Goal: Find specific page/section: Find specific page/section

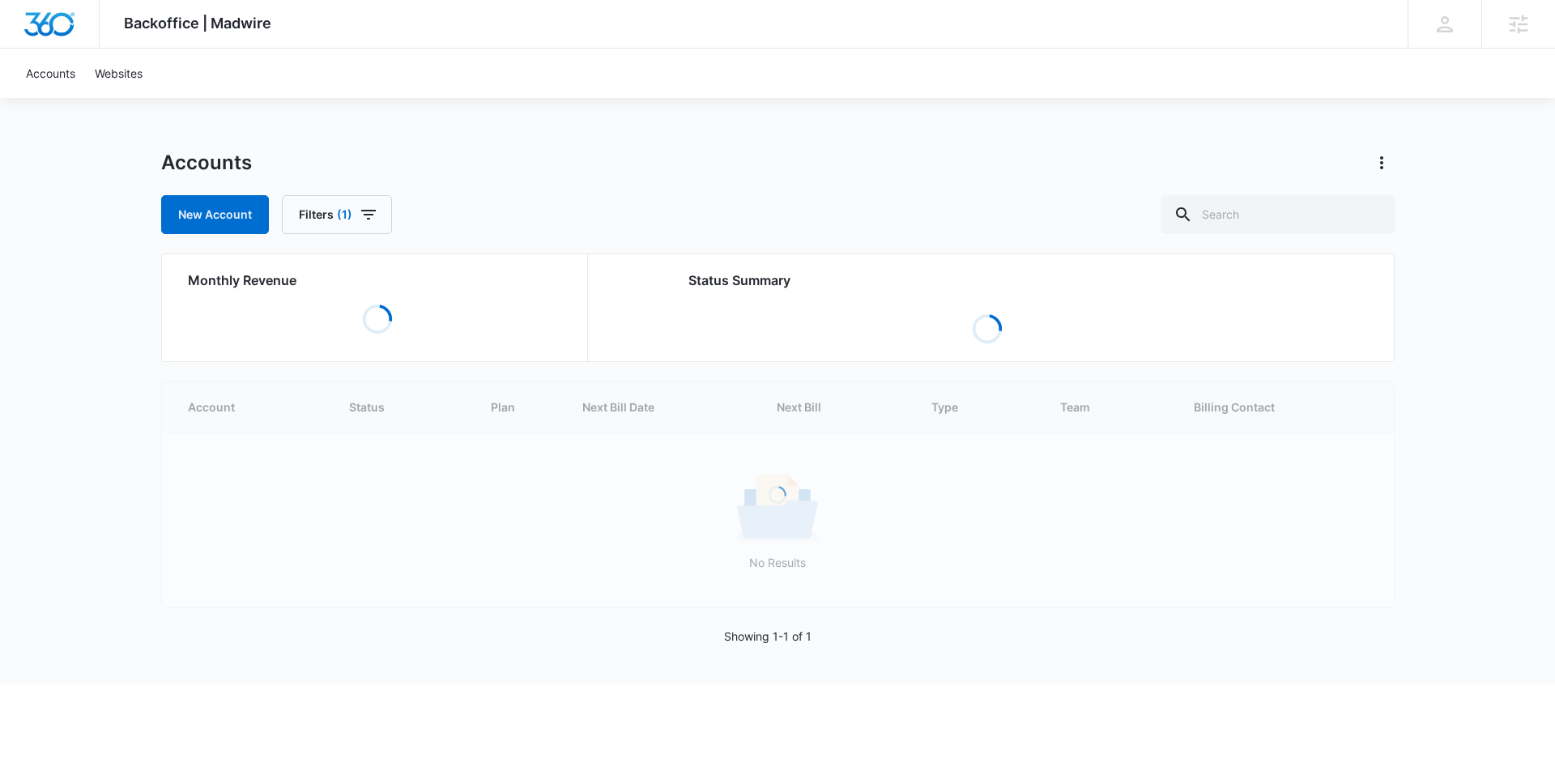
click at [346, 190] on div "Accounts New Account Filters (1)" at bounding box center [778, 192] width 1234 height 84
drag, startPoint x: 369, startPoint y: 221, endPoint x: 364, endPoint y: 214, distance: 8.6
click at [369, 221] on icon "button" at bounding box center [368, 214] width 19 height 19
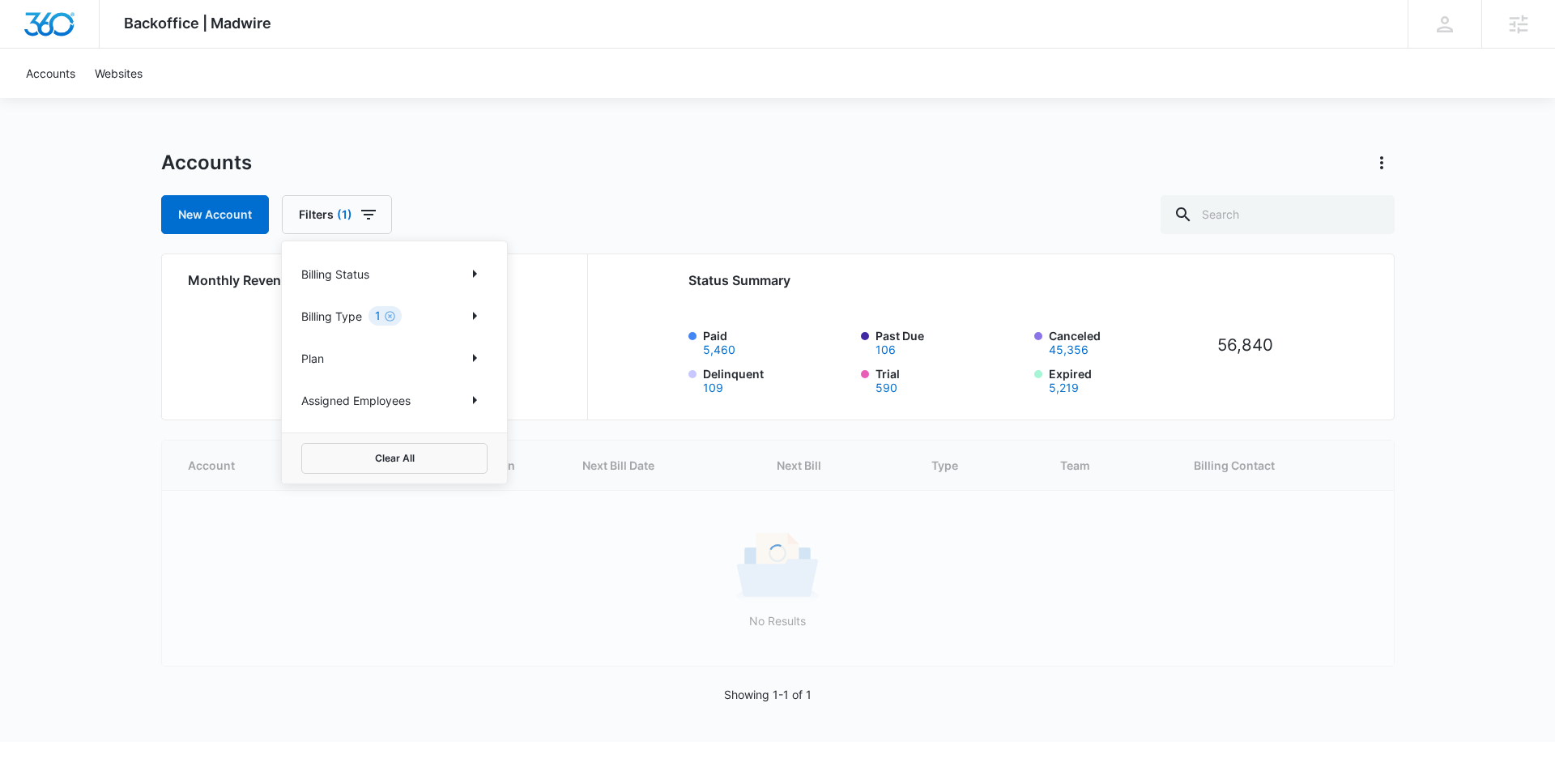
click at [405, 274] on div "Billing Status" at bounding box center [395, 274] width 186 height 26
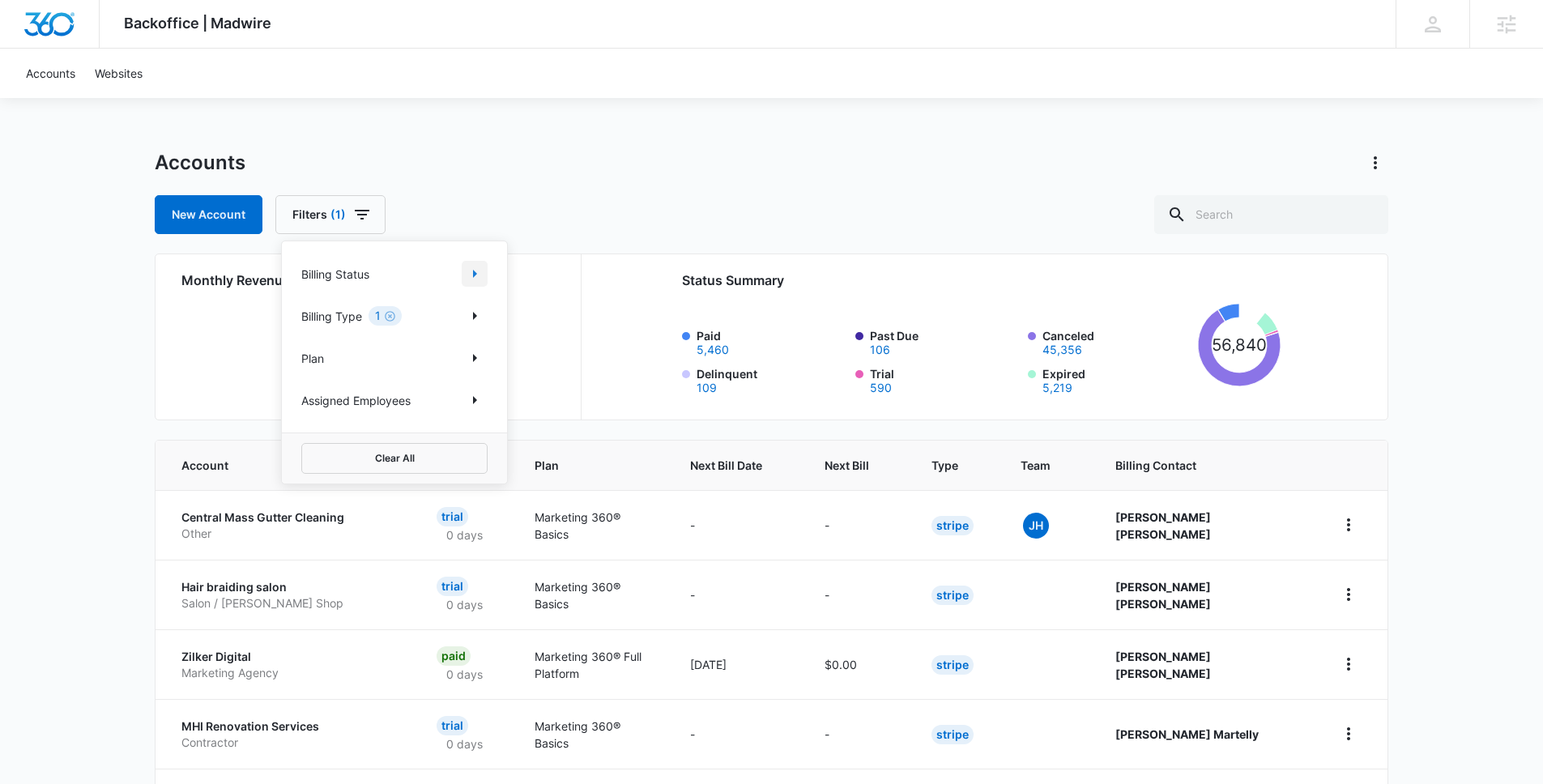
click at [480, 267] on icon "Show Billing Status filters" at bounding box center [475, 274] width 19 height 19
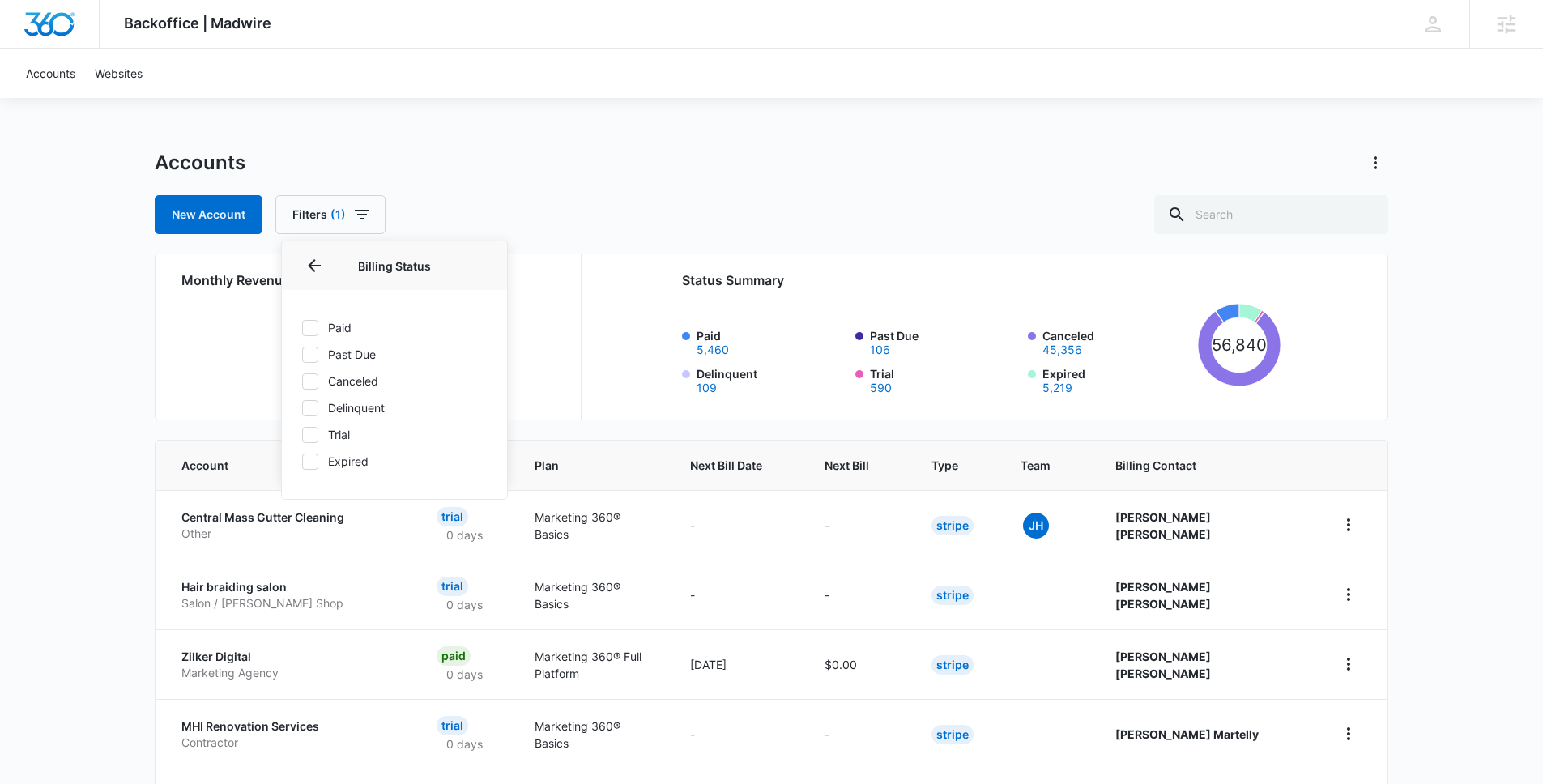
click at [302, 322] on div at bounding box center [310, 328] width 17 height 17
click at [301, 328] on input "Paid" at bounding box center [301, 328] width 1 height 1
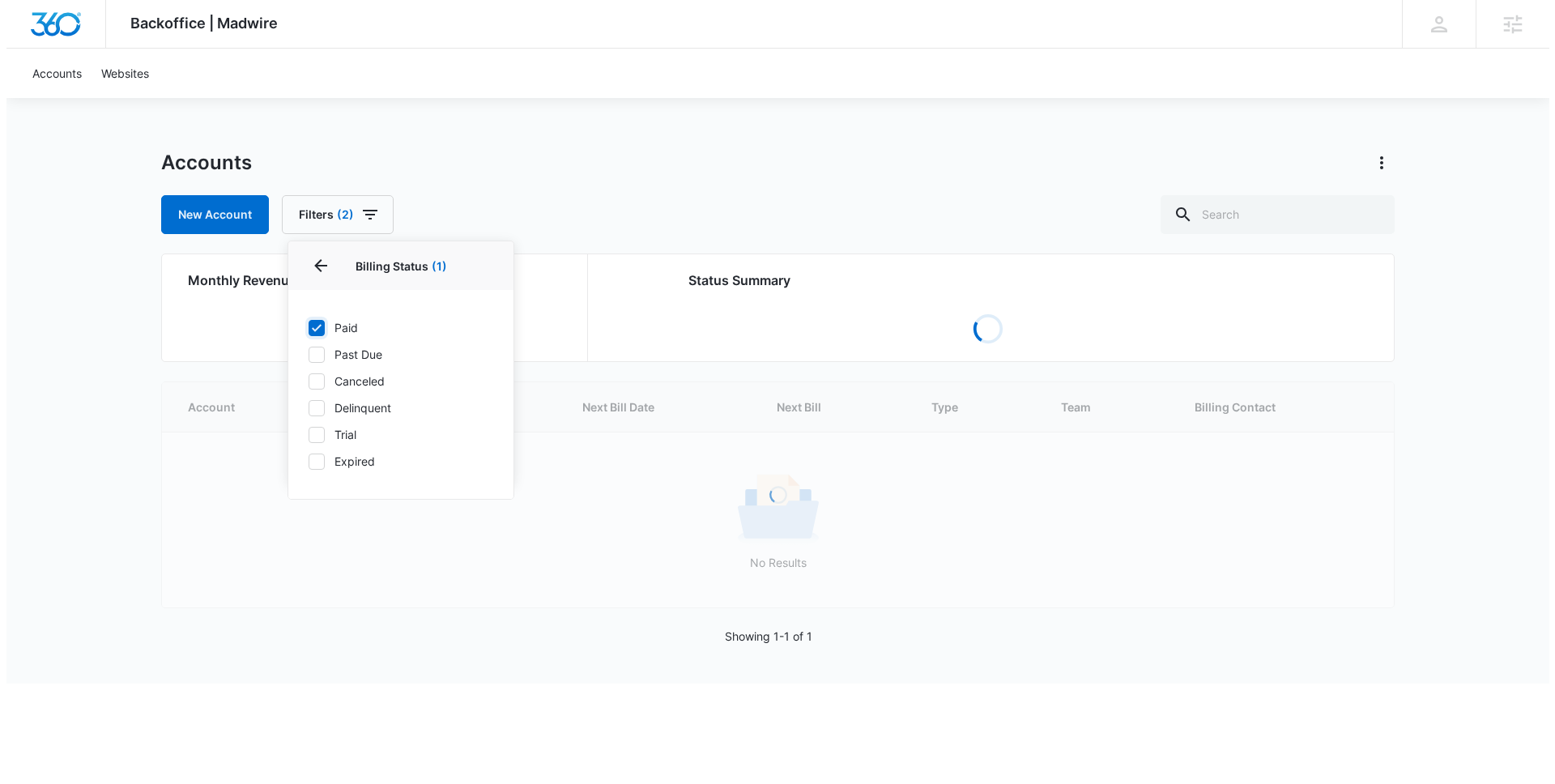
checkbox input "true"
click at [623, 179] on div "Accounts New Account Filters (2) Billing Status 1 Billing Status (1) Paid Past …" at bounding box center [778, 192] width 1234 height 84
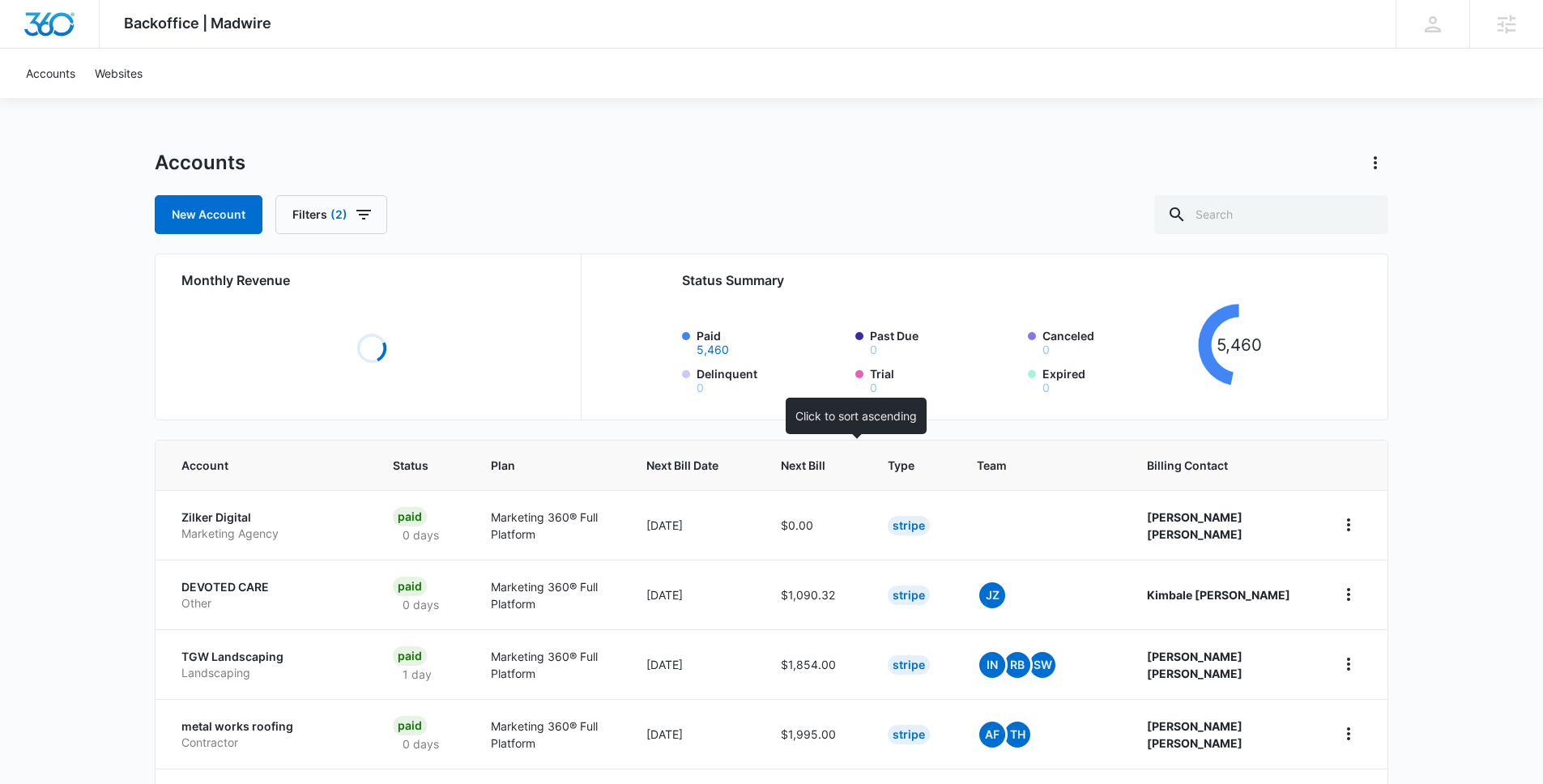
click at [849, 458] on div at bounding box center [841, 465] width 17 height 17
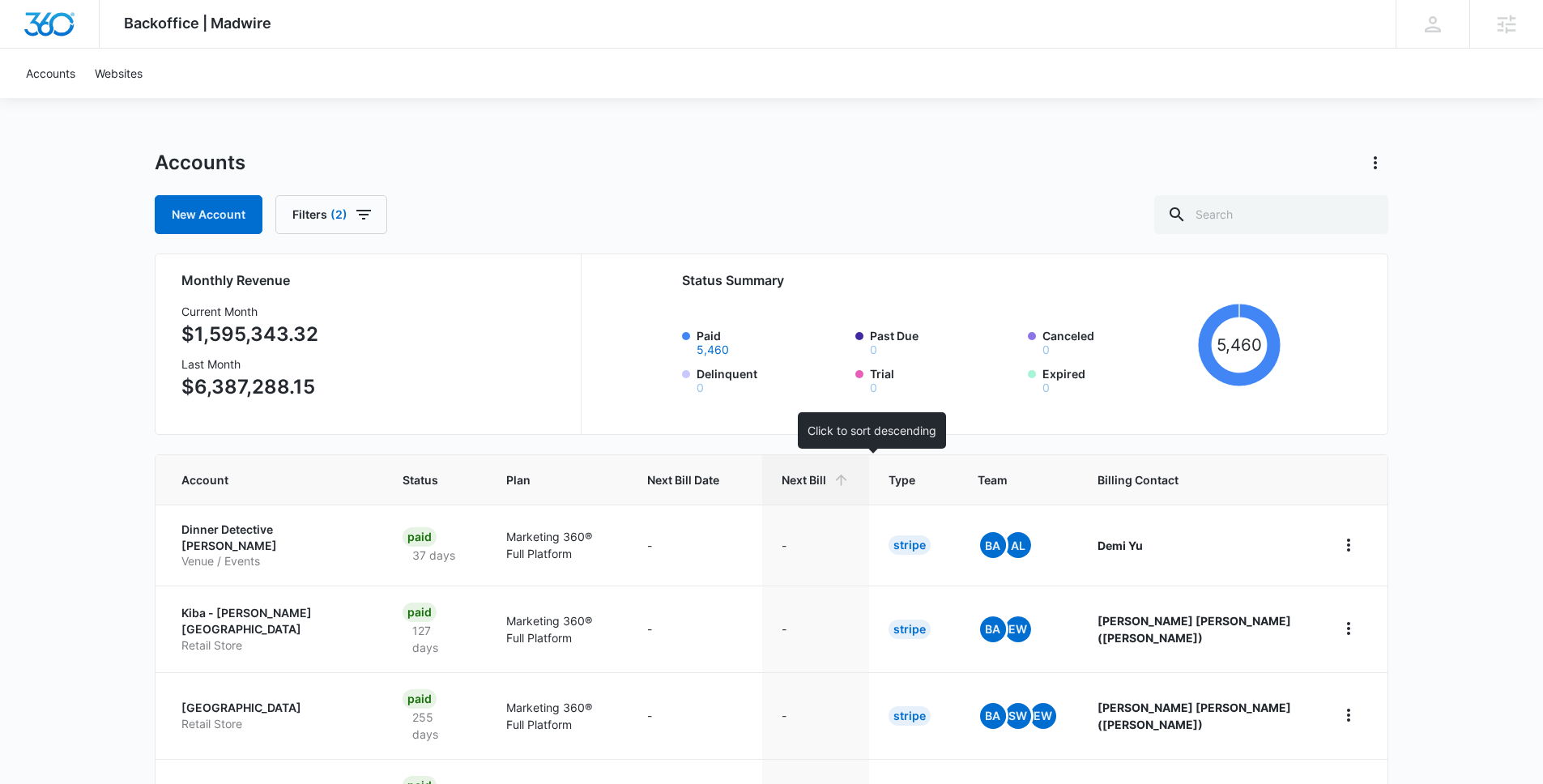
click at [849, 479] on icon at bounding box center [842, 480] width 17 height 17
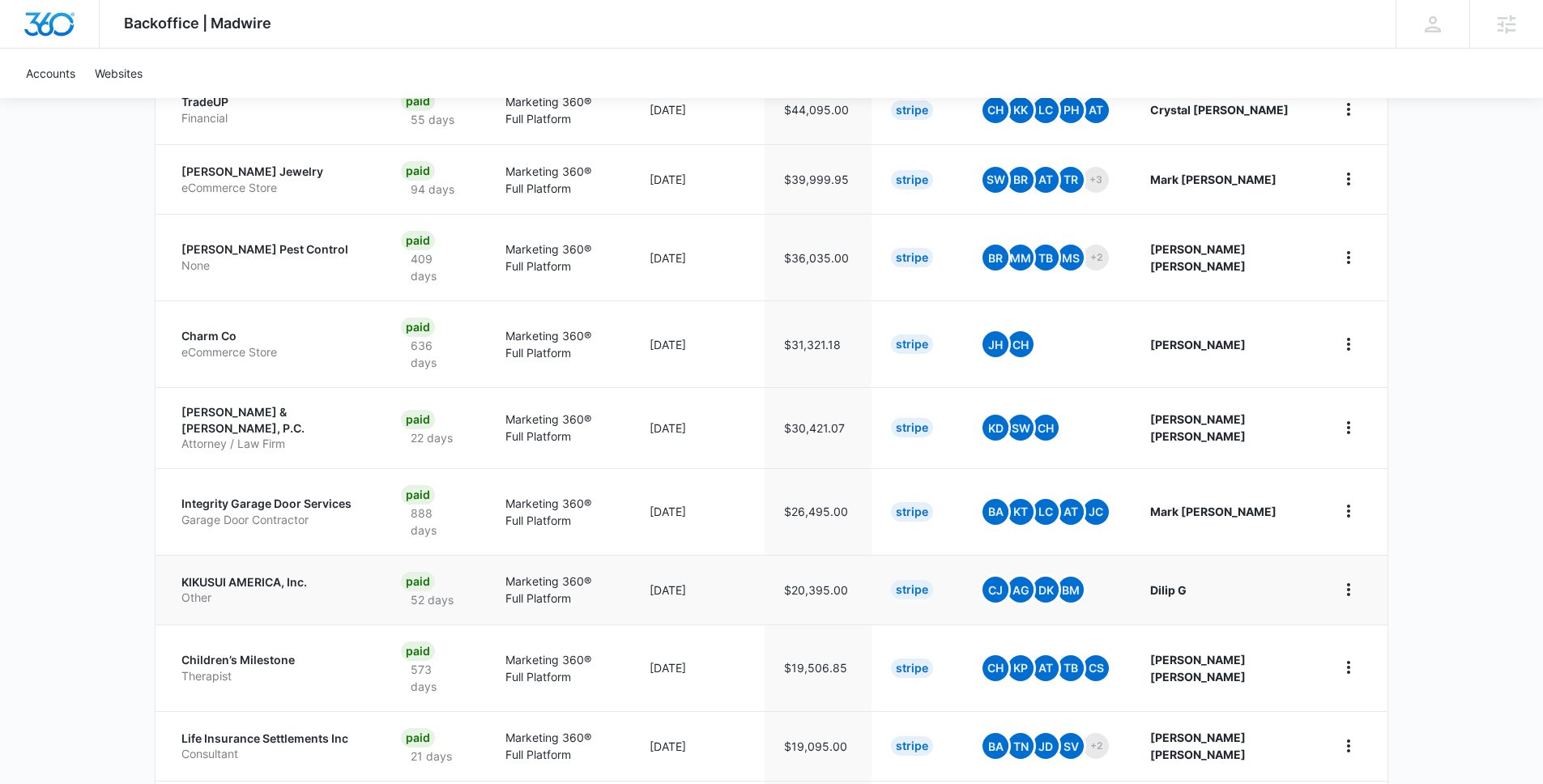
scroll to position [507, 0]
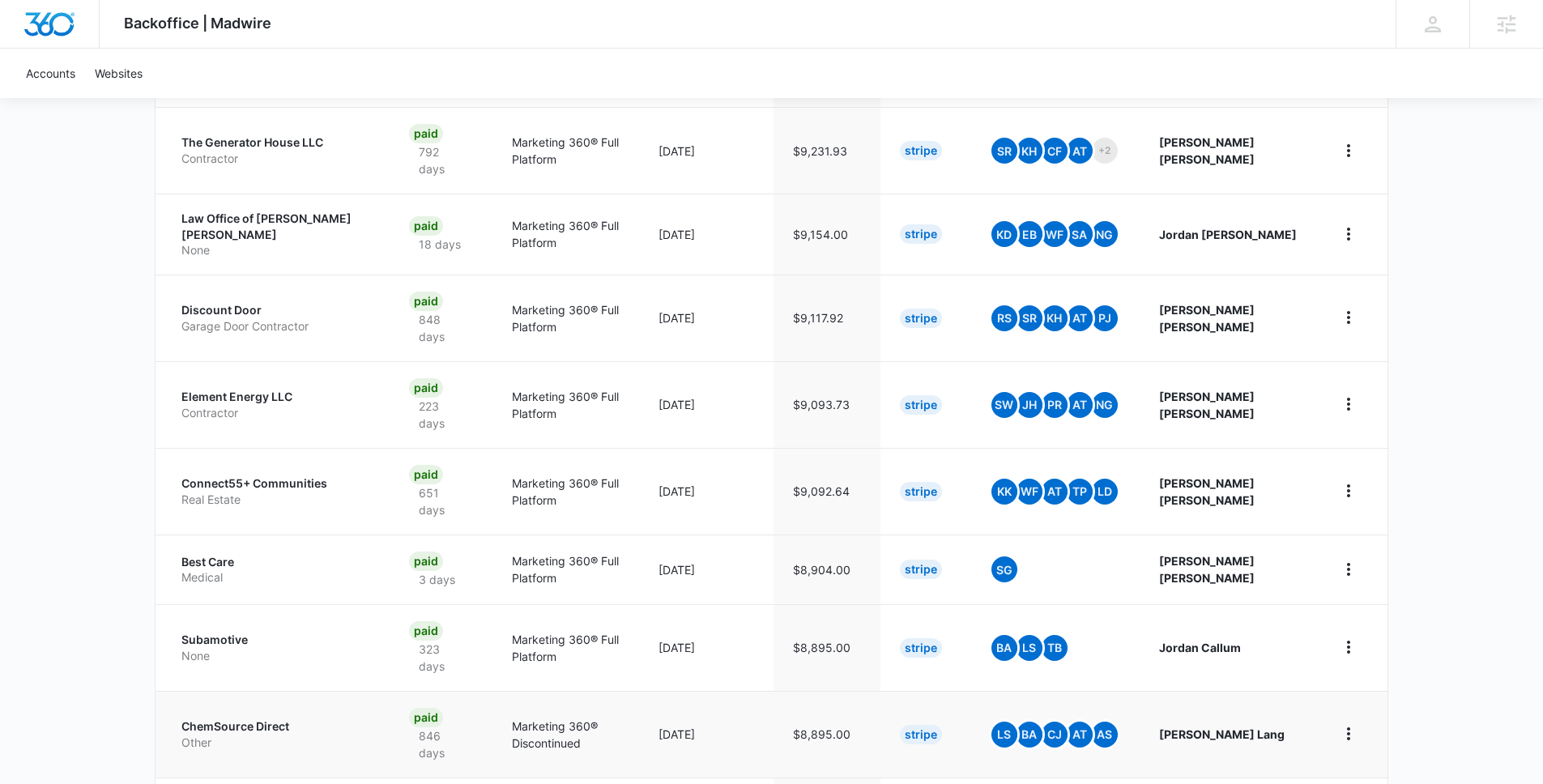
scroll to position [507, 0]
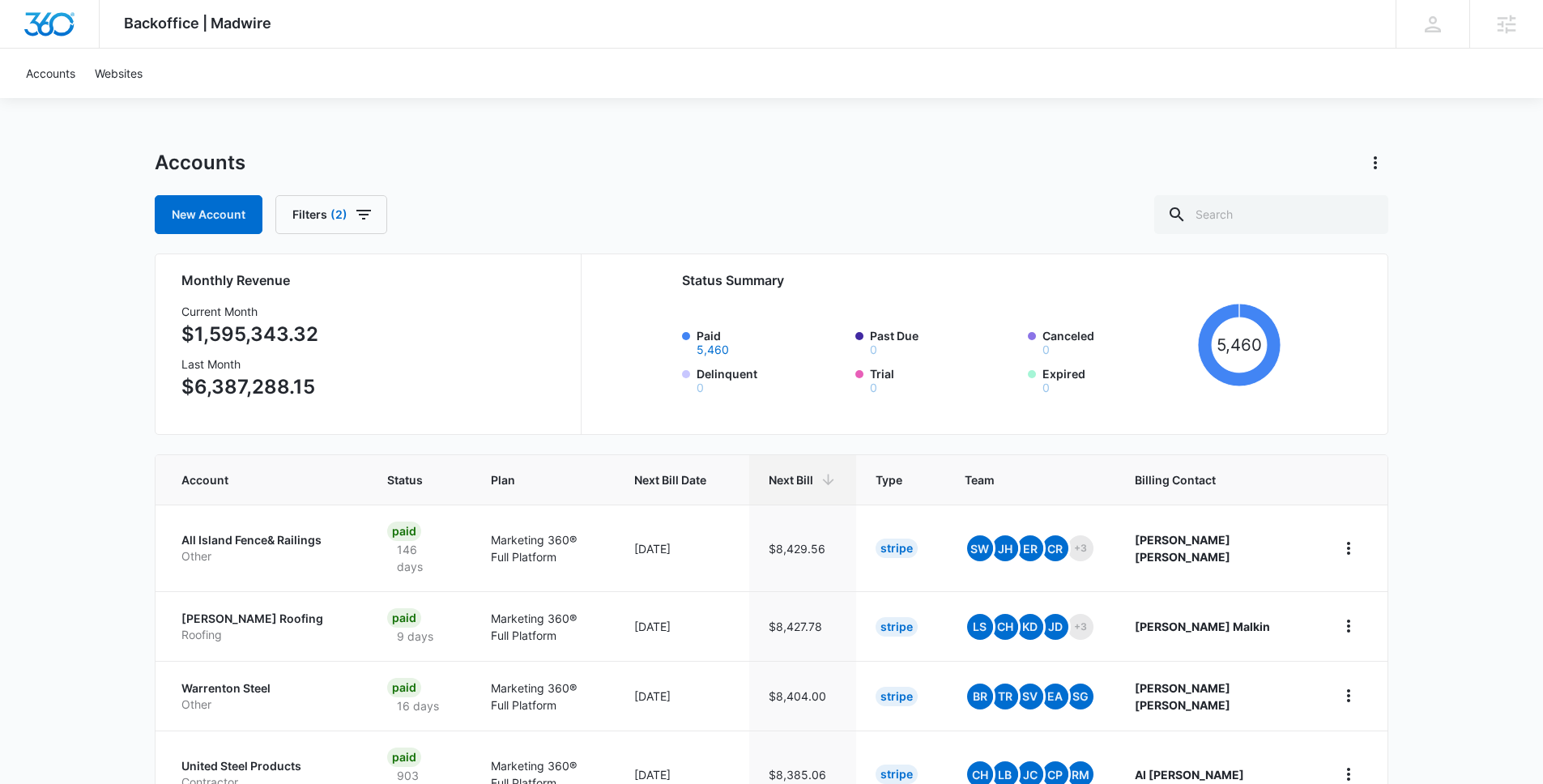
scroll to position [507, 0]
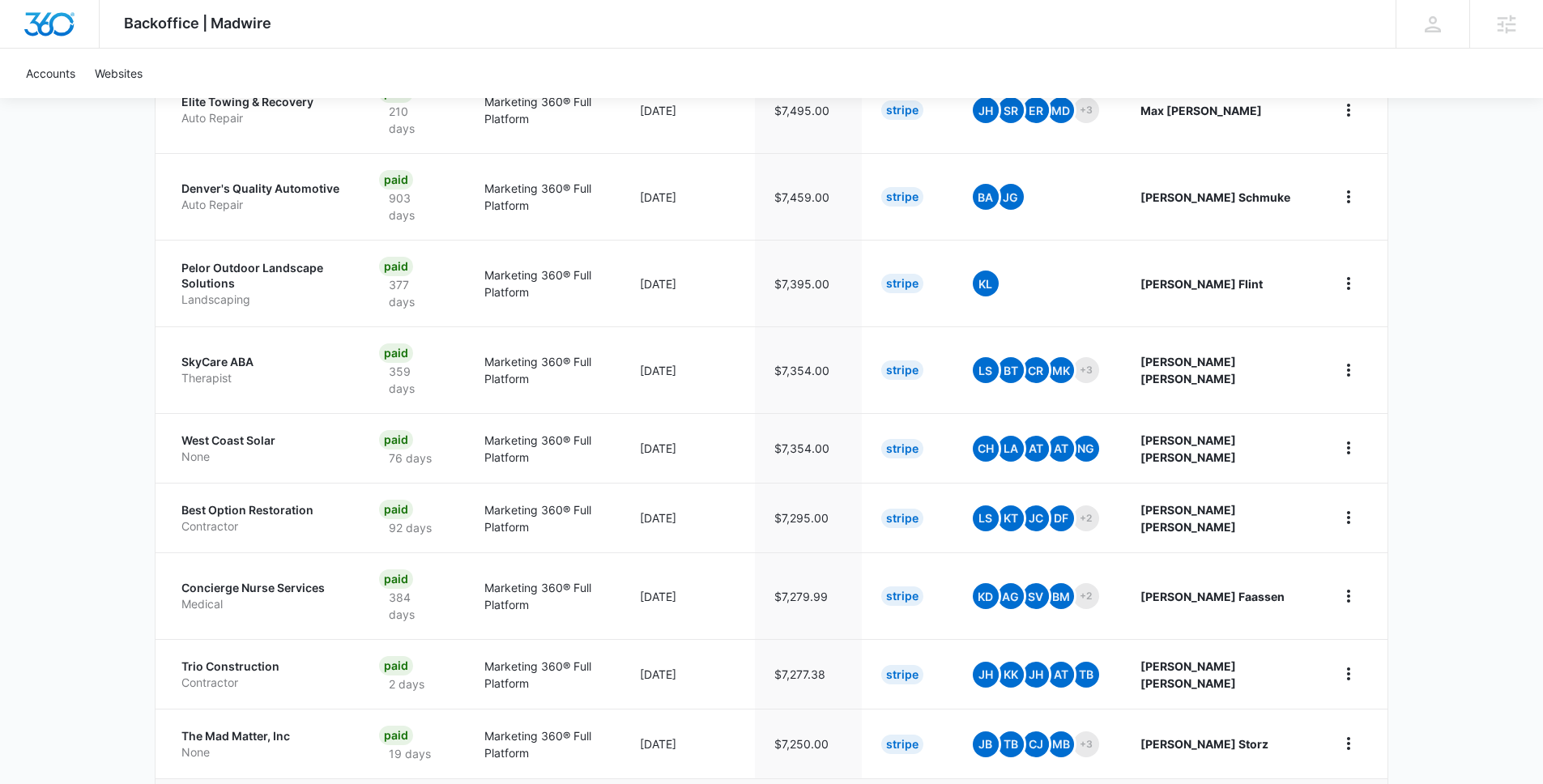
scroll to position [570, 0]
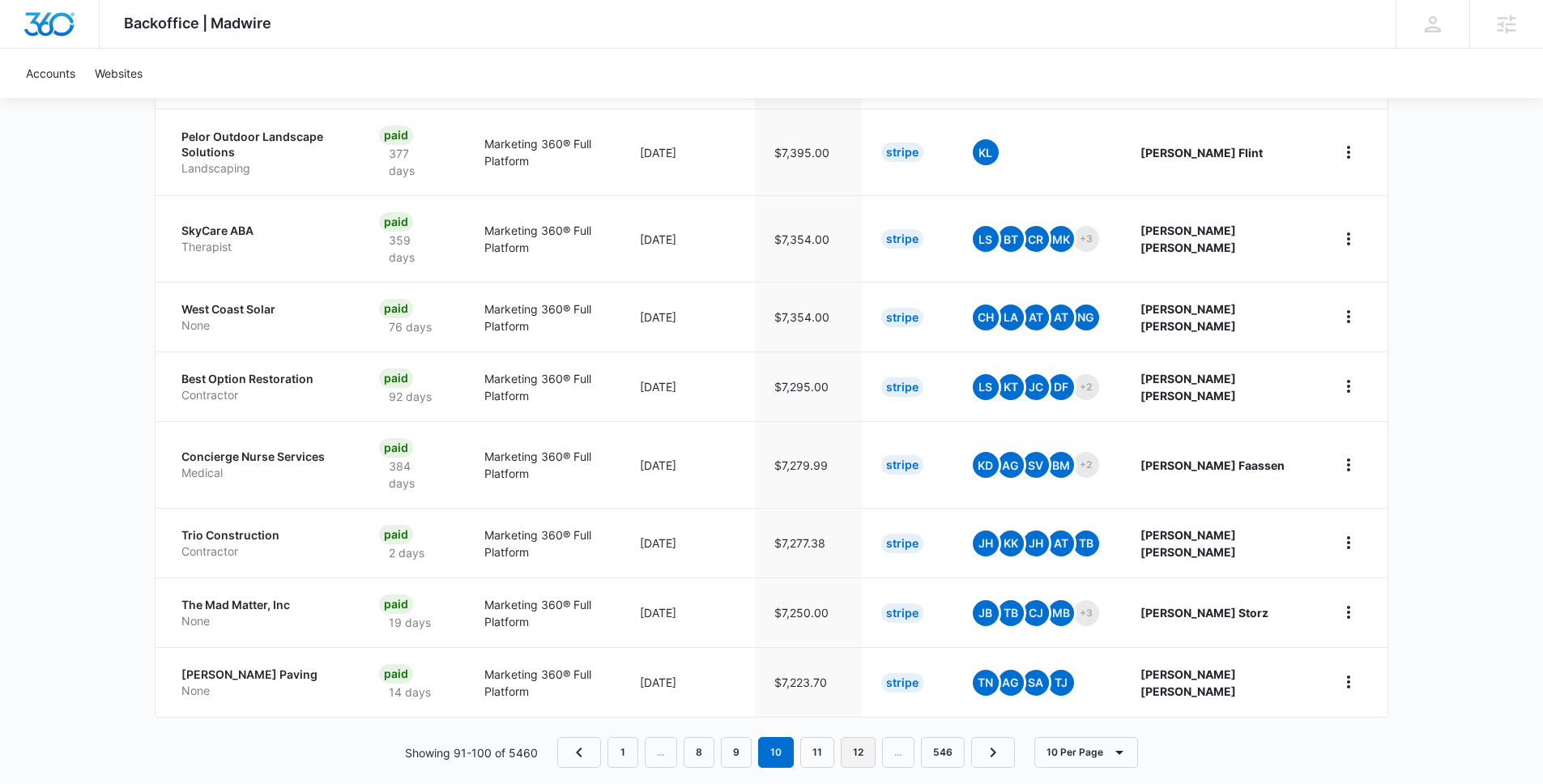
click at [864, 737] on link "12" at bounding box center [858, 752] width 35 height 30
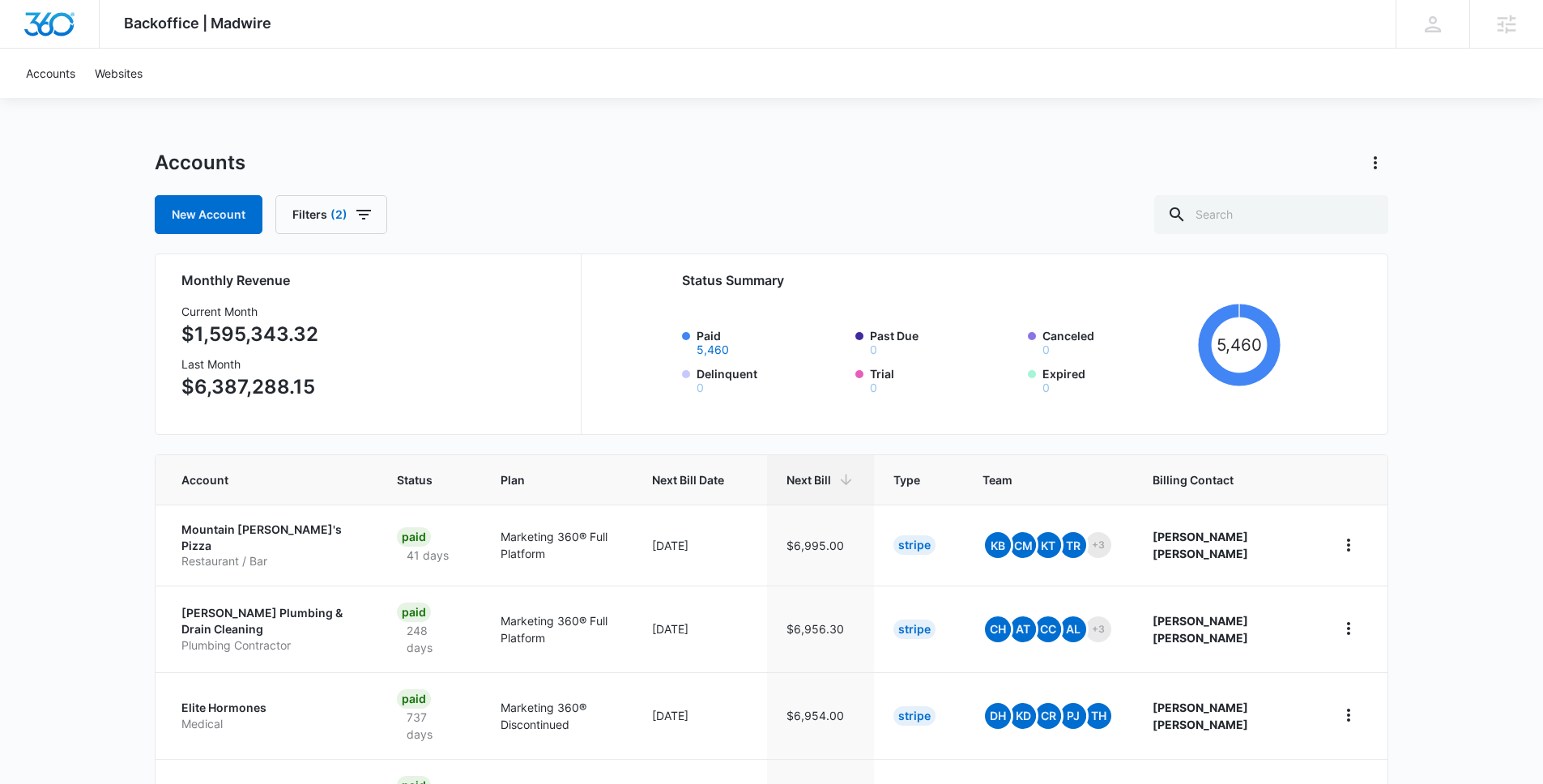
scroll to position [586, 0]
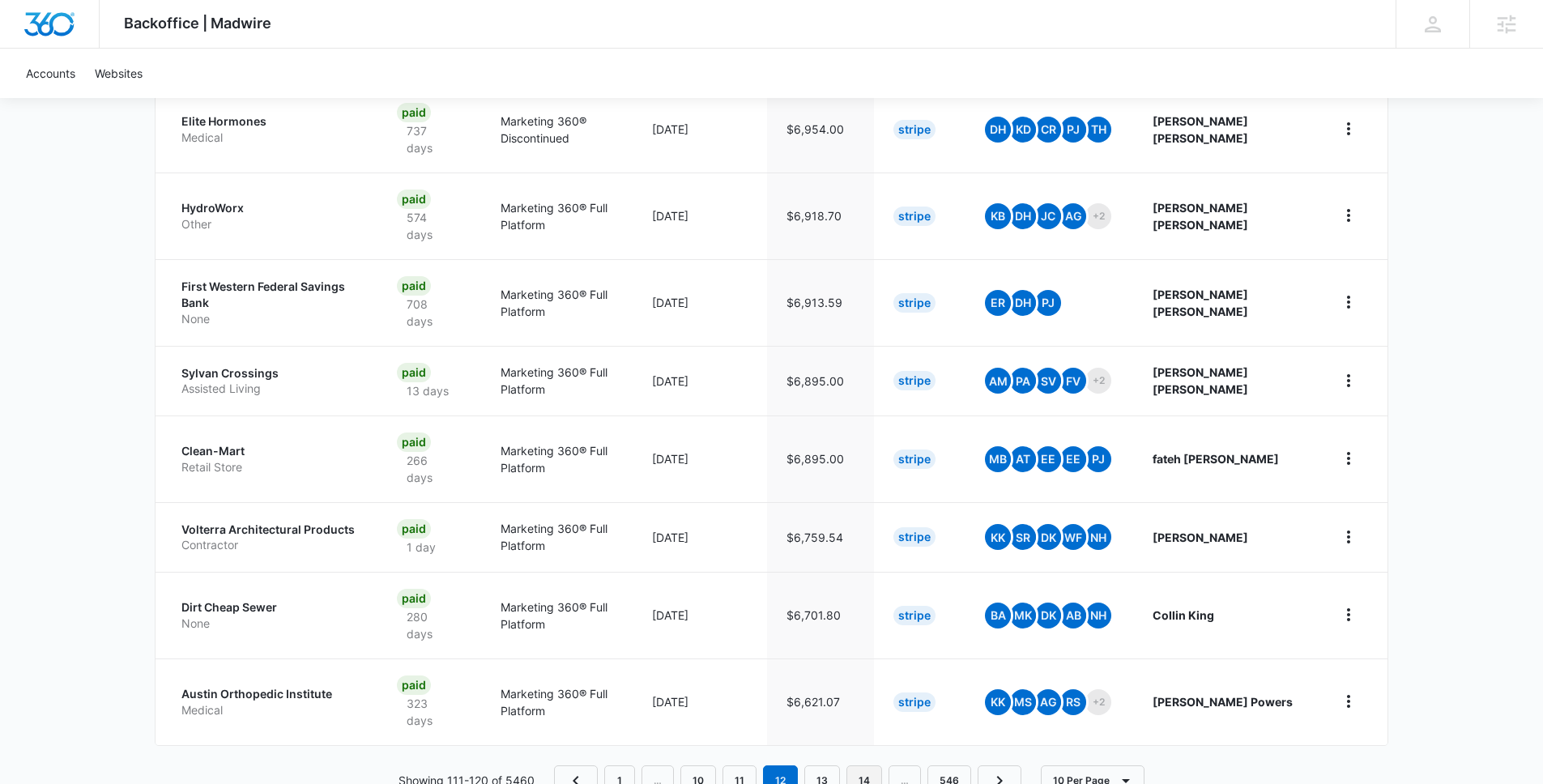
click at [871, 766] on link "14" at bounding box center [864, 781] width 36 height 30
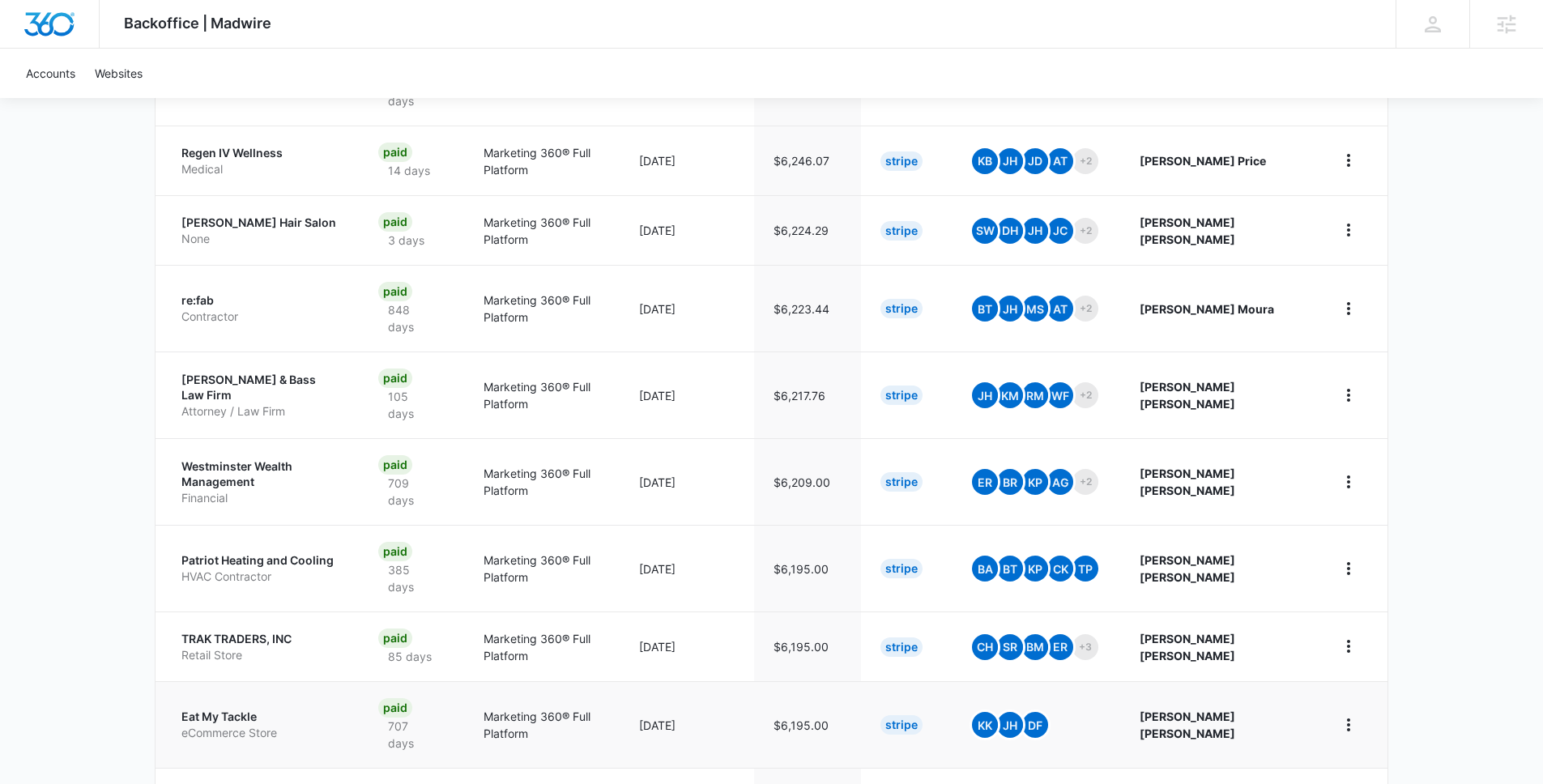
scroll to position [507, 0]
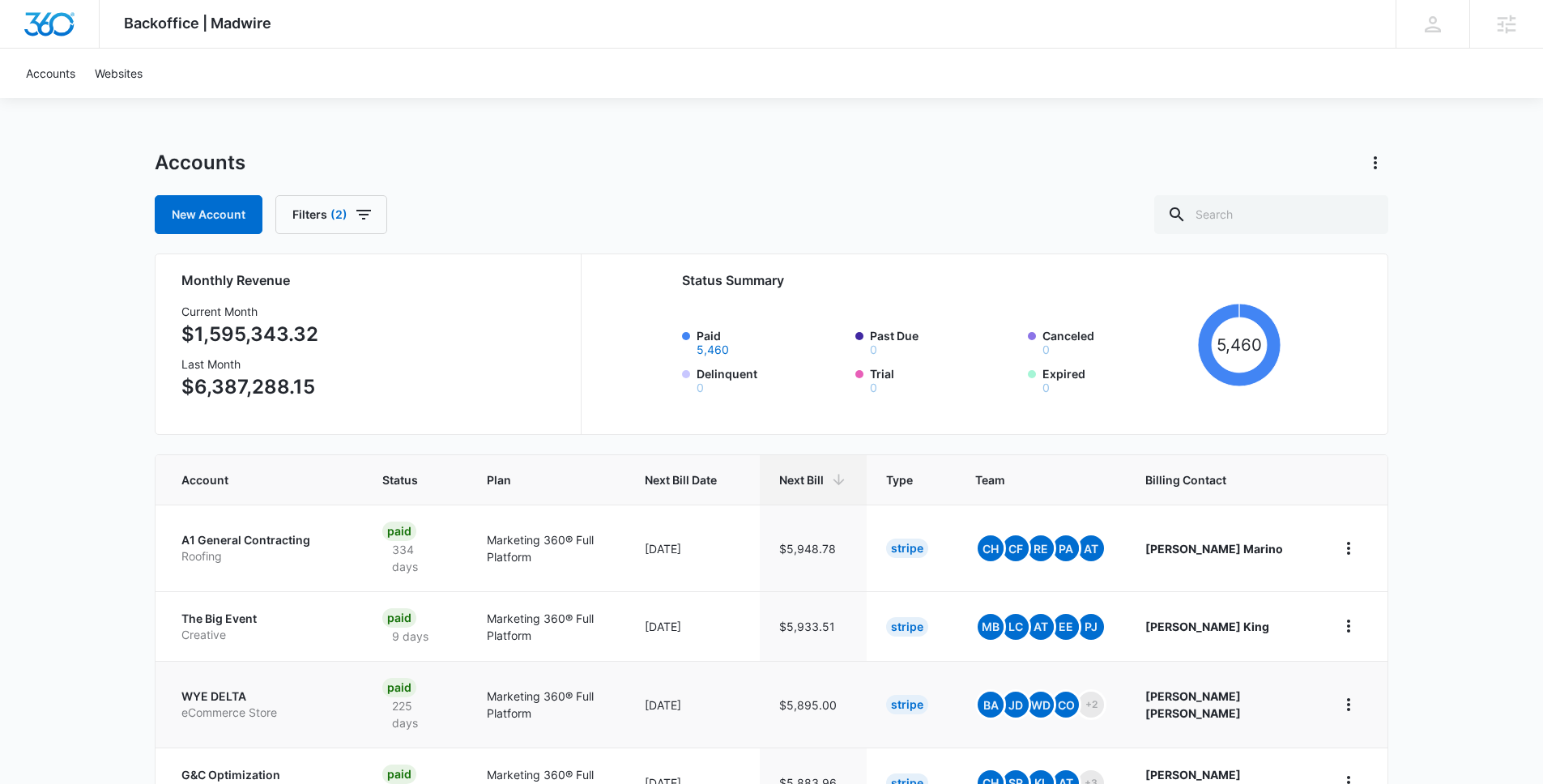
scroll to position [586, 0]
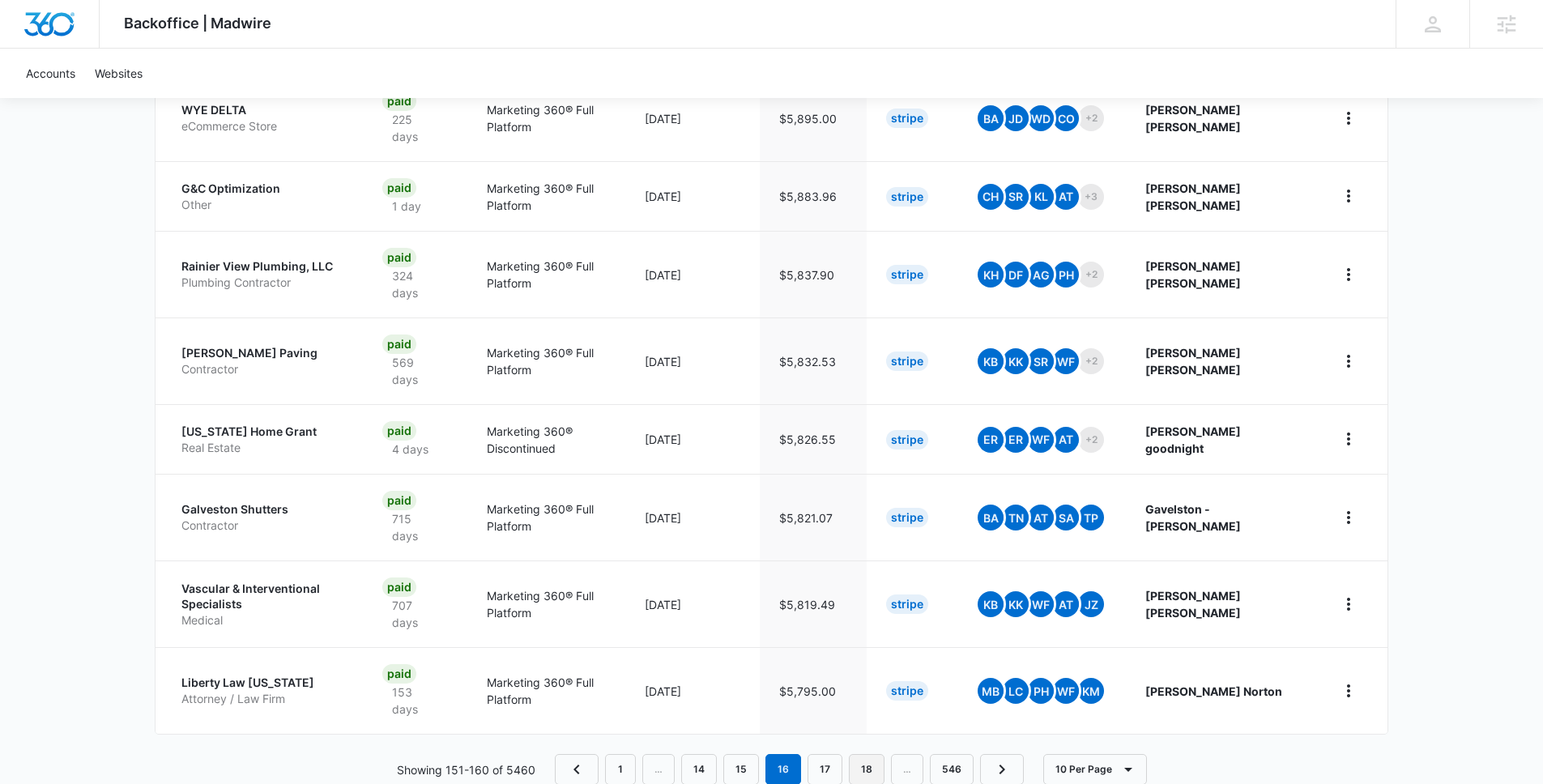
click at [865, 754] on link "18" at bounding box center [867, 769] width 36 height 30
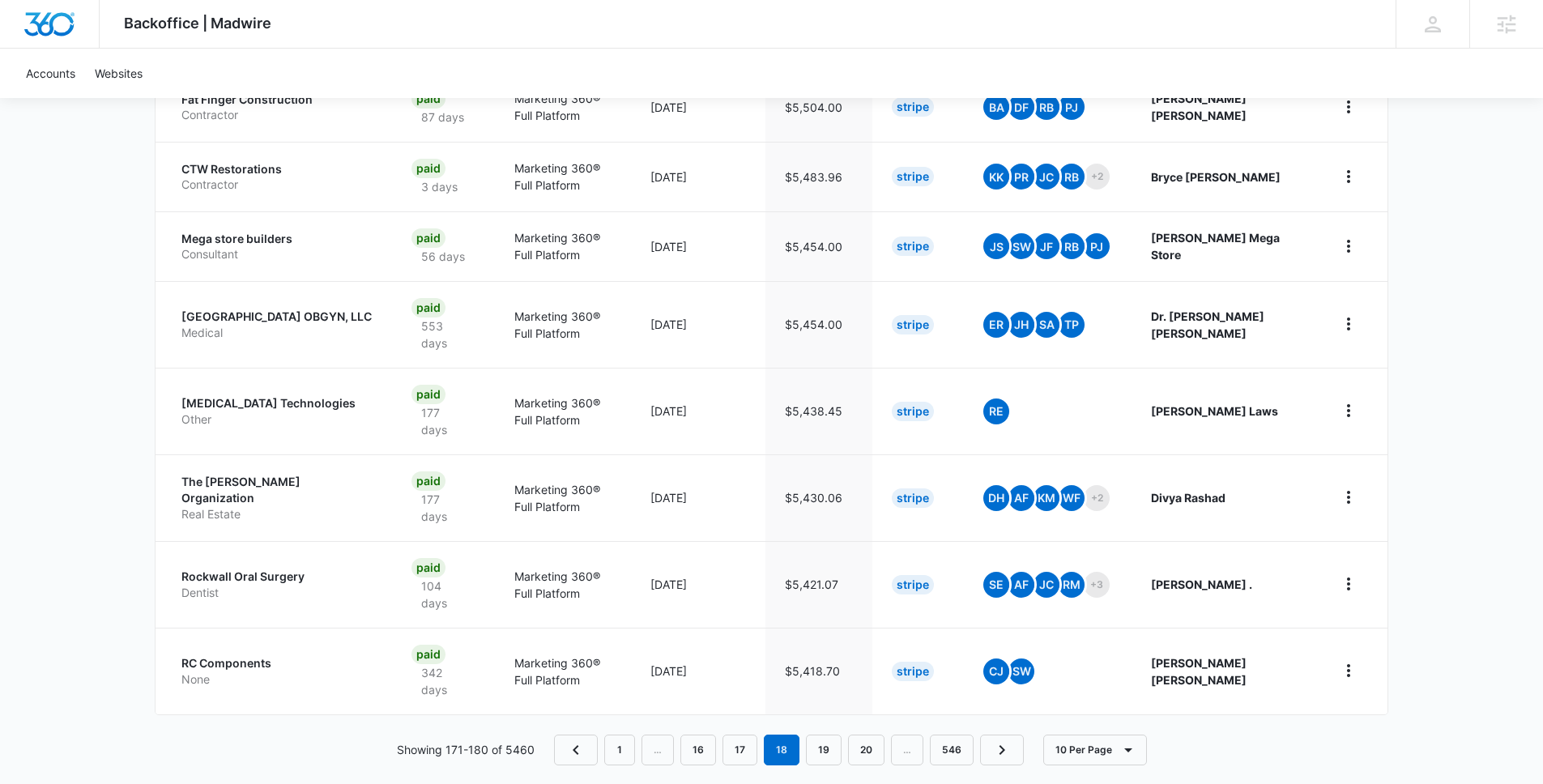
scroll to position [604, 0]
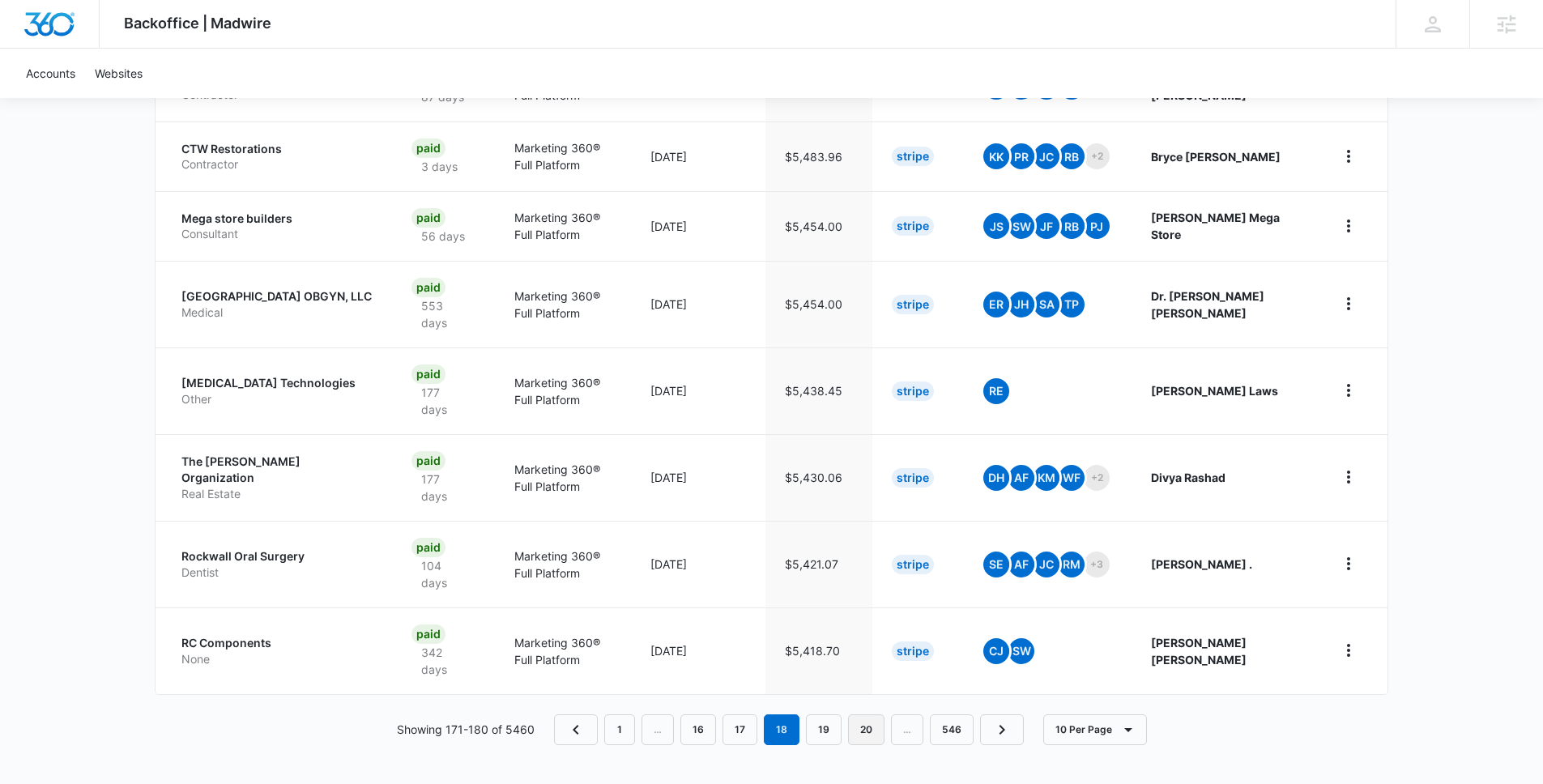
click at [876, 731] on link "20" at bounding box center [867, 729] width 37 height 30
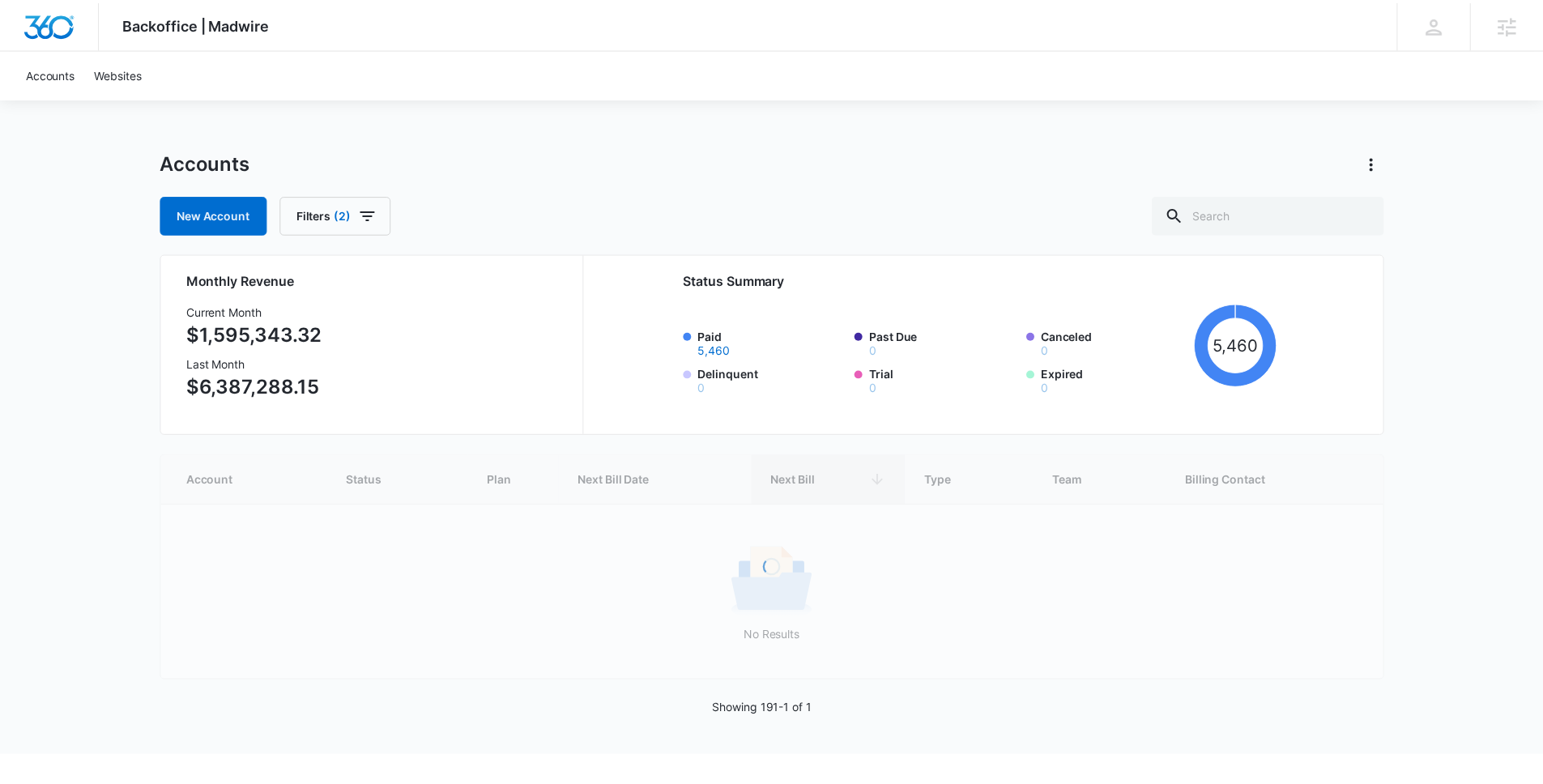
scroll to position [536, 0]
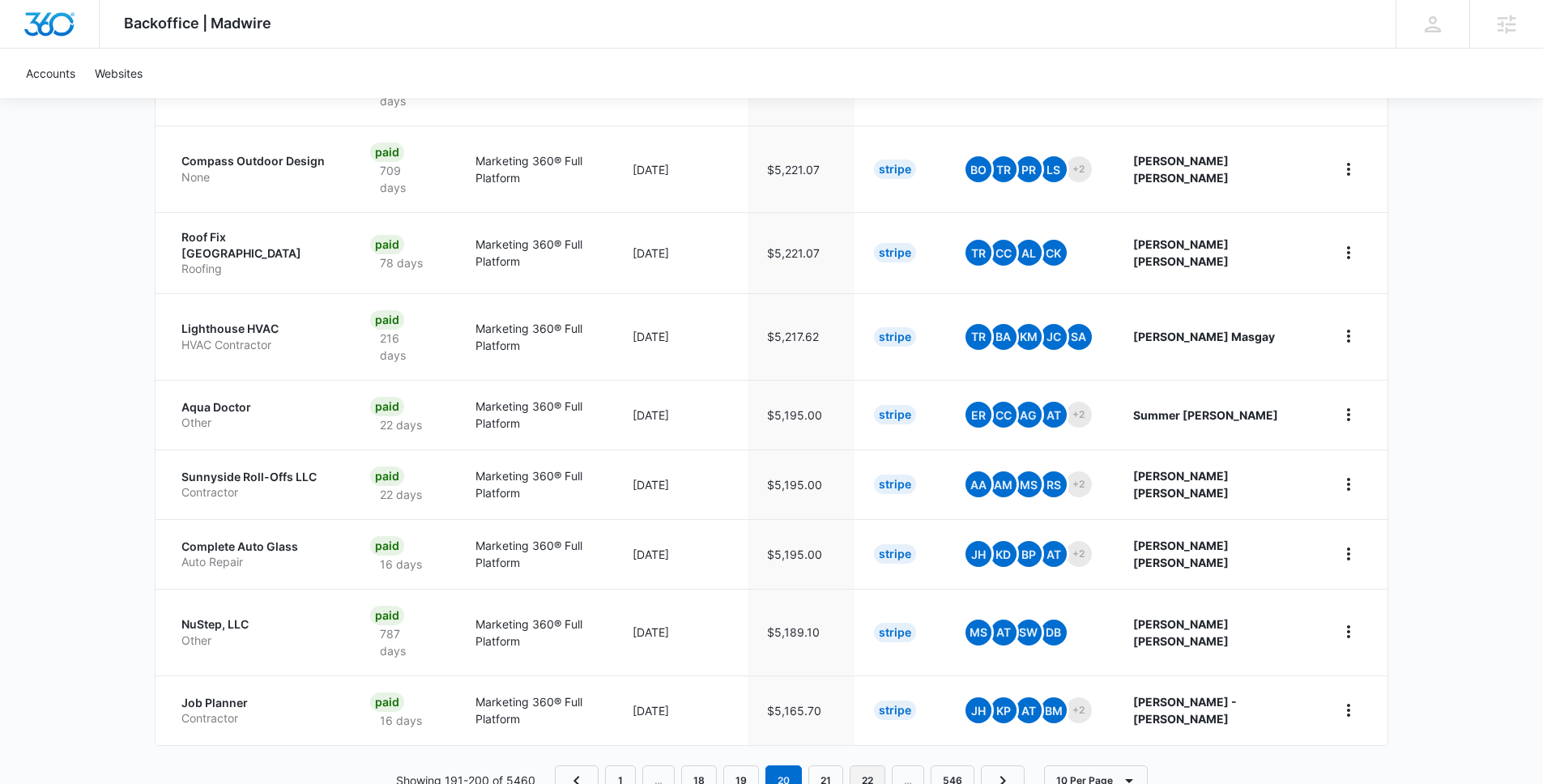
click at [858, 766] on link "22" at bounding box center [867, 781] width 36 height 30
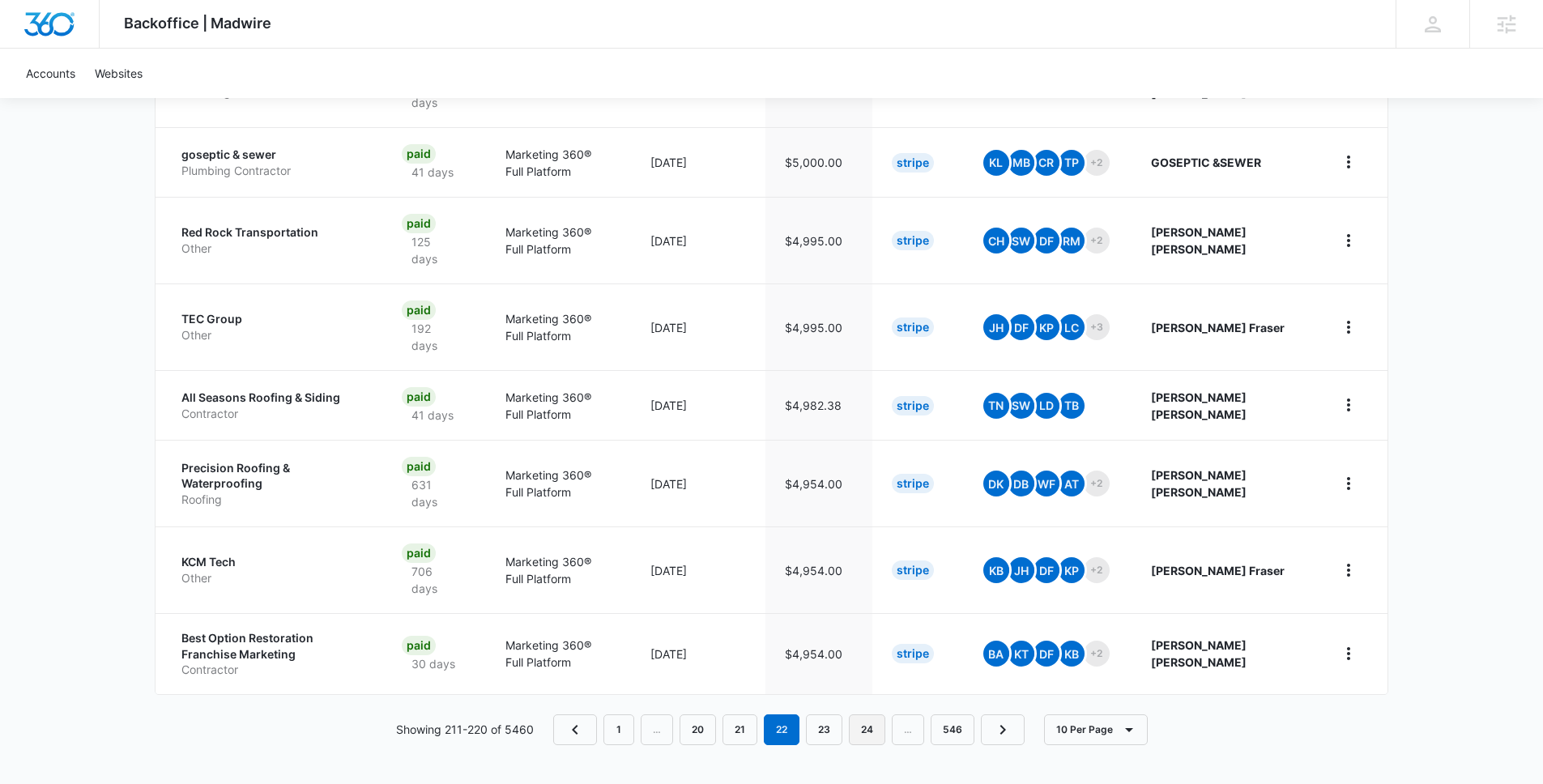
scroll to position [628, 0]
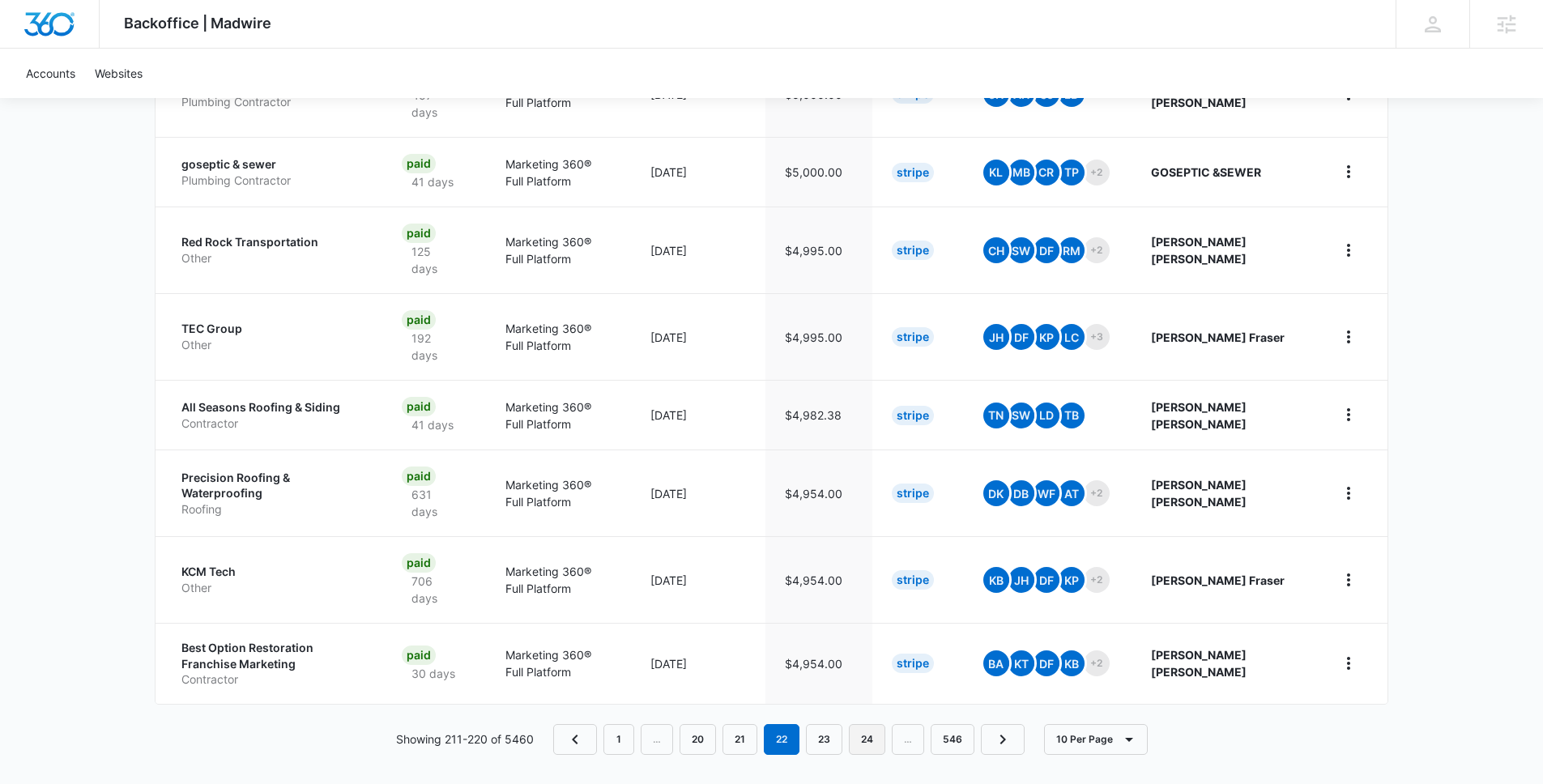
click at [863, 736] on link "24" at bounding box center [868, 739] width 37 height 30
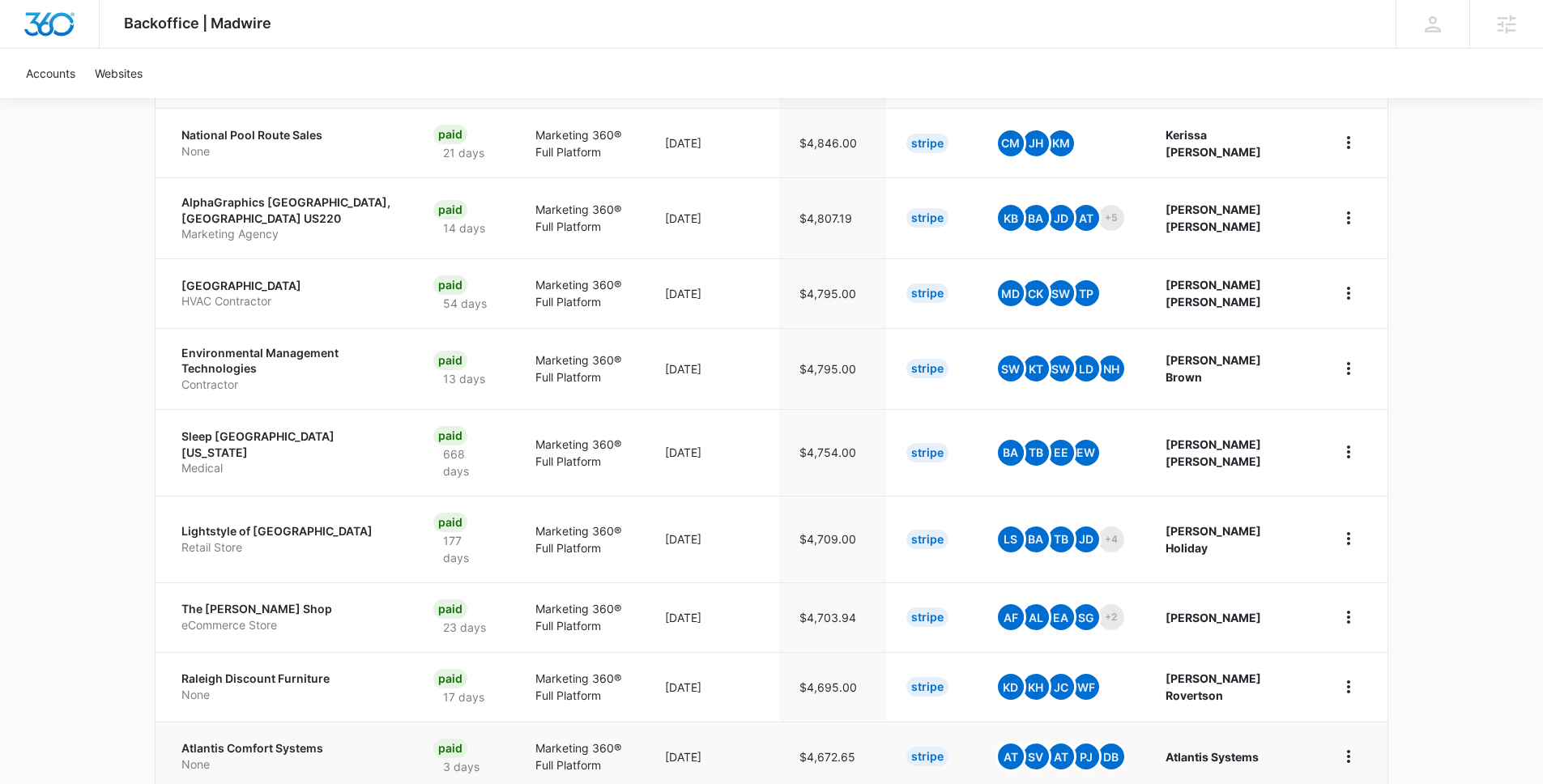
scroll to position [570, 0]
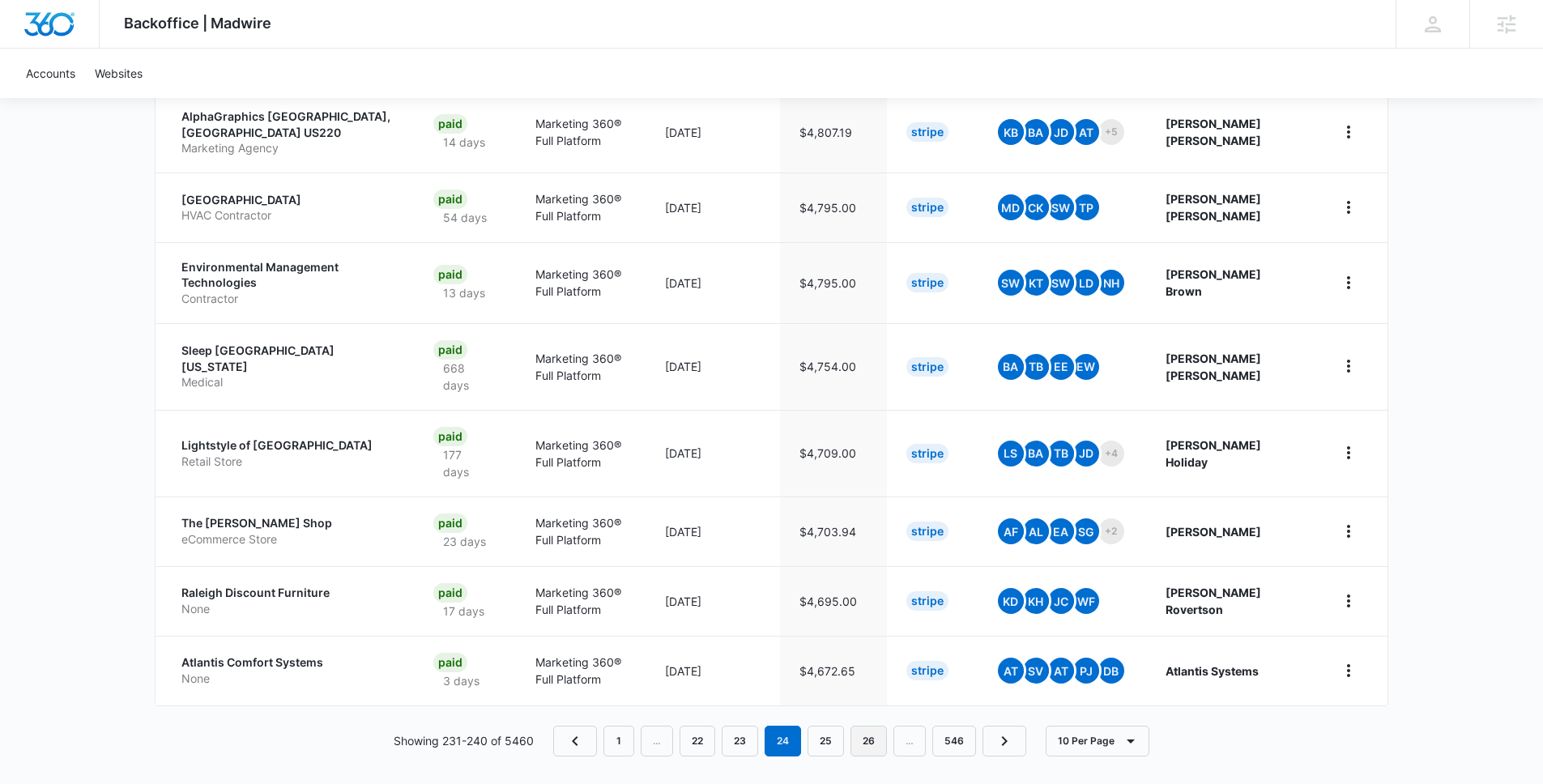
click at [864, 732] on link "26" at bounding box center [869, 740] width 37 height 30
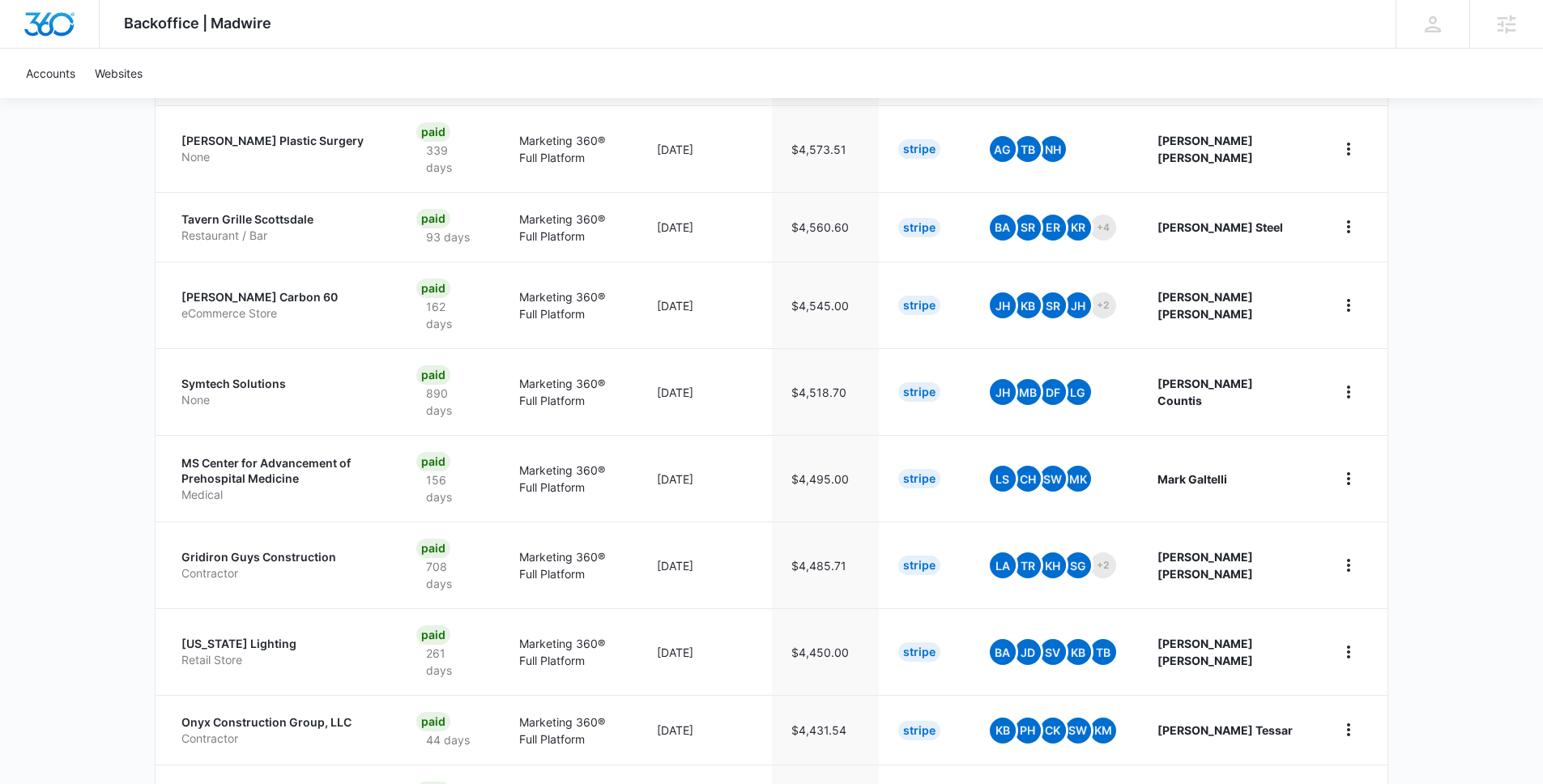
scroll to position [626, 0]
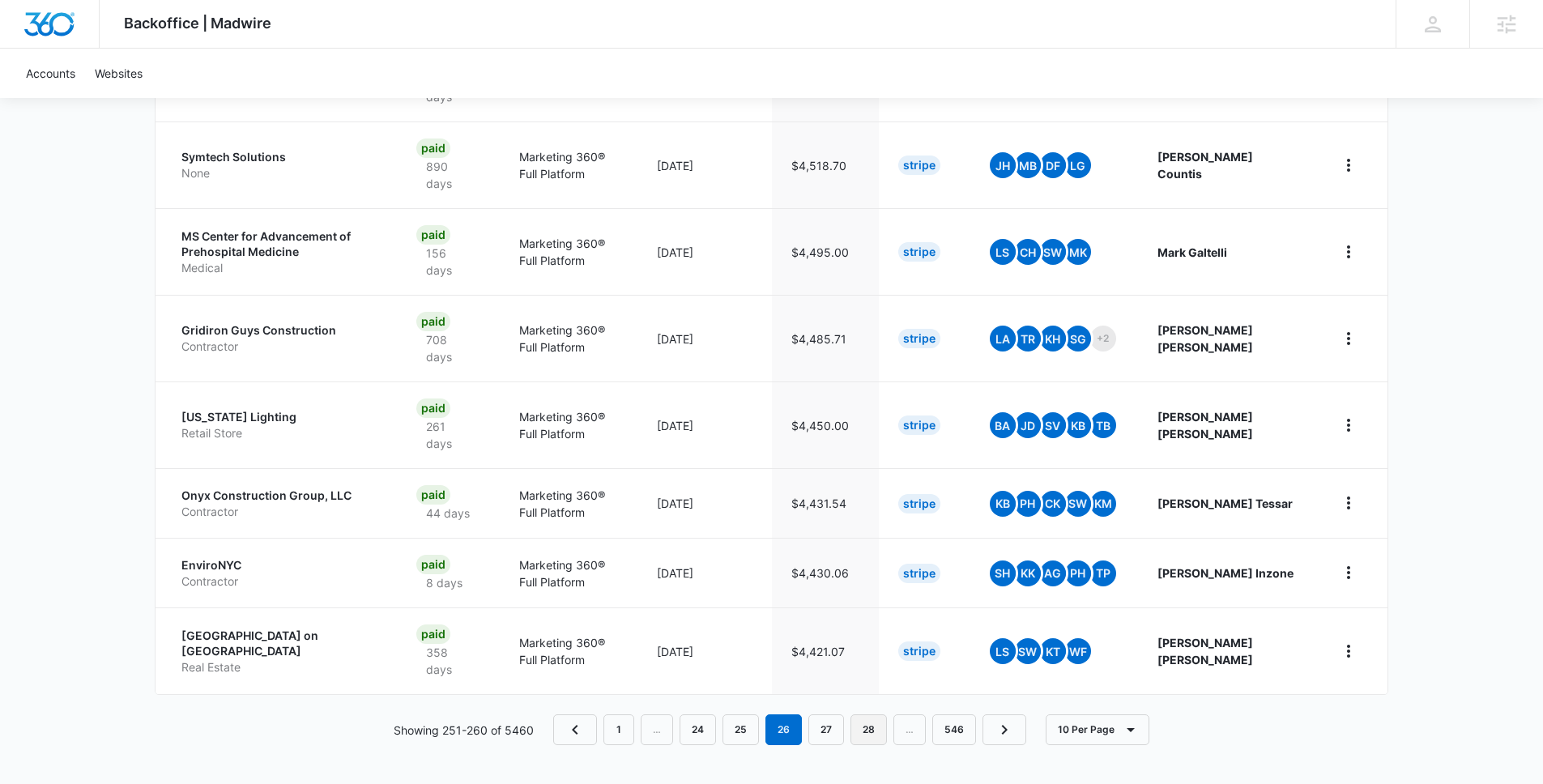
click at [876, 727] on link "28" at bounding box center [869, 729] width 37 height 30
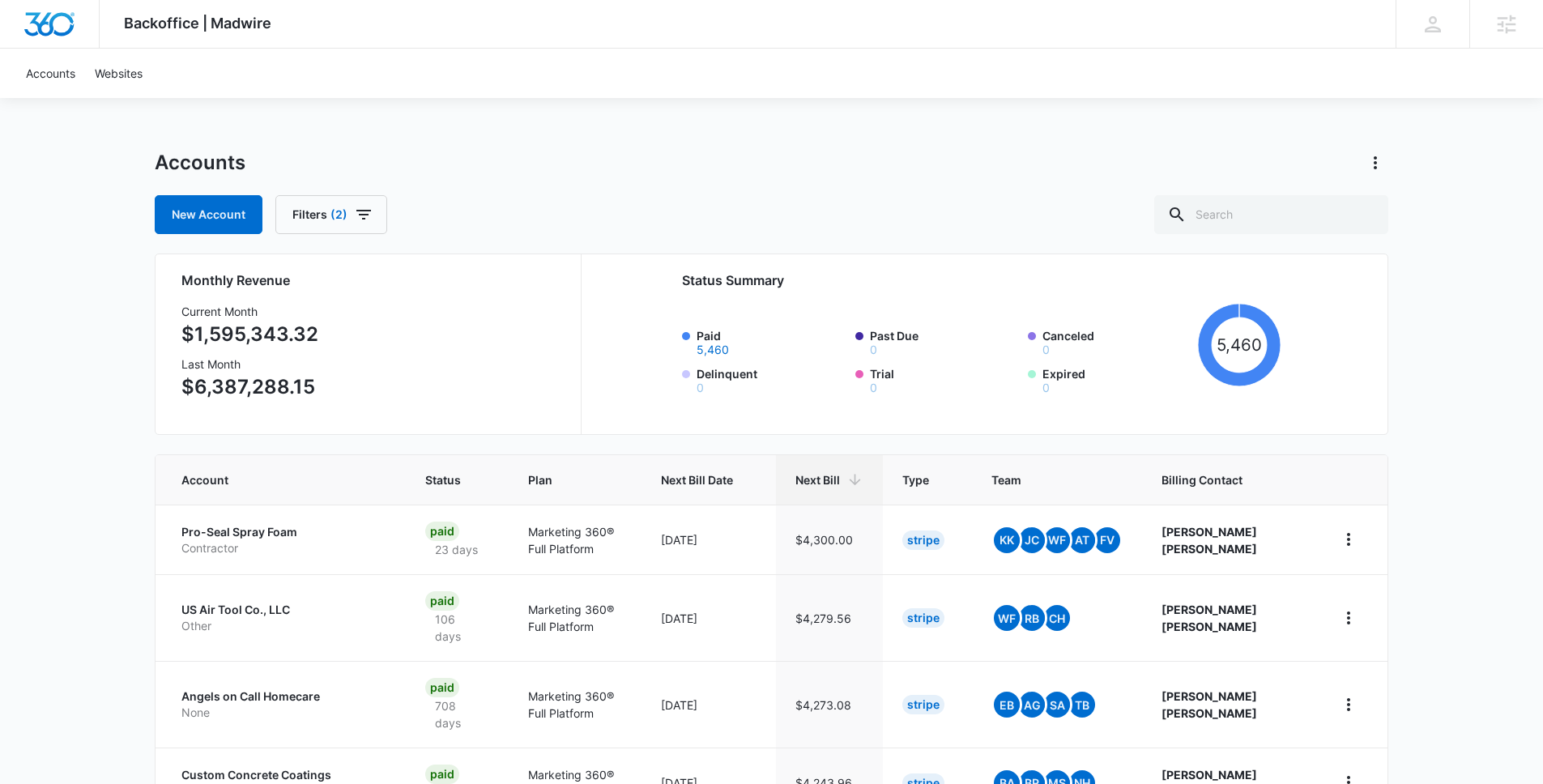
scroll to position [592, 0]
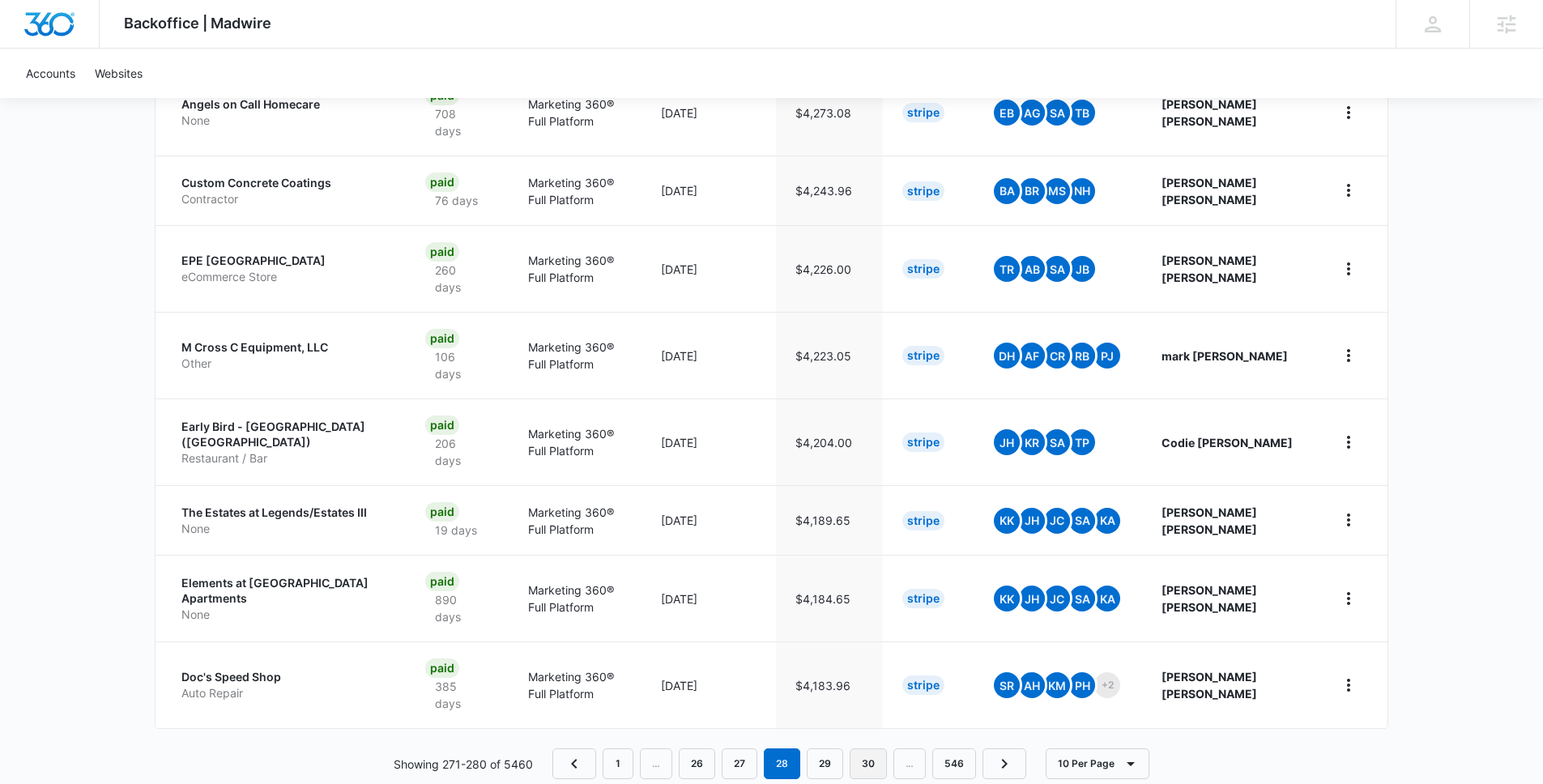
click at [863, 748] on link "30" at bounding box center [868, 763] width 37 height 30
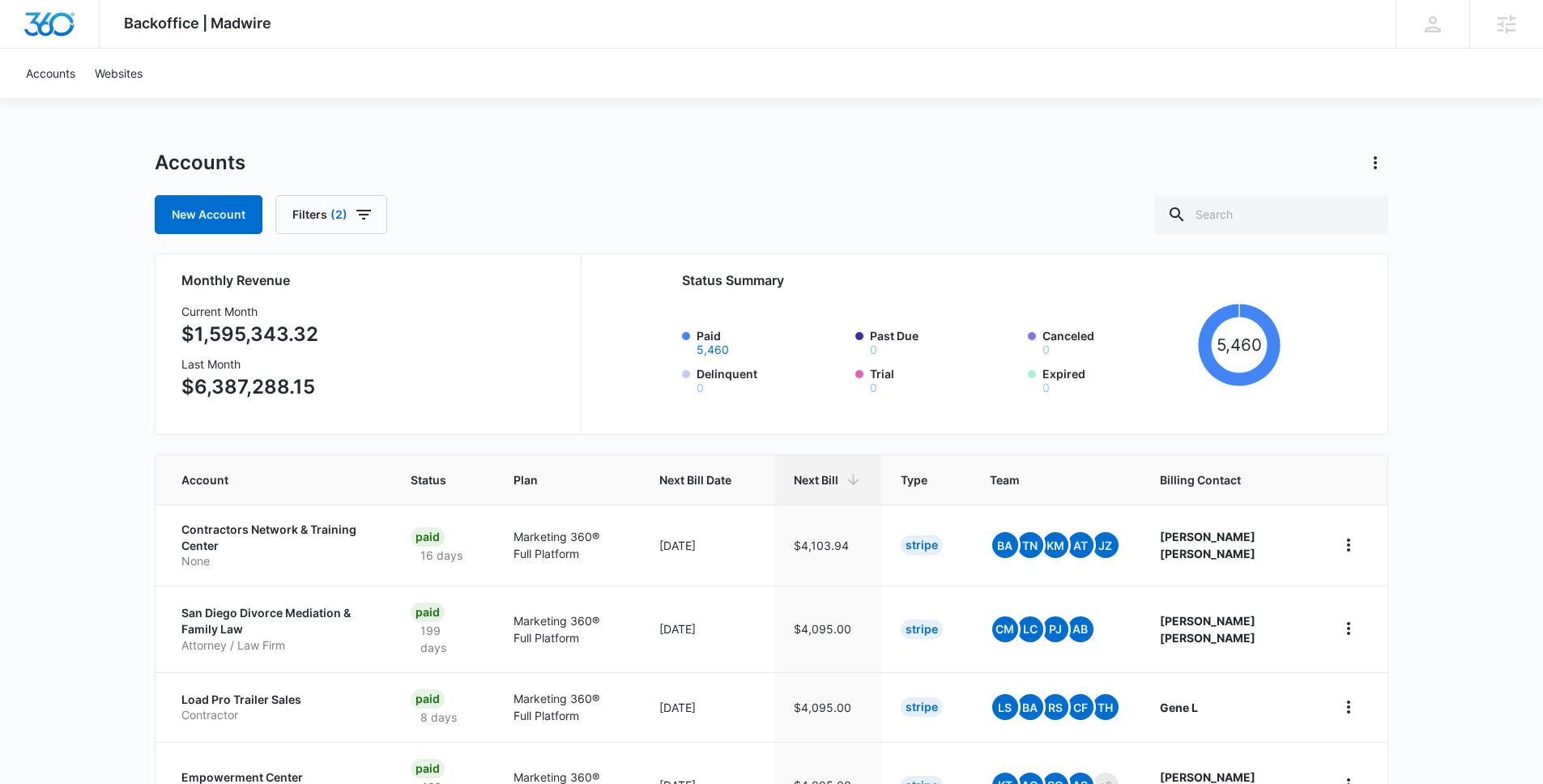
scroll to position [638, 0]
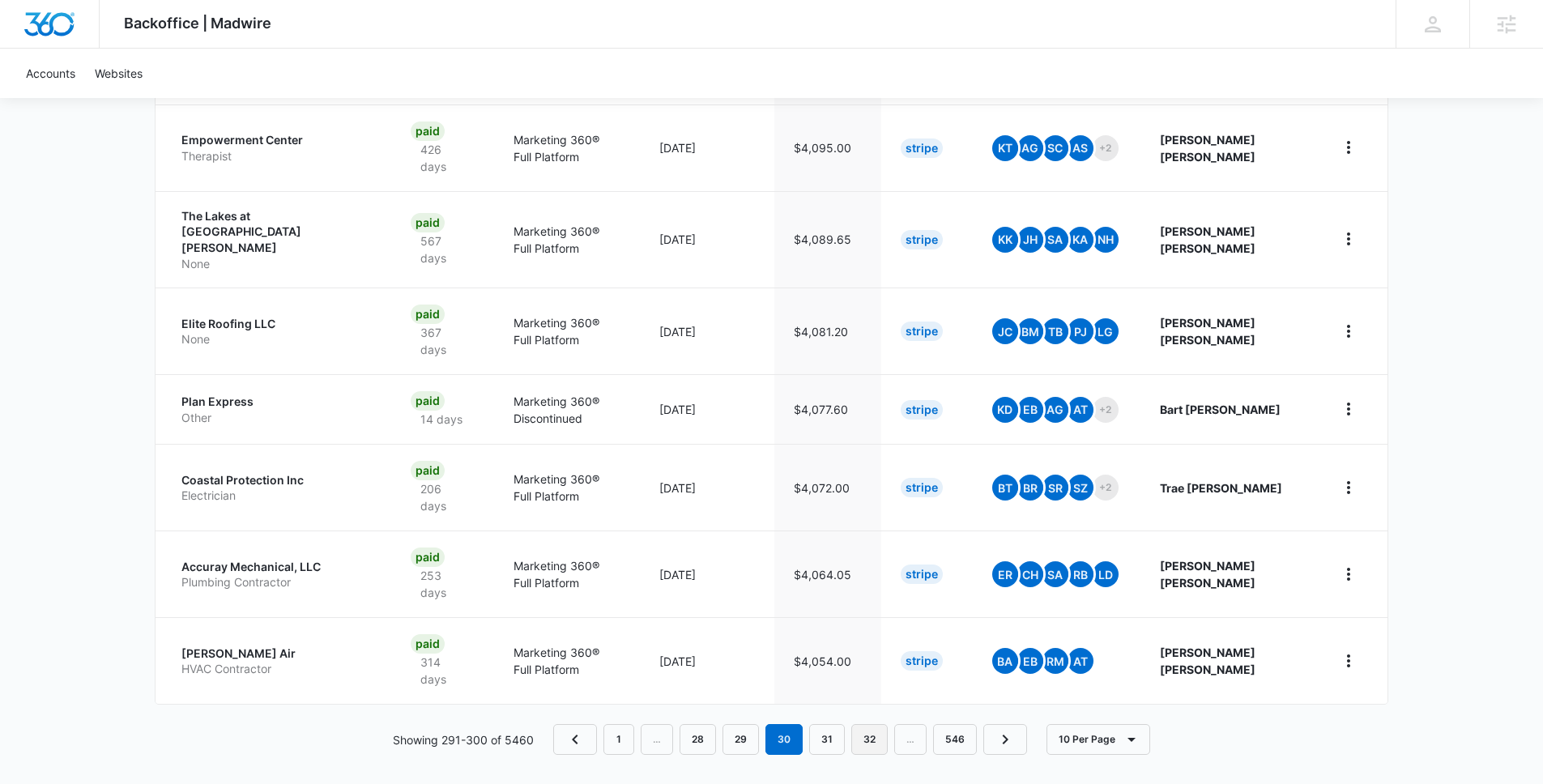
click at [882, 733] on link "32" at bounding box center [870, 739] width 37 height 30
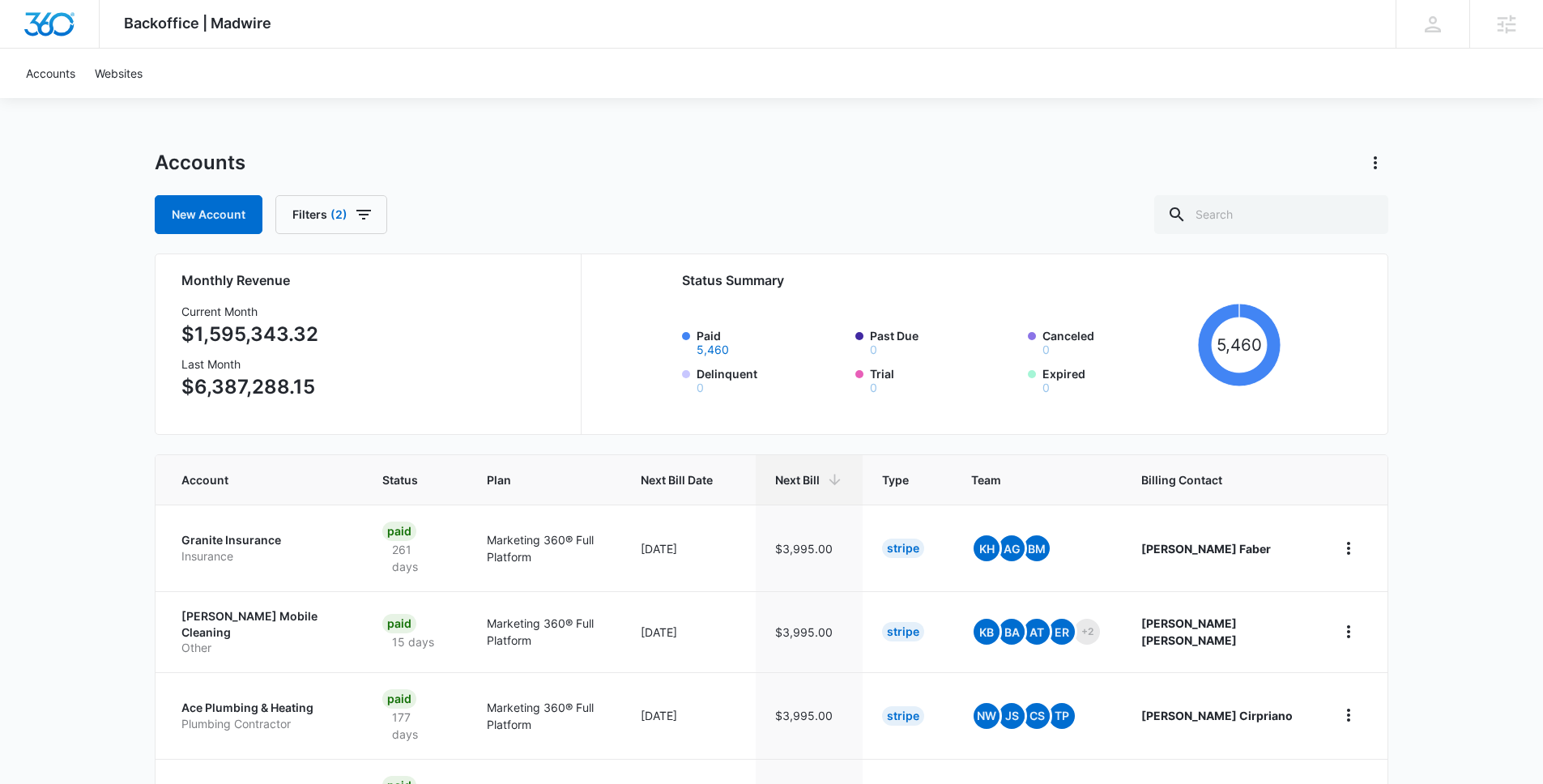
scroll to position [552, 0]
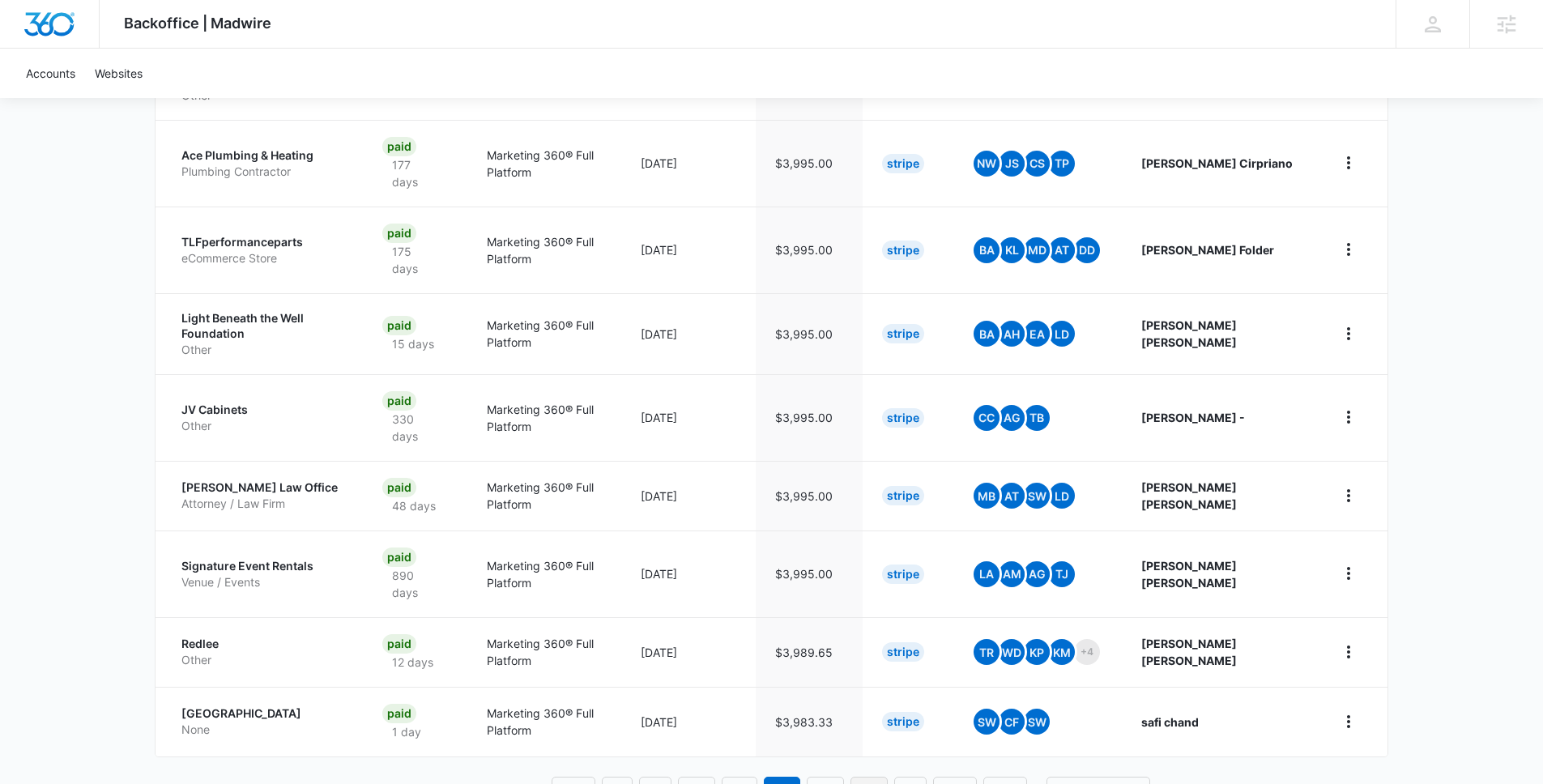
click at [876, 777] on link "34" at bounding box center [869, 792] width 37 height 30
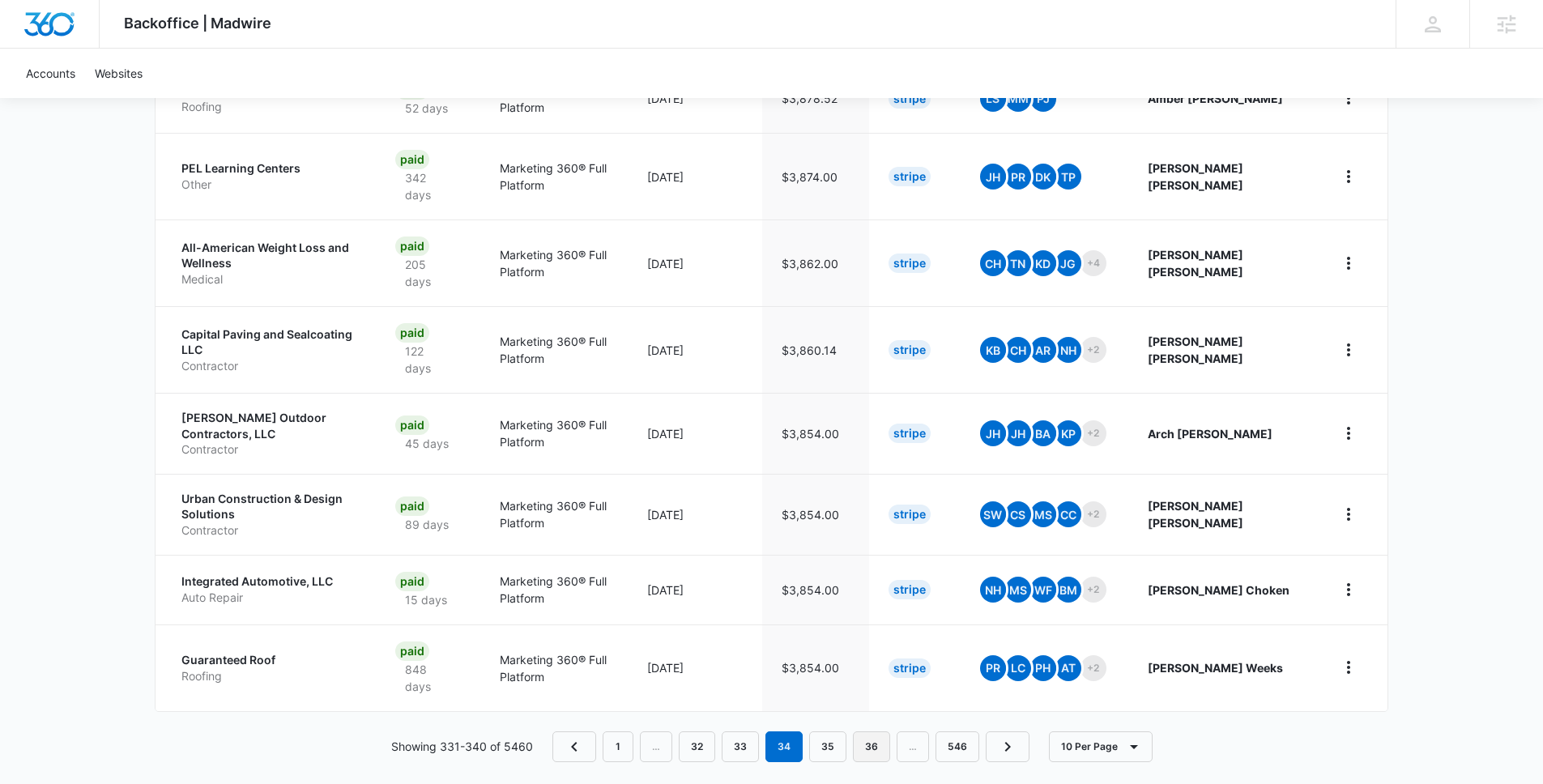
click at [880, 742] on link "36" at bounding box center [871, 747] width 37 height 30
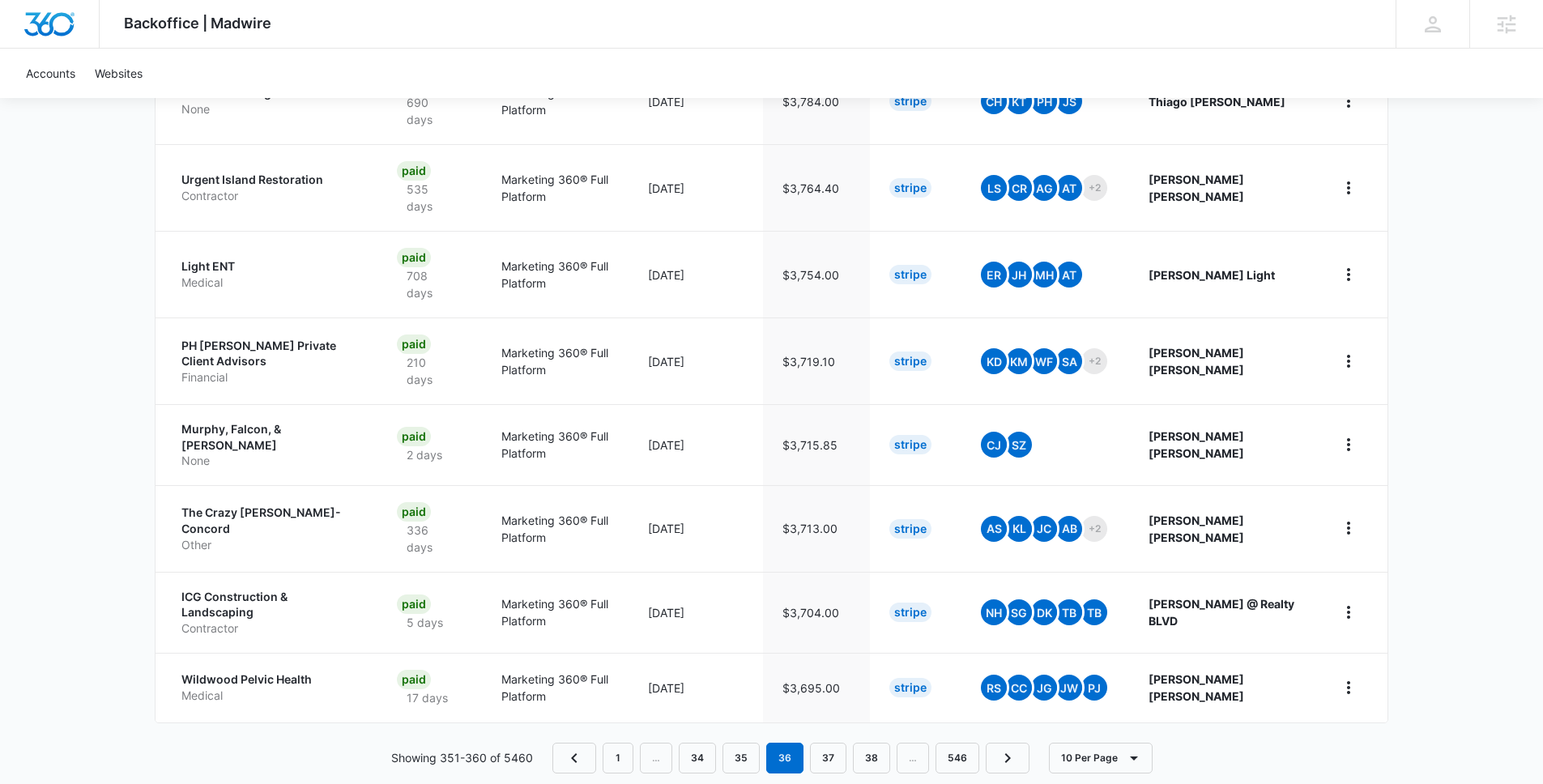
click at [914, 743] on nav "1 … 34 35 36 37 38 … 546" at bounding box center [791, 758] width 477 height 30
click at [911, 743] on nav "1 … 34 35 36 37 38 … 546" at bounding box center [791, 758] width 477 height 30
click at [873, 743] on link "38" at bounding box center [871, 758] width 37 height 30
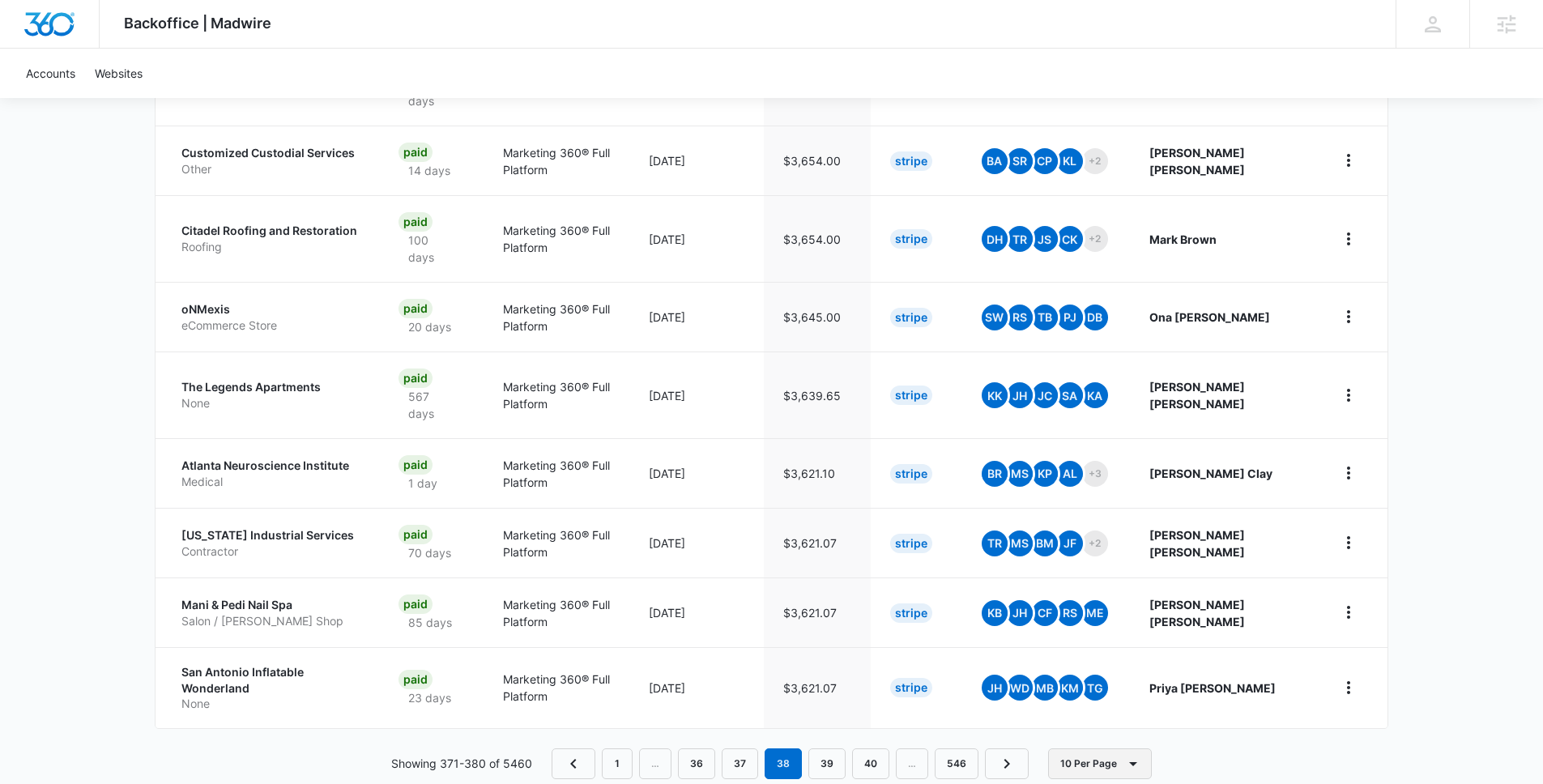
click at [1134, 754] on icon "button" at bounding box center [1134, 764] width 19 height 19
click at [1104, 641] on button "20 Per Page" at bounding box center [1113, 633] width 131 height 24
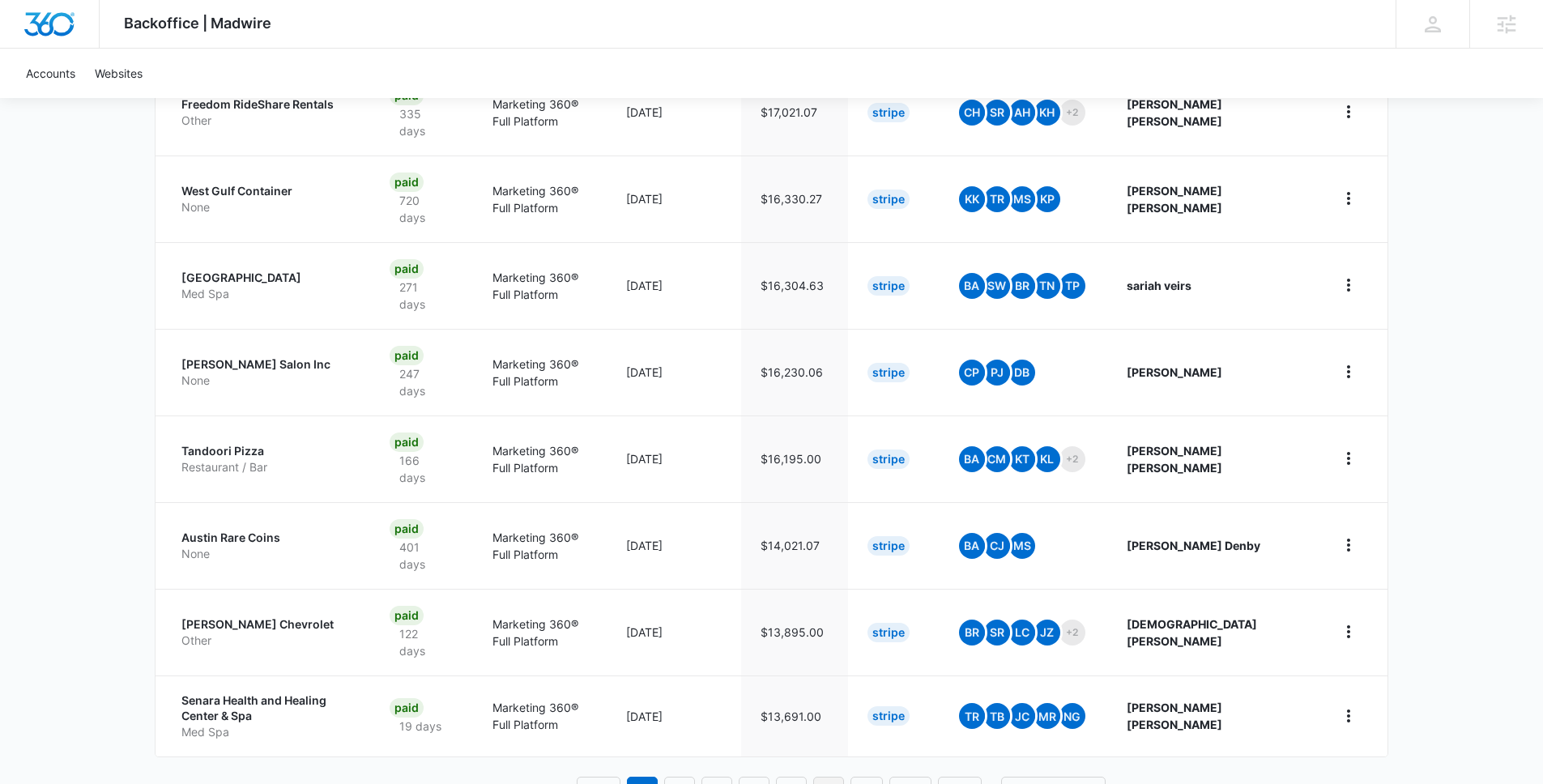
click at [835, 777] on link "6" at bounding box center [829, 792] width 30 height 30
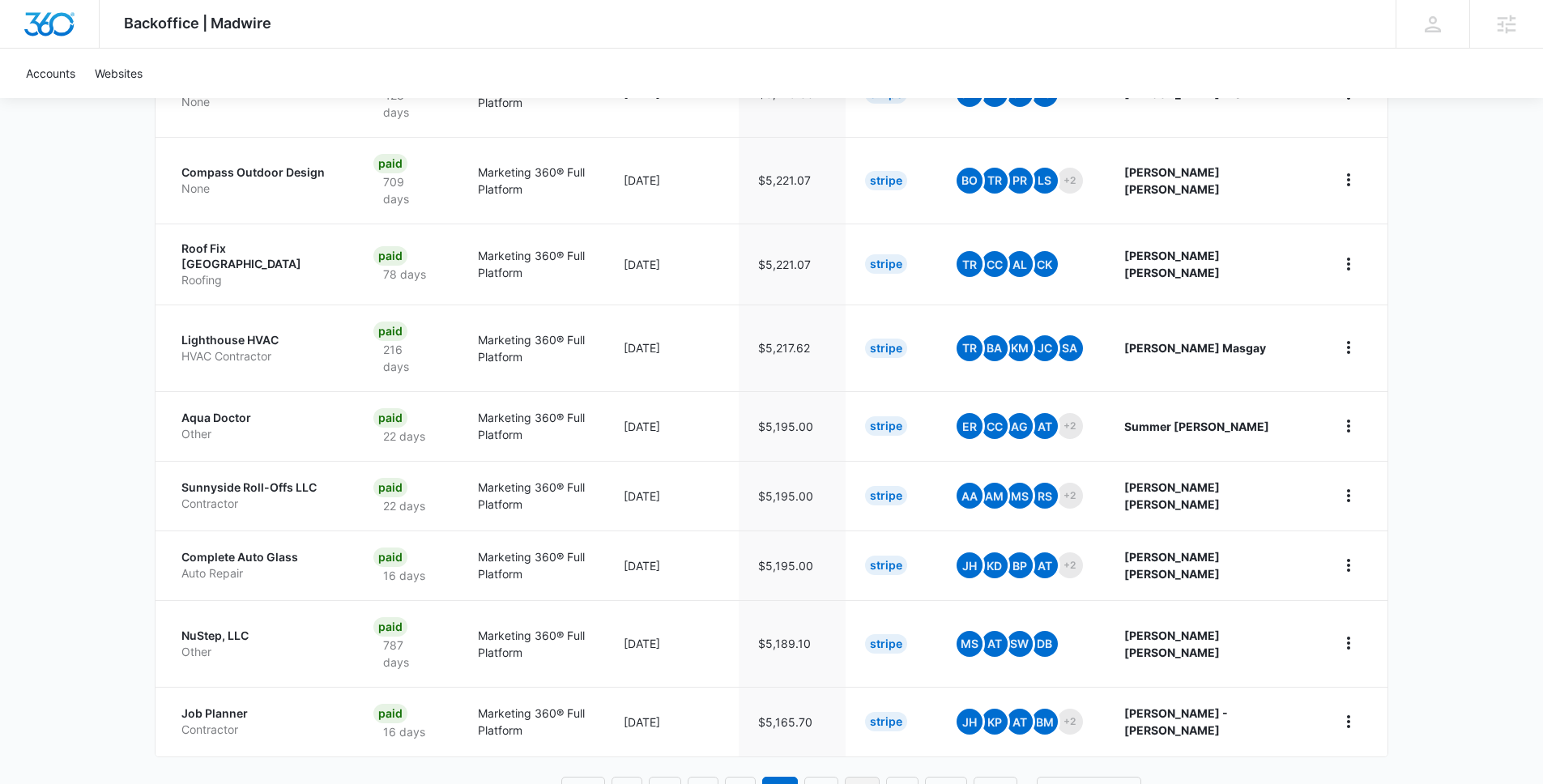
click at [853, 777] on link "12" at bounding box center [863, 792] width 35 height 30
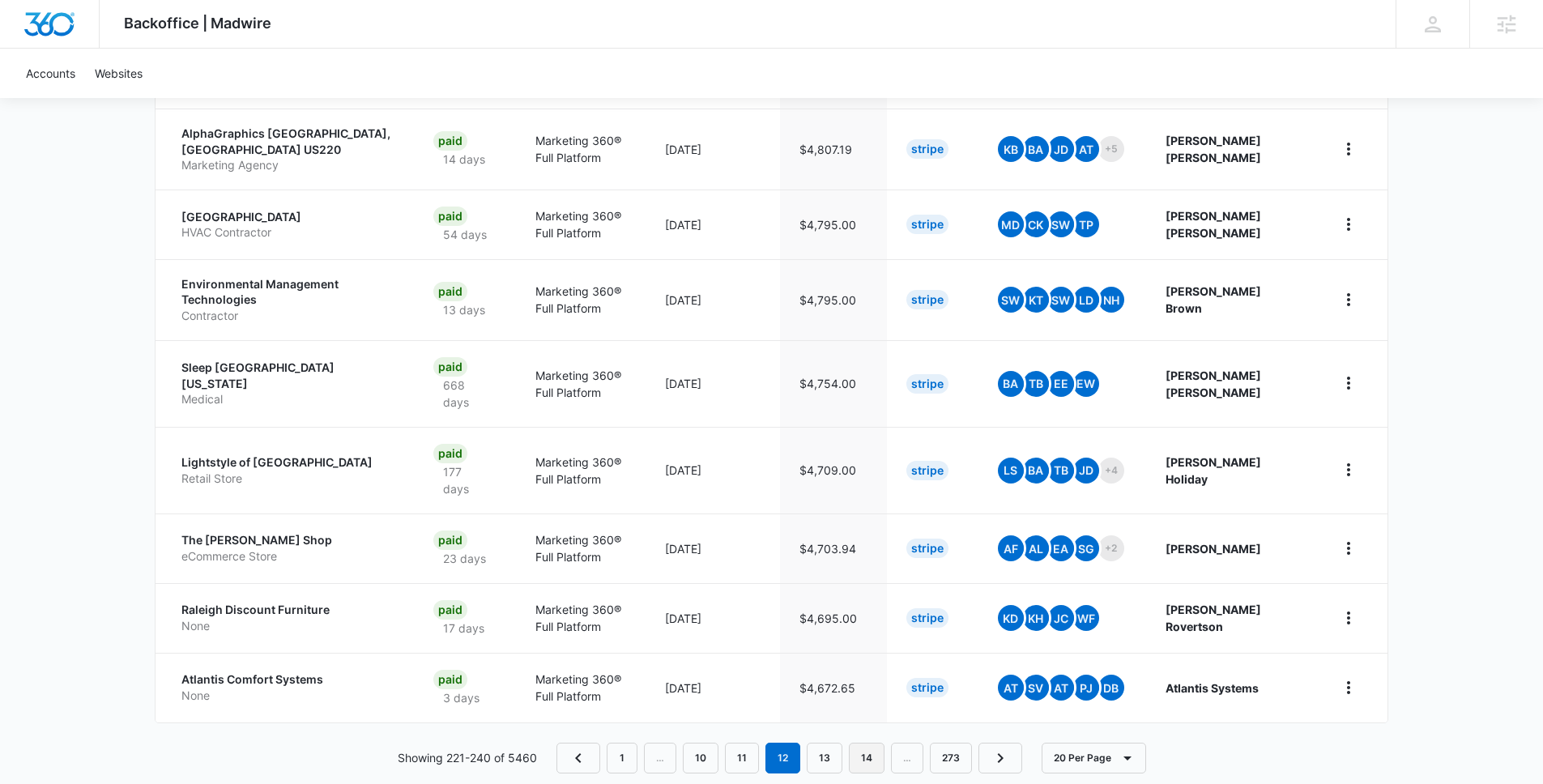
click at [874, 743] on link "14" at bounding box center [867, 758] width 36 height 30
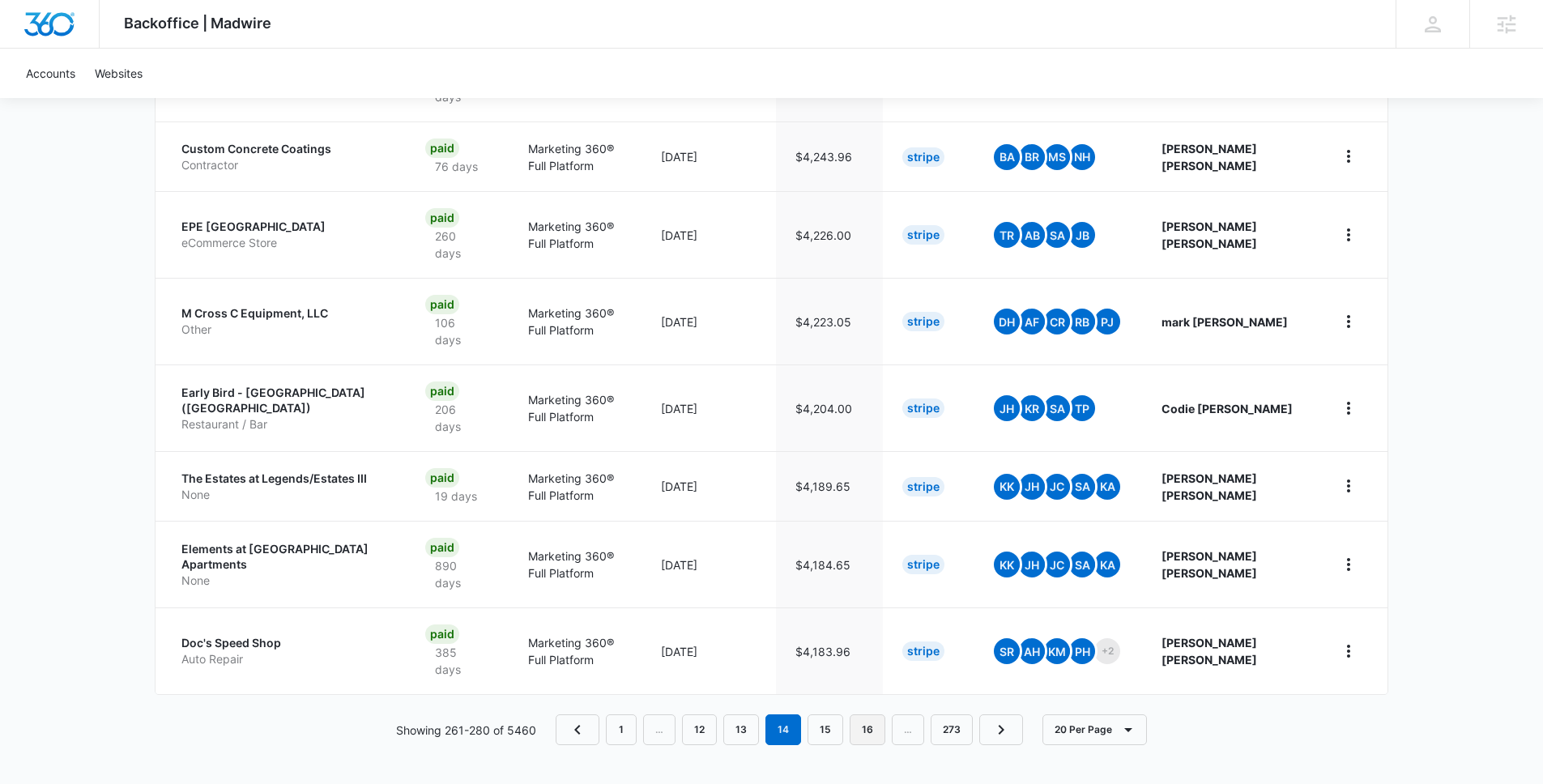
click at [883, 729] on link "16" at bounding box center [867, 729] width 36 height 30
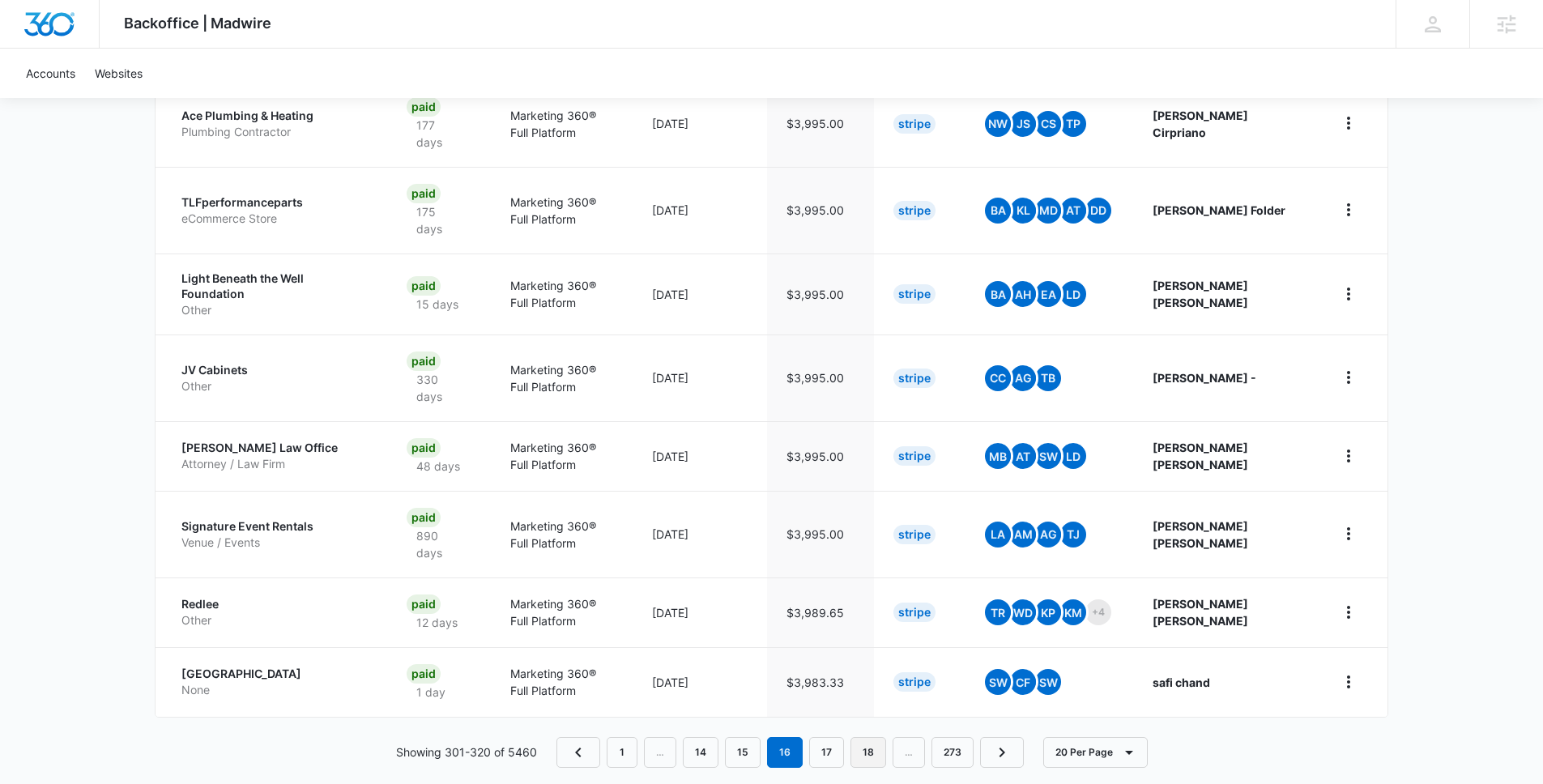
click at [873, 741] on link "18" at bounding box center [868, 752] width 36 height 30
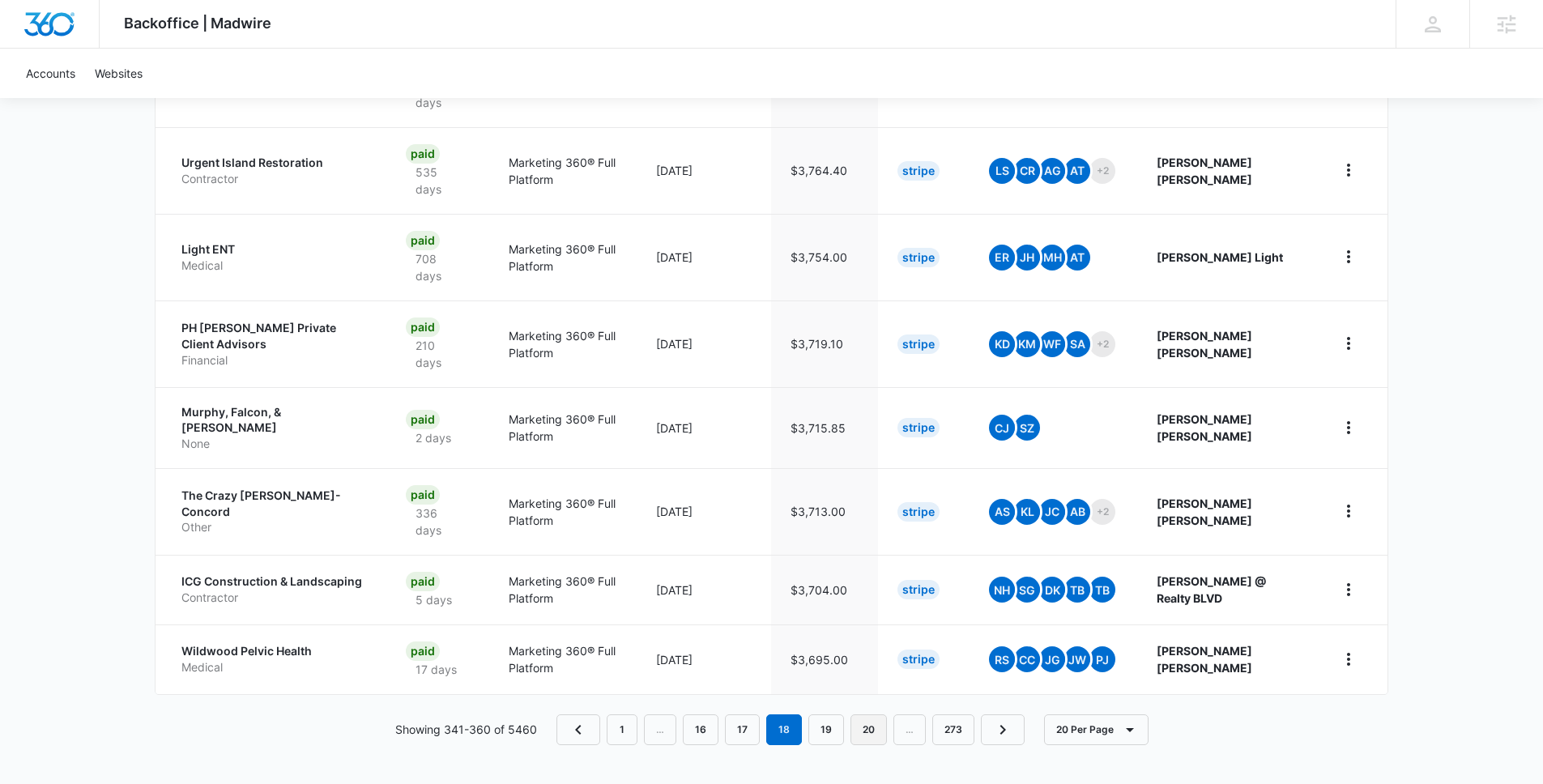
click at [864, 732] on link "20" at bounding box center [869, 729] width 37 height 30
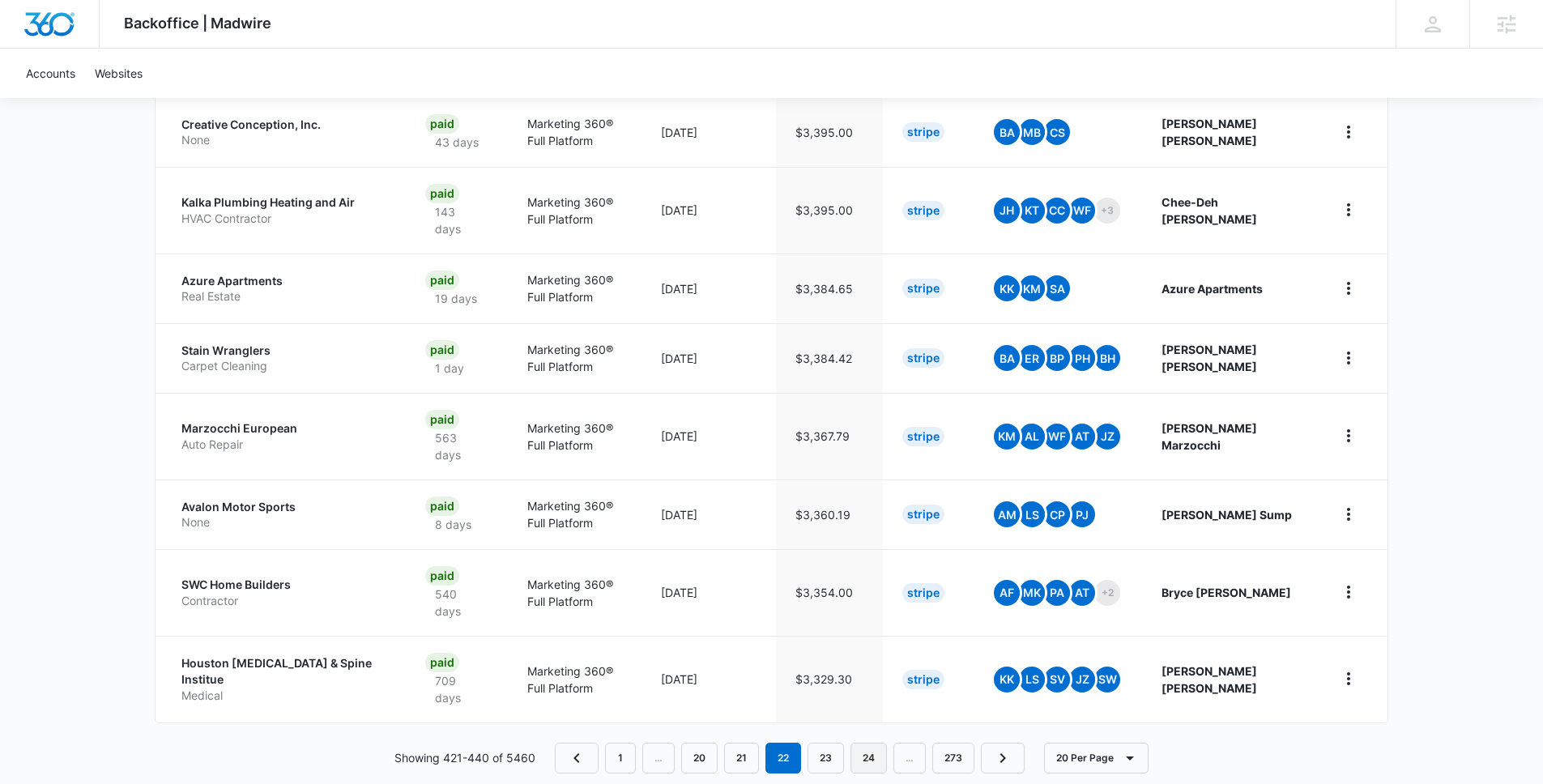
click at [872, 743] on link "24" at bounding box center [869, 758] width 37 height 30
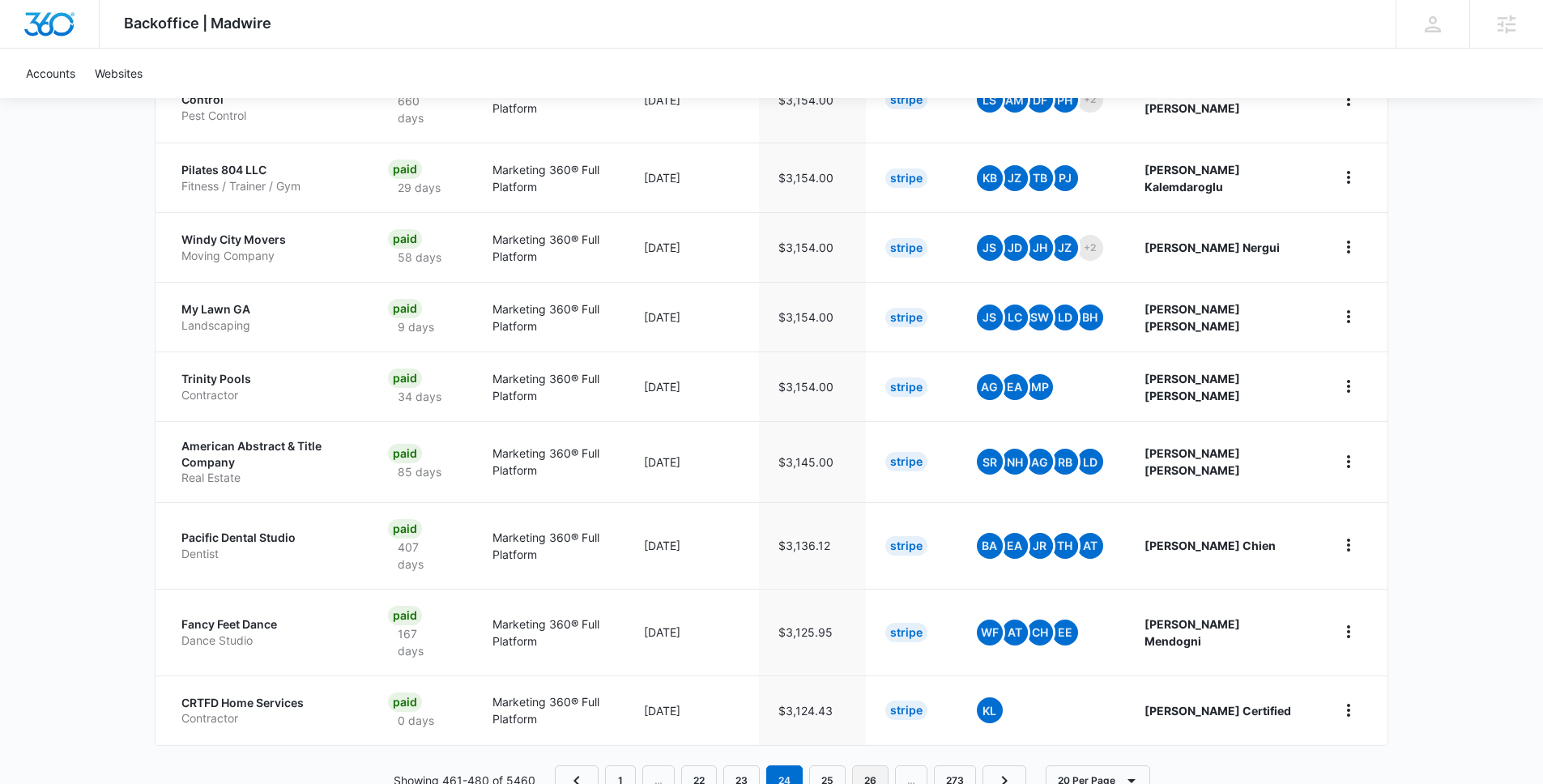
click at [877, 766] on link "26" at bounding box center [870, 781] width 37 height 30
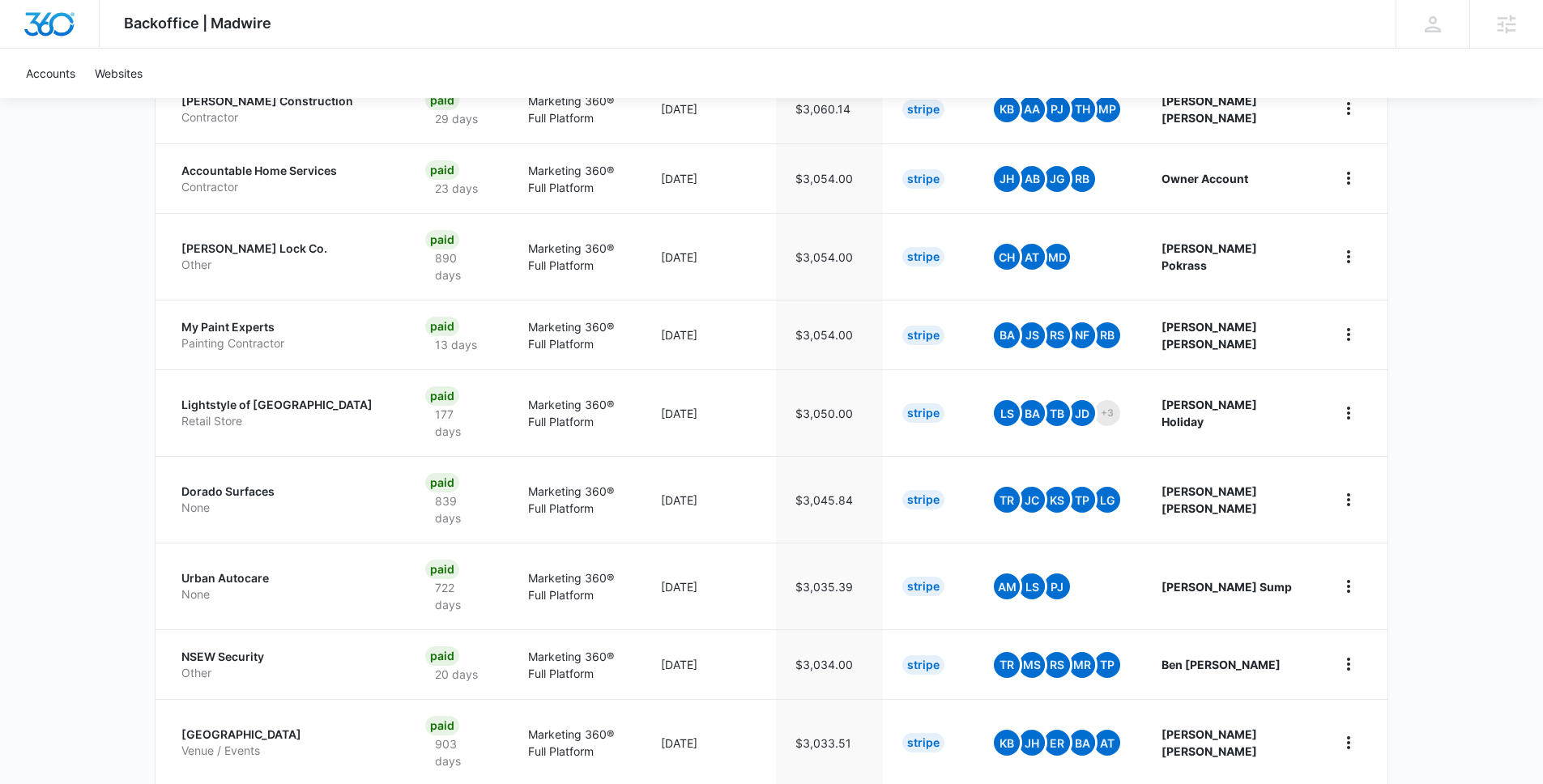
scroll to position [1425, 0]
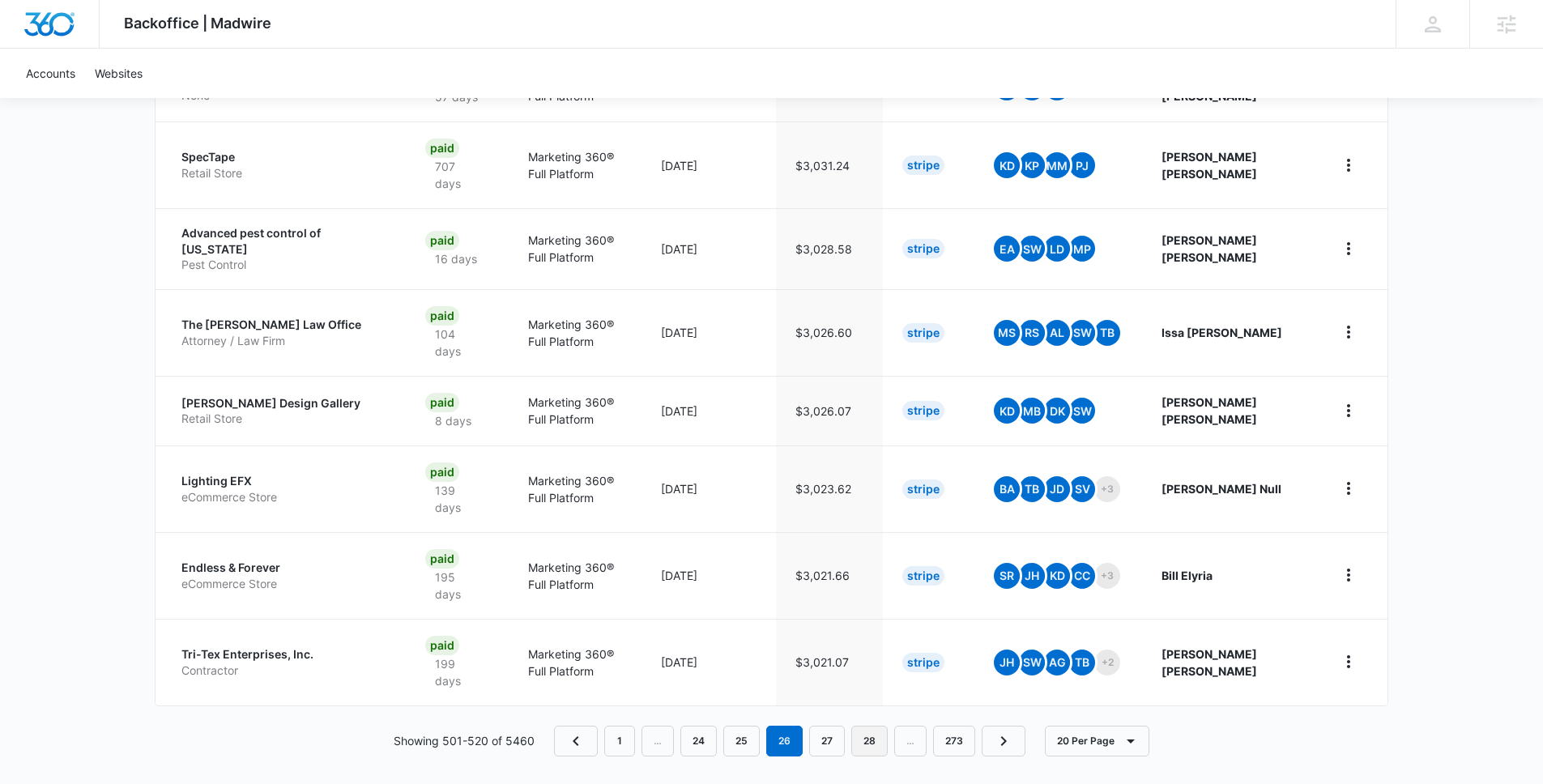
click at [876, 732] on link "28" at bounding box center [870, 740] width 37 height 30
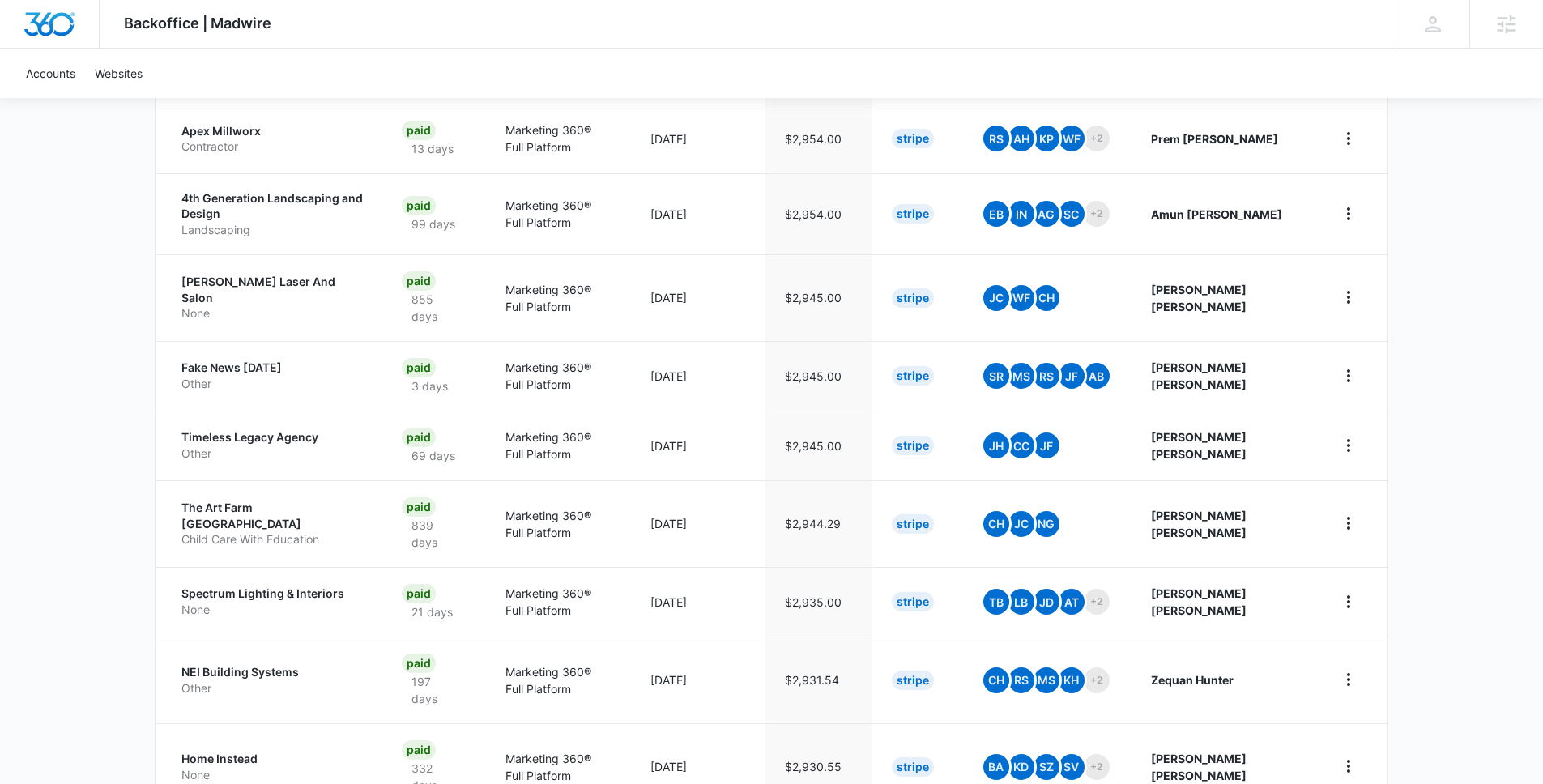
scroll to position [1335, 0]
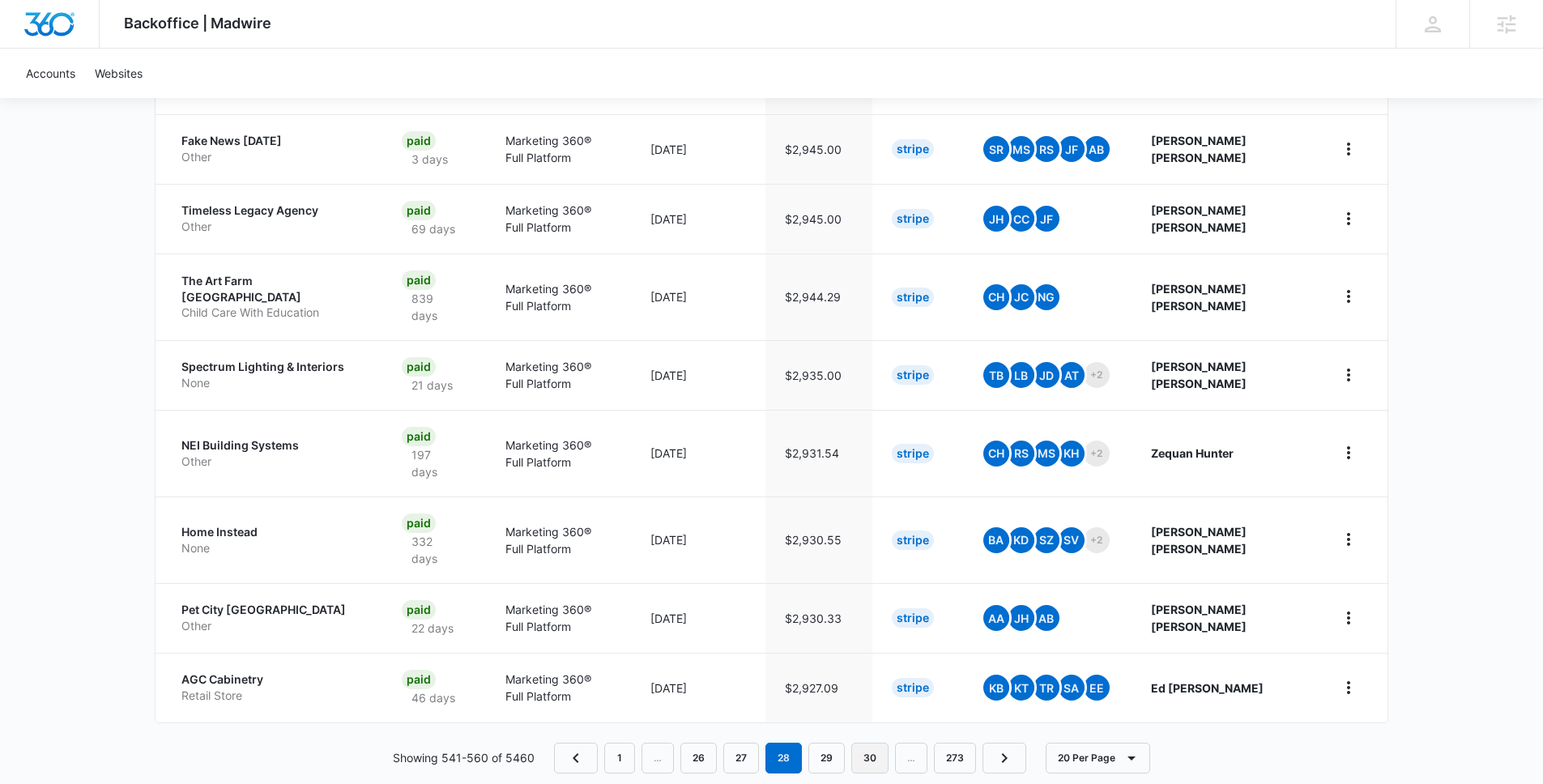
click at [866, 743] on link "30" at bounding box center [870, 758] width 37 height 30
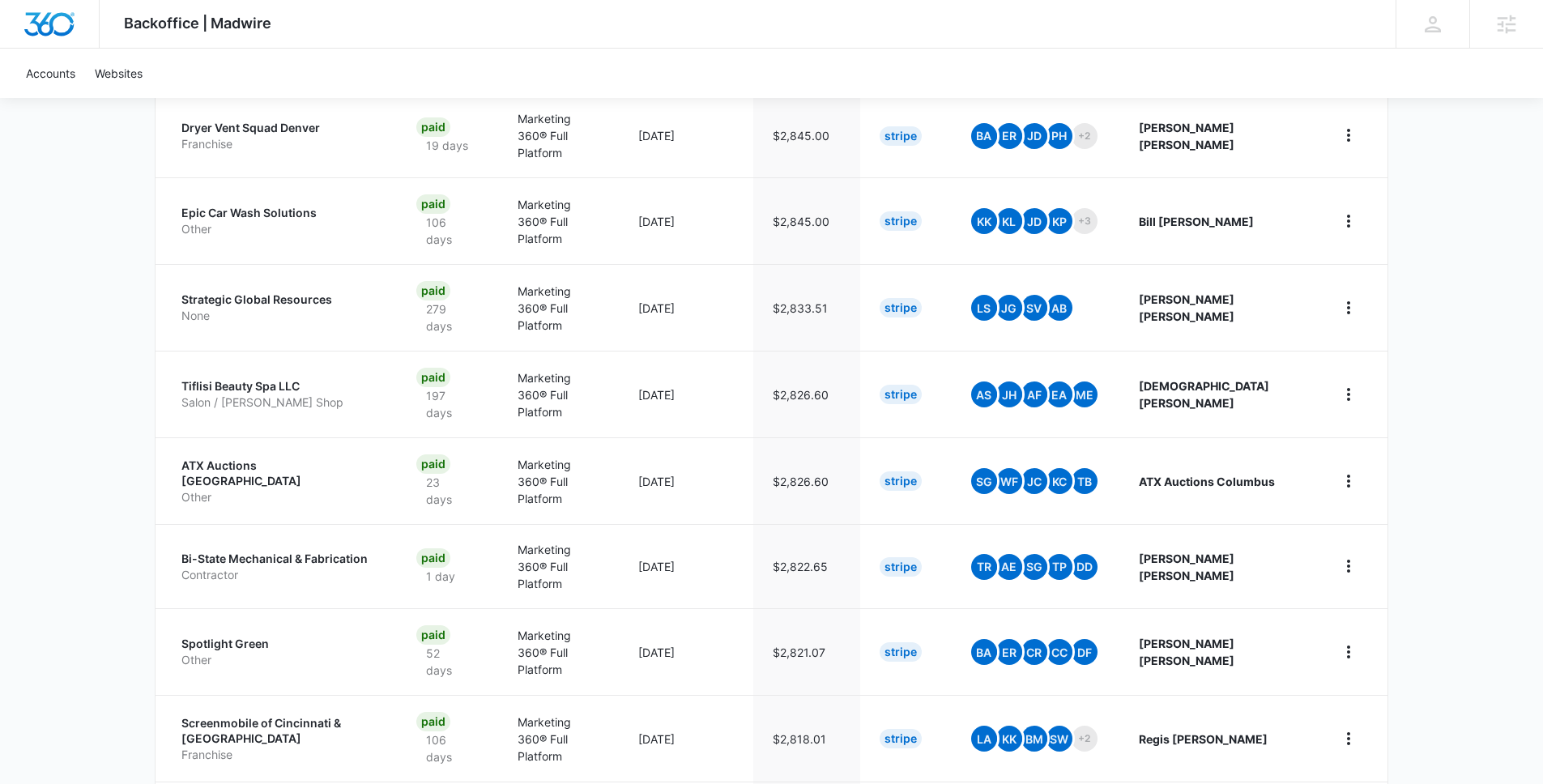
scroll to position [1357, 0]
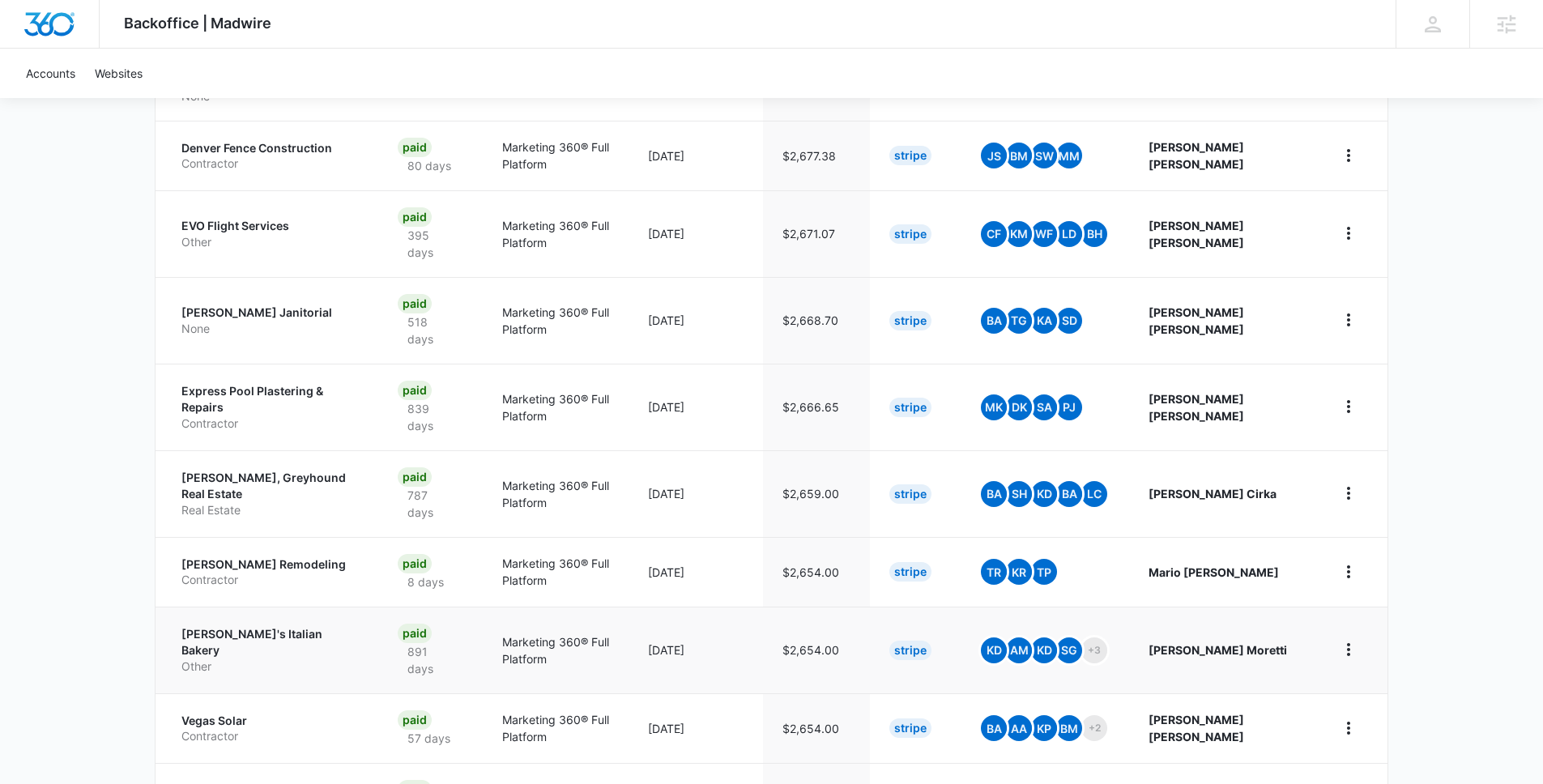
scroll to position [1425, 0]
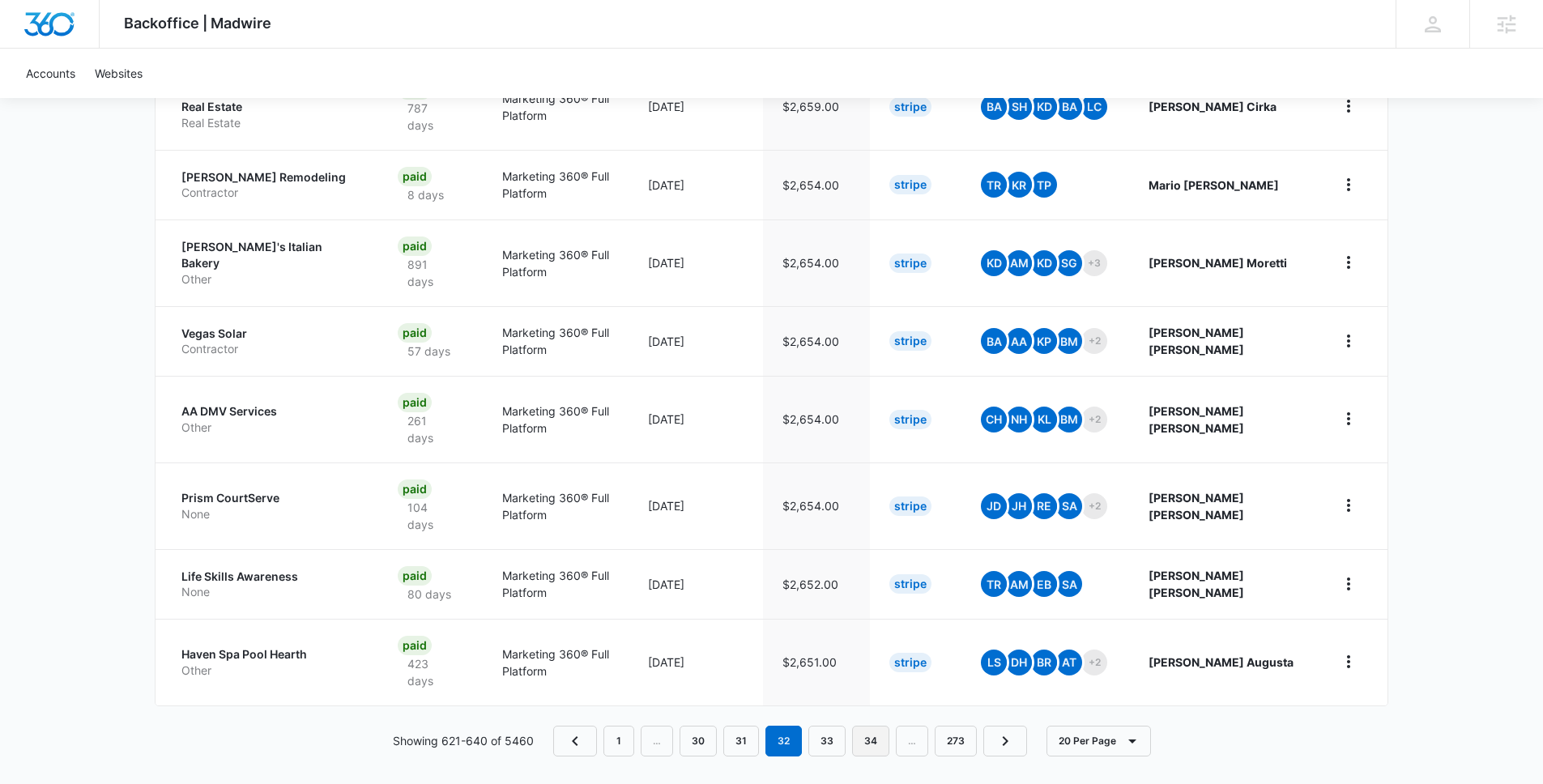
click at [883, 737] on link "34" at bounding box center [870, 740] width 37 height 30
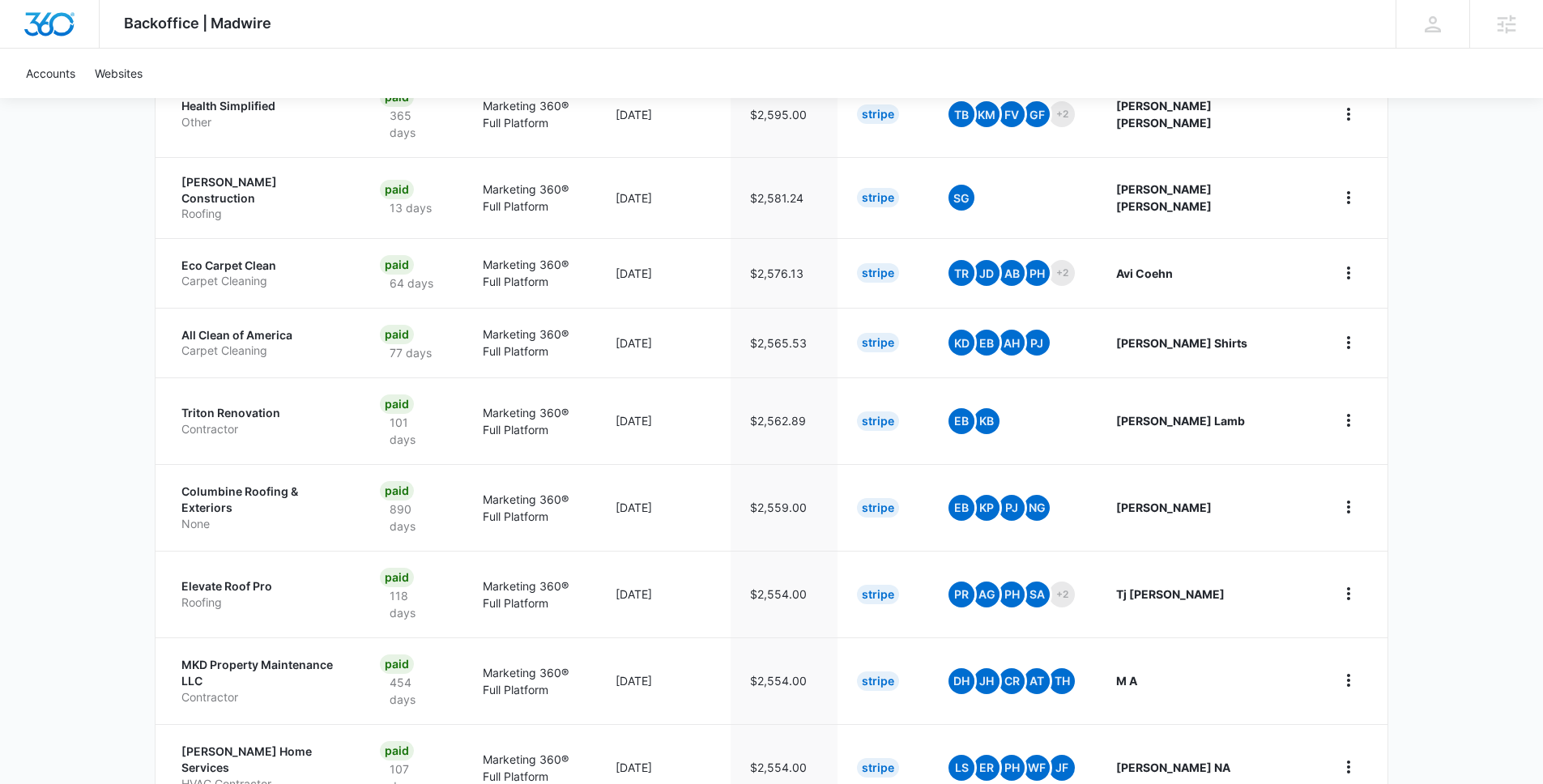
scroll to position [1374, 0]
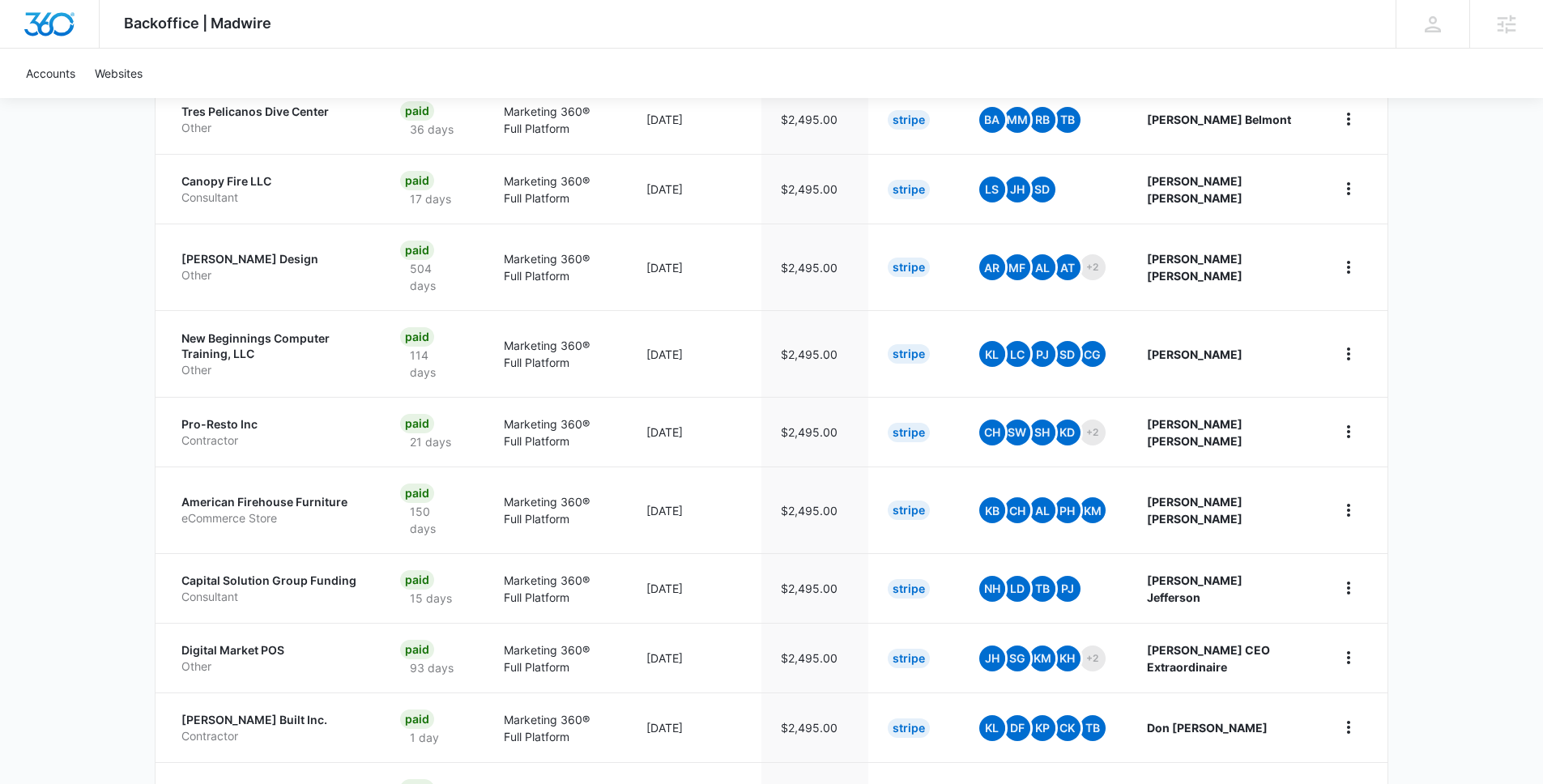
scroll to position [1408, 0]
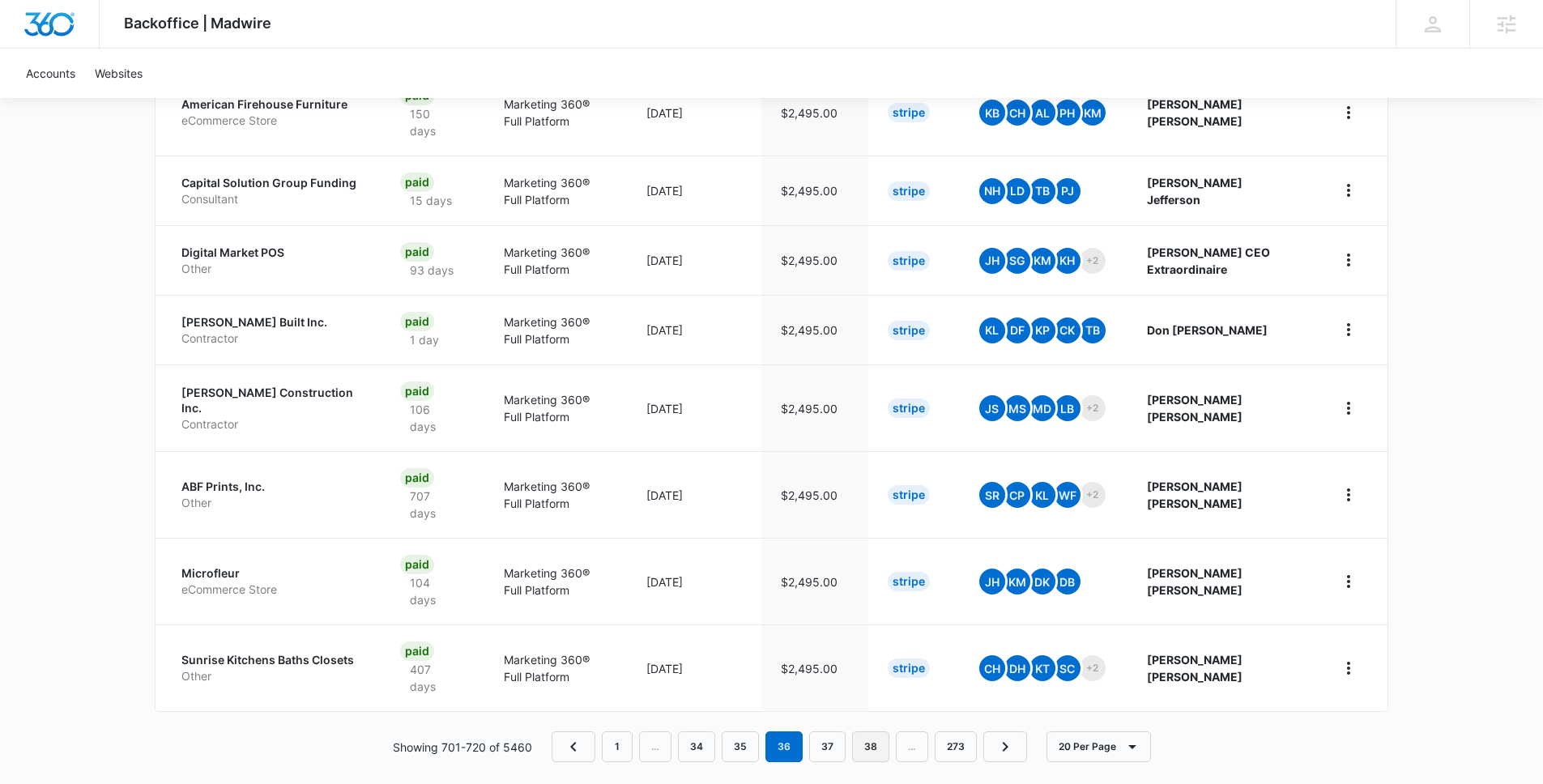
click at [870, 732] on link "38" at bounding box center [870, 747] width 37 height 30
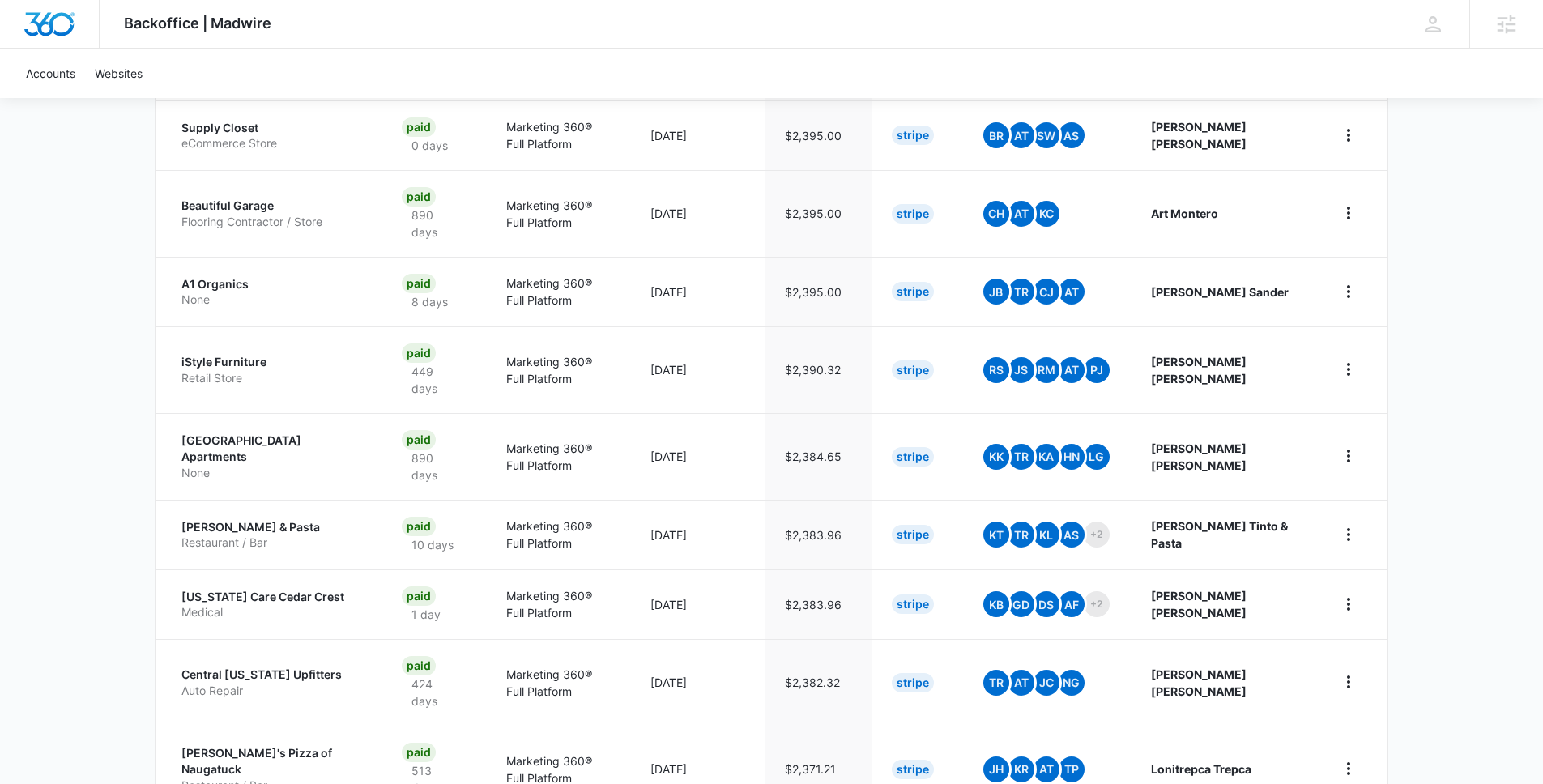
scroll to position [1419, 0]
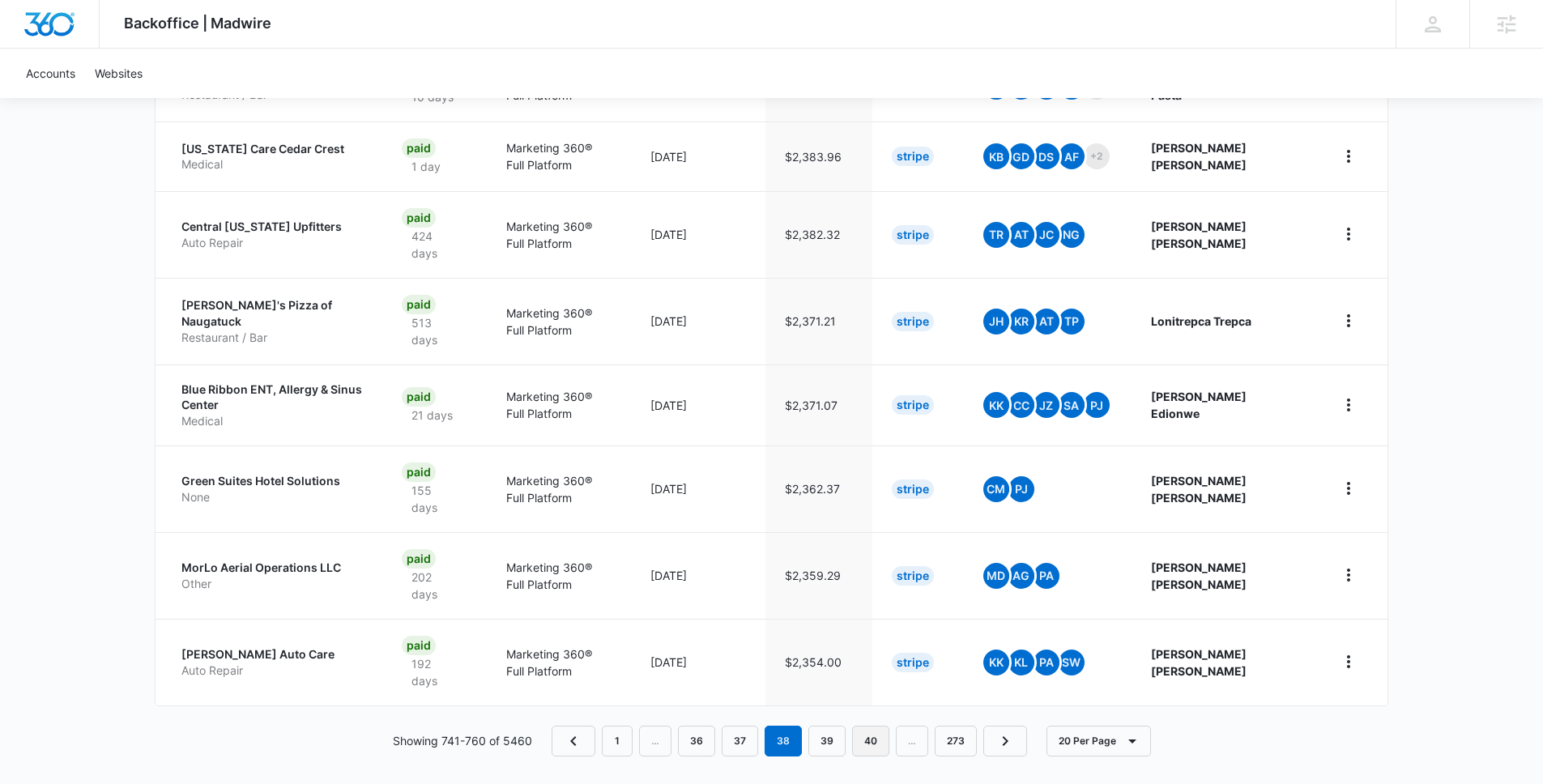
click at [874, 727] on link "40" at bounding box center [870, 740] width 37 height 30
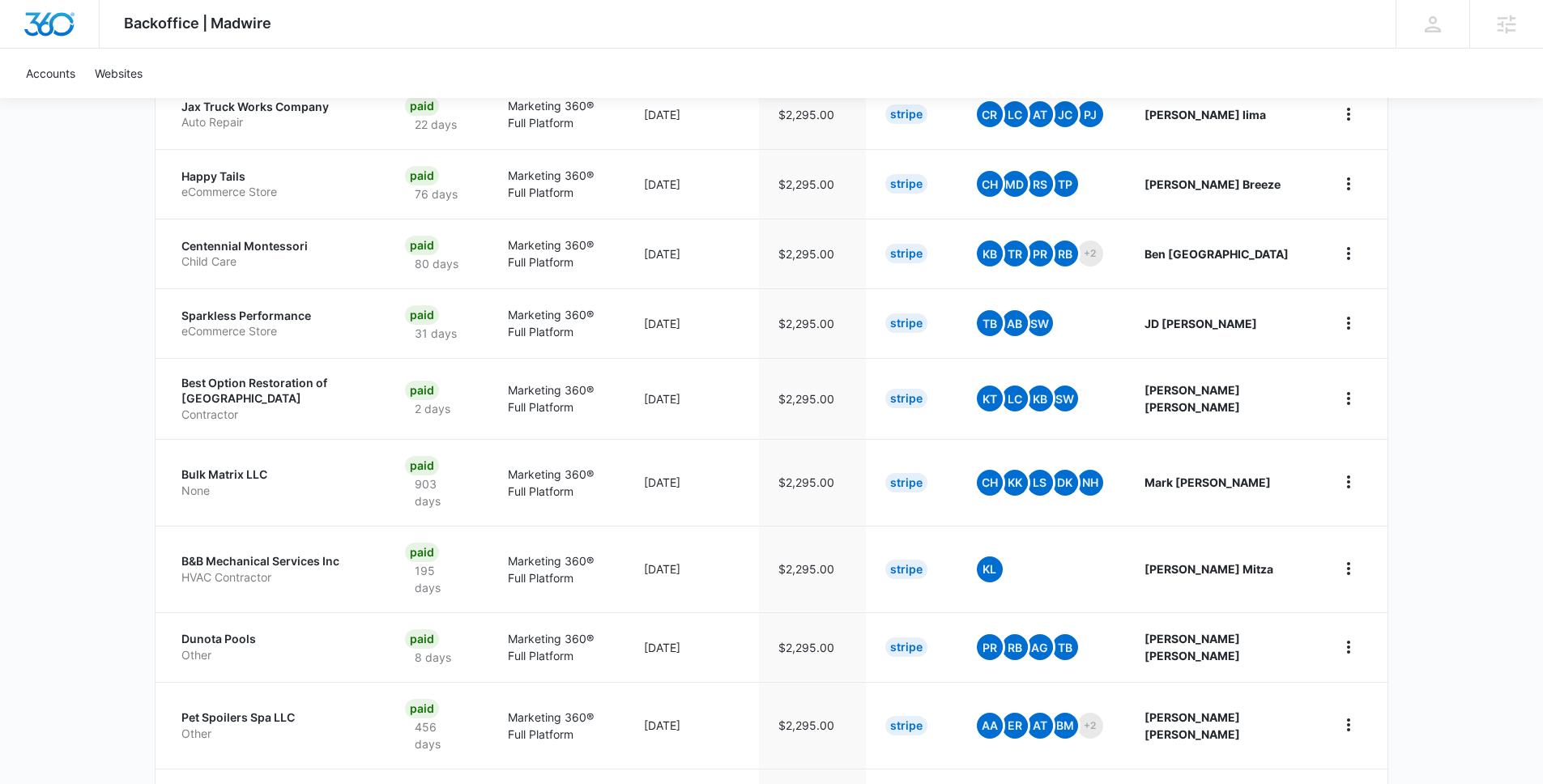
scroll to position [1369, 0]
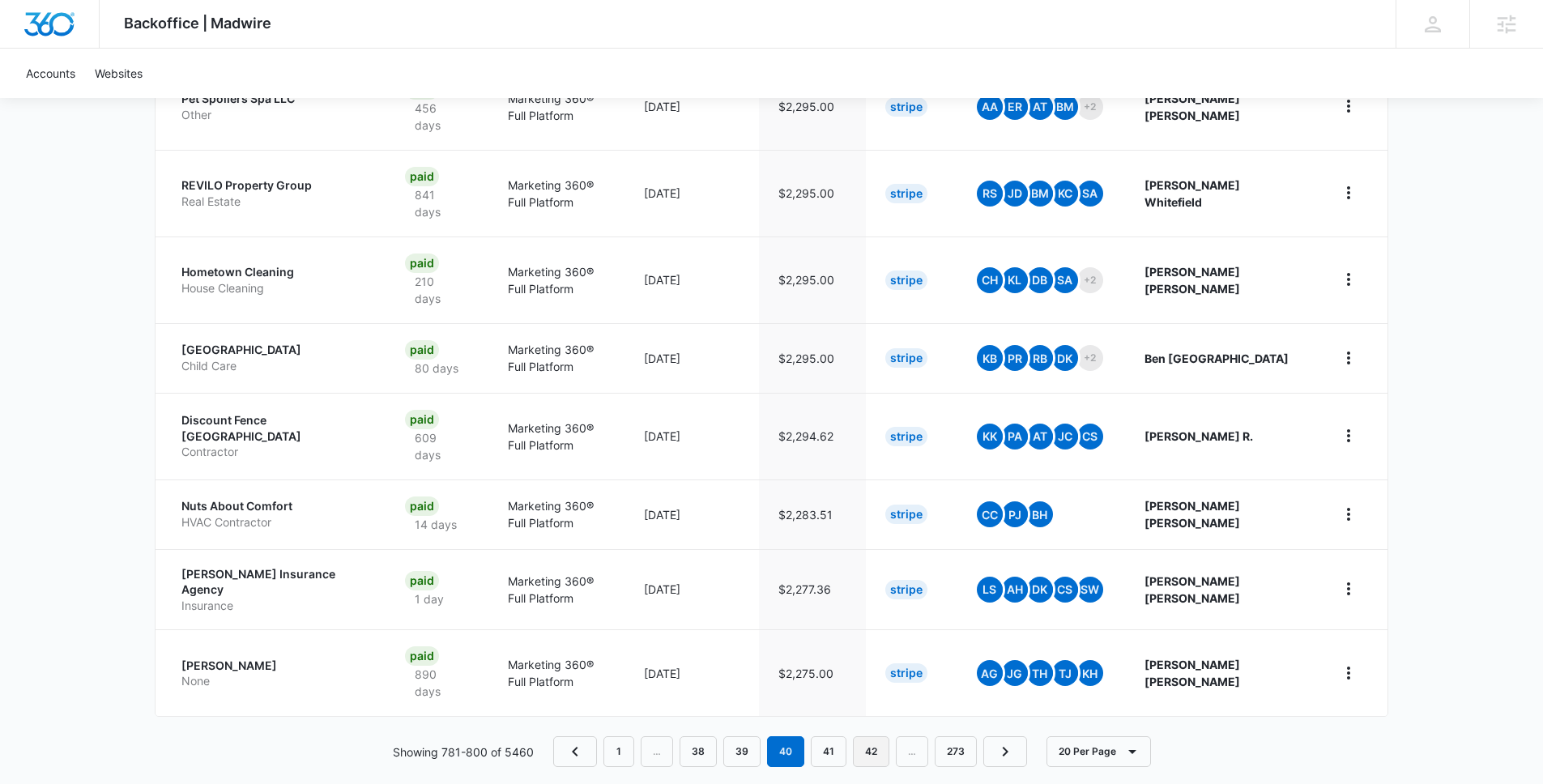
click at [872, 736] on link "42" at bounding box center [871, 751] width 37 height 30
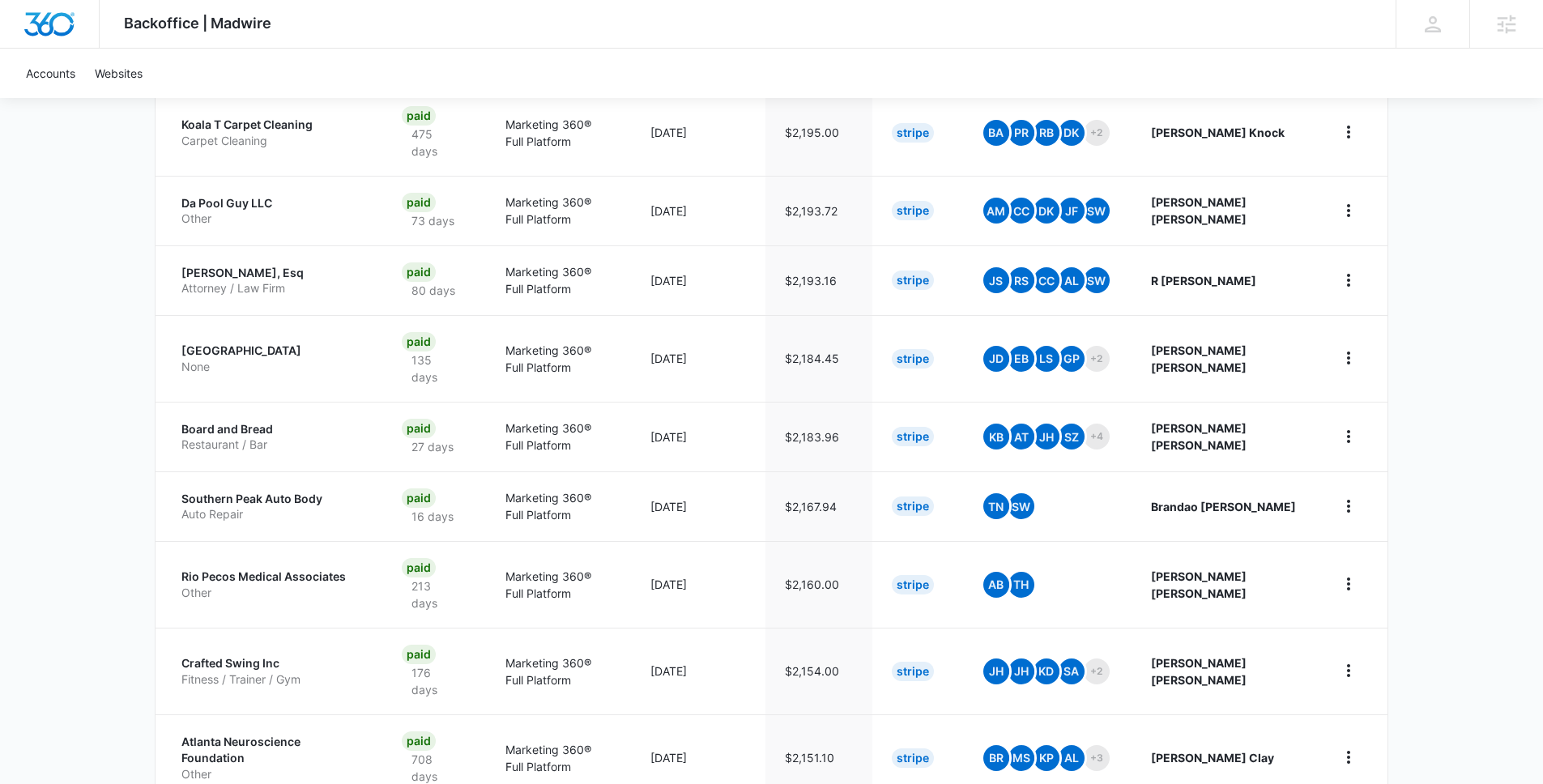
scroll to position [1402, 0]
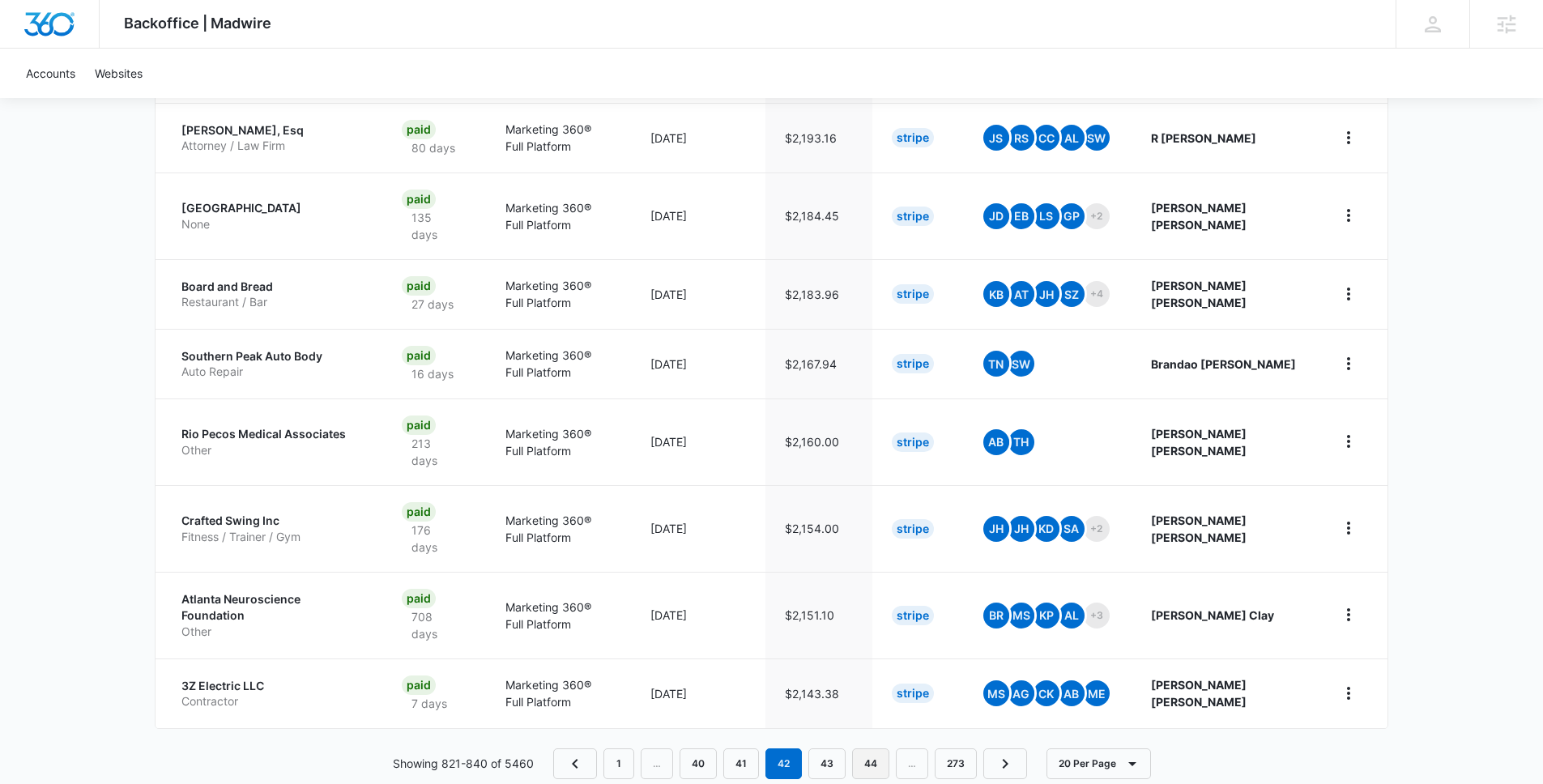
click at [881, 748] on link "44" at bounding box center [870, 763] width 37 height 30
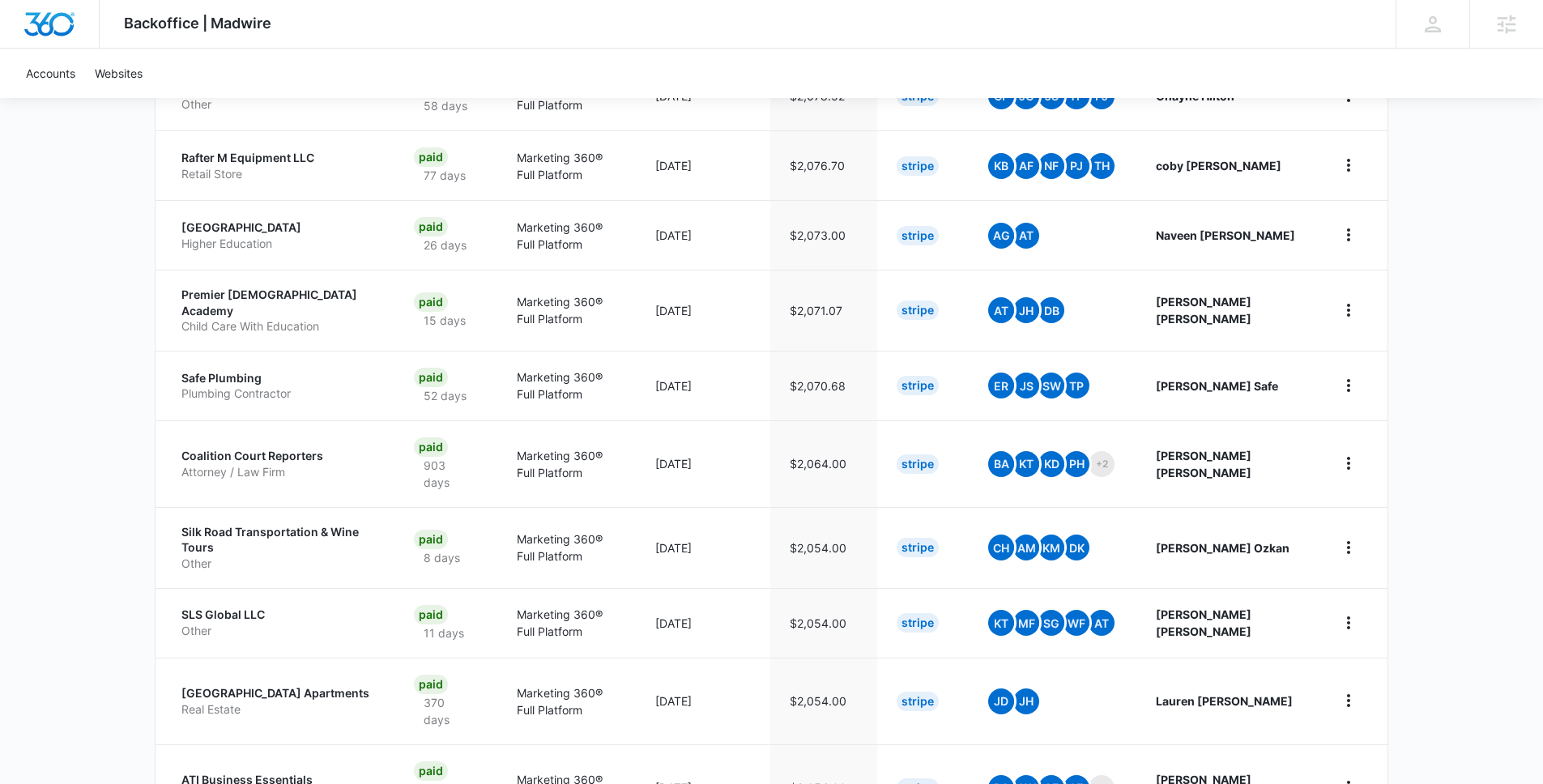
scroll to position [1317, 0]
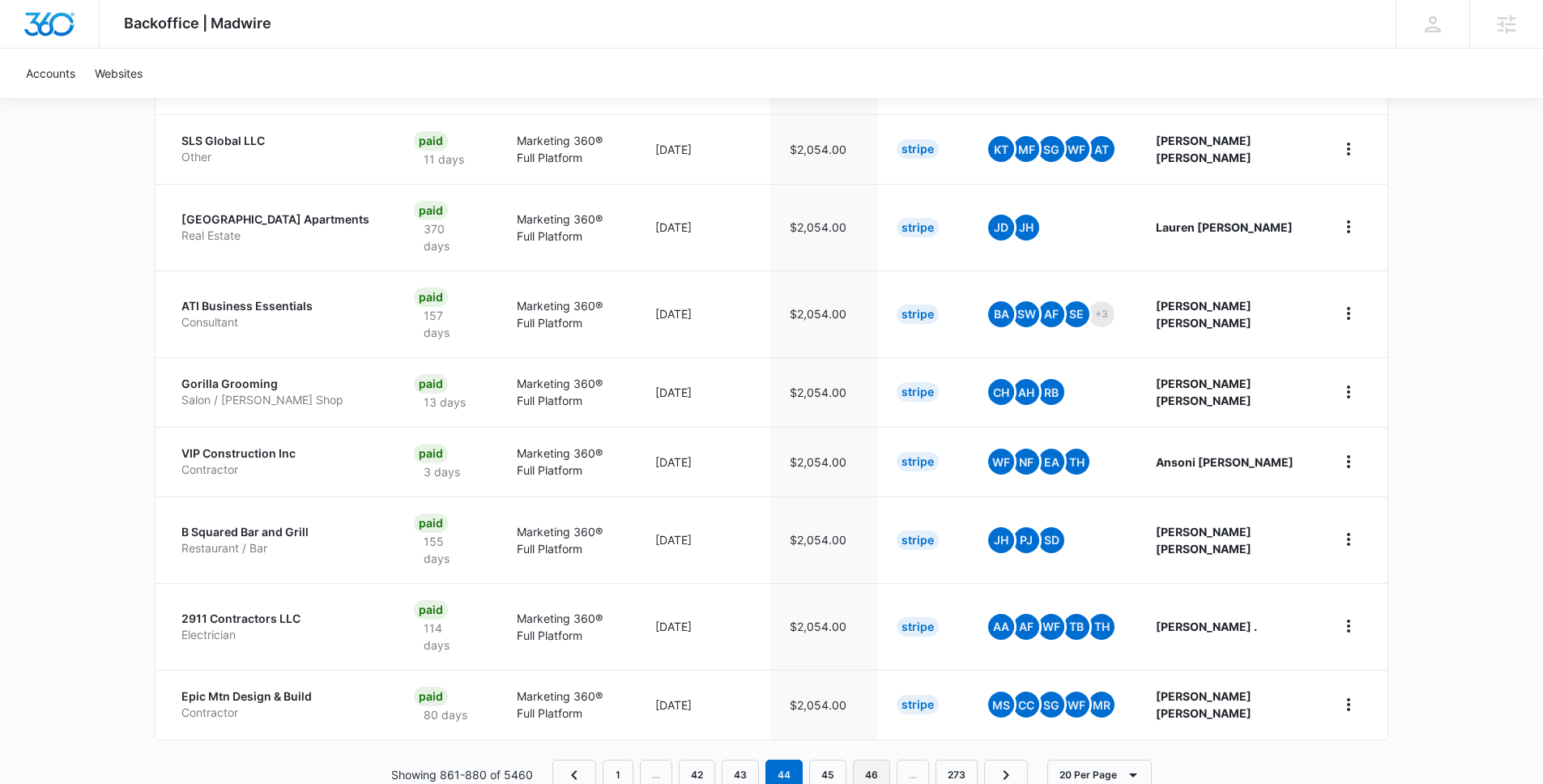
click at [876, 760] on link "46" at bounding box center [871, 774] width 37 height 30
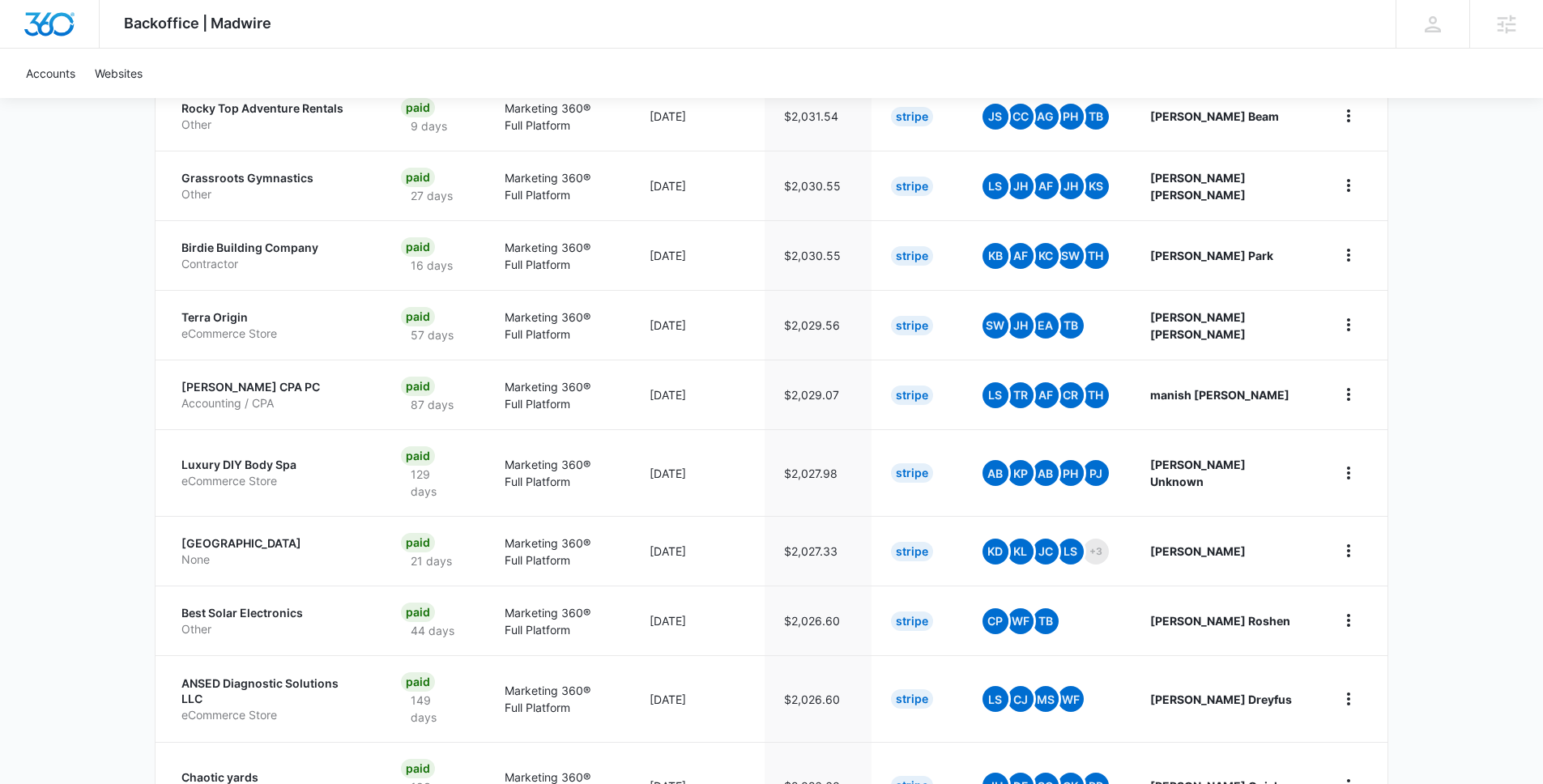
scroll to position [1232, 0]
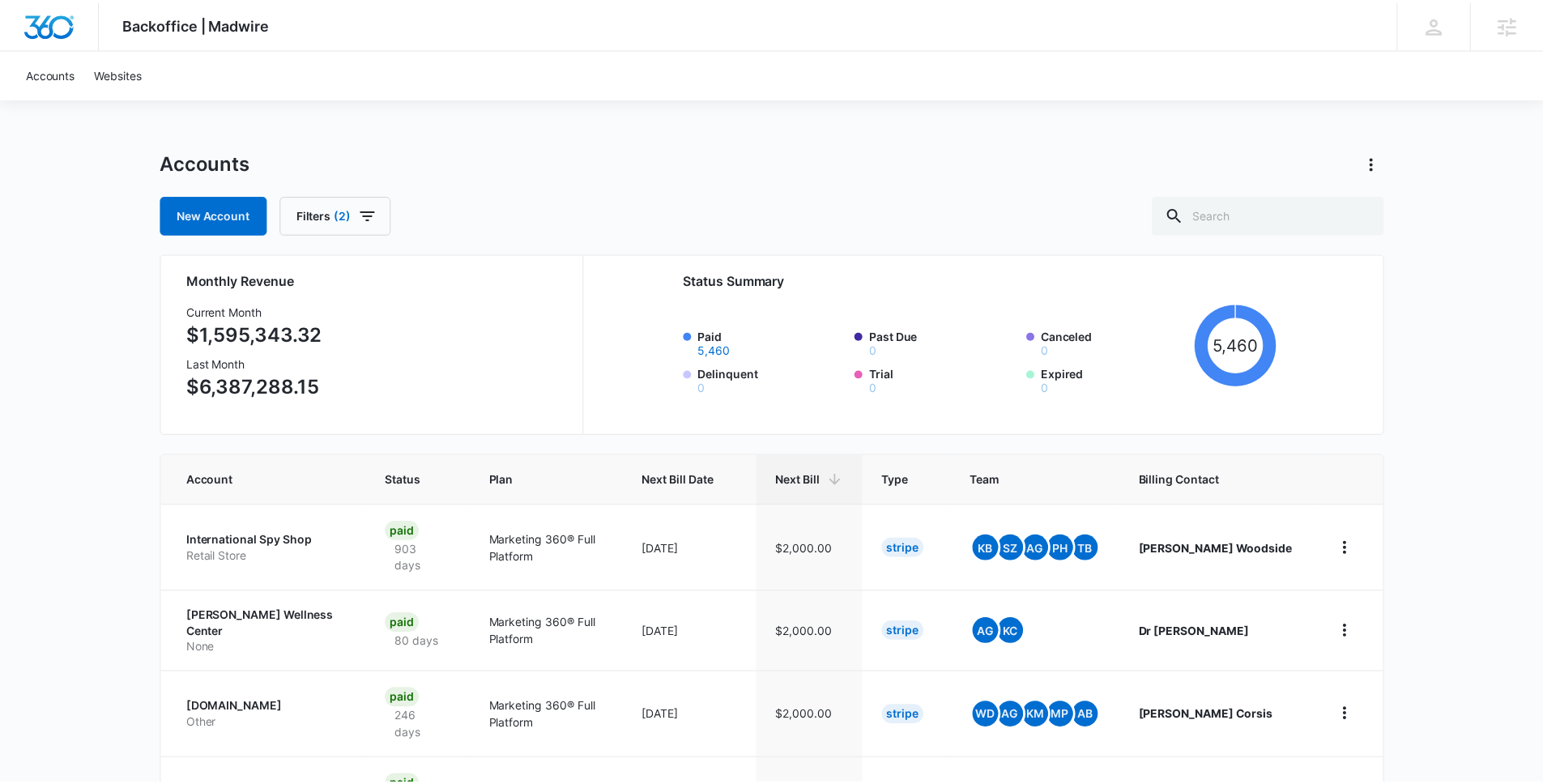
scroll to position [1283, 0]
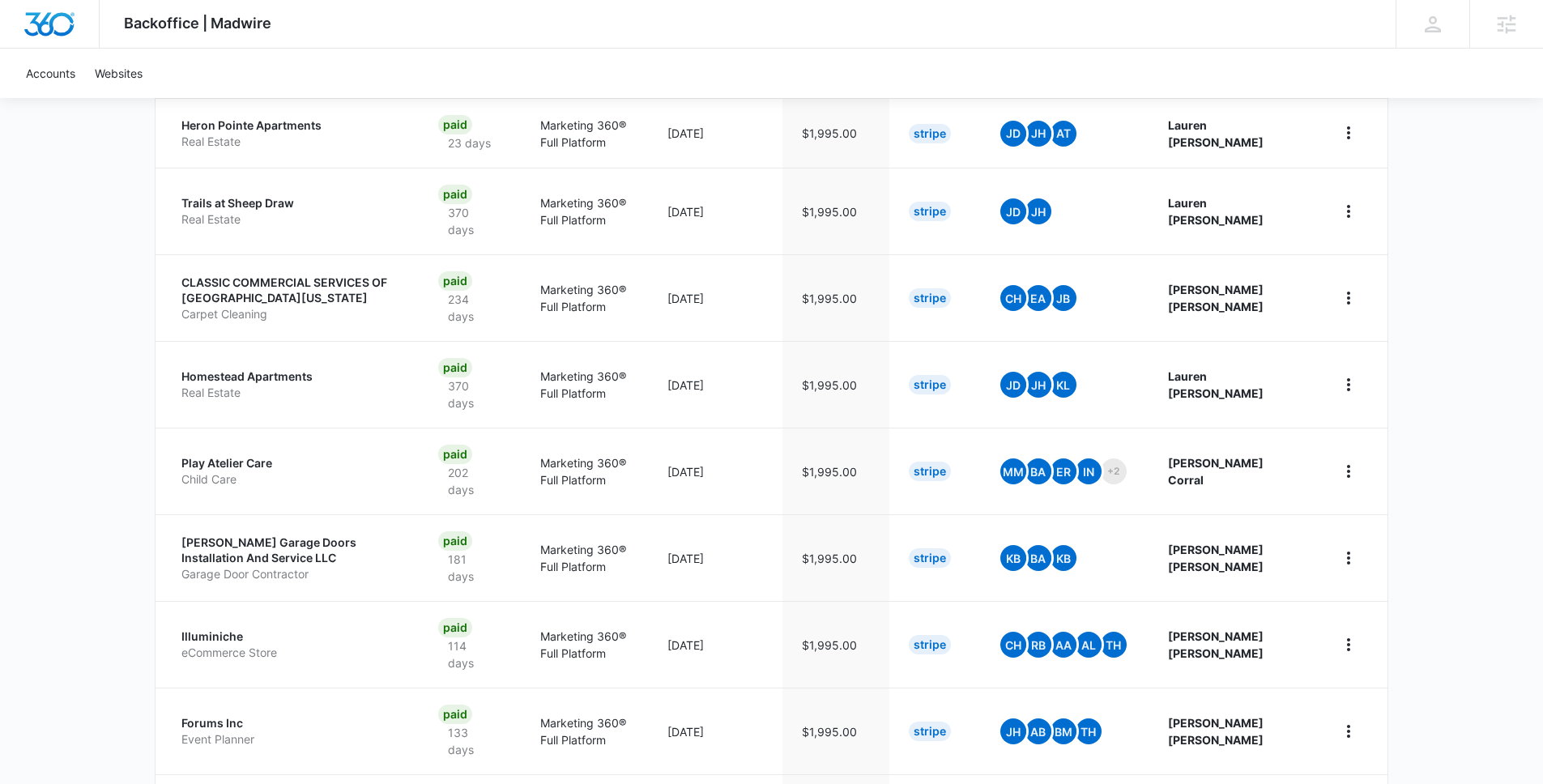
scroll to position [1459, 0]
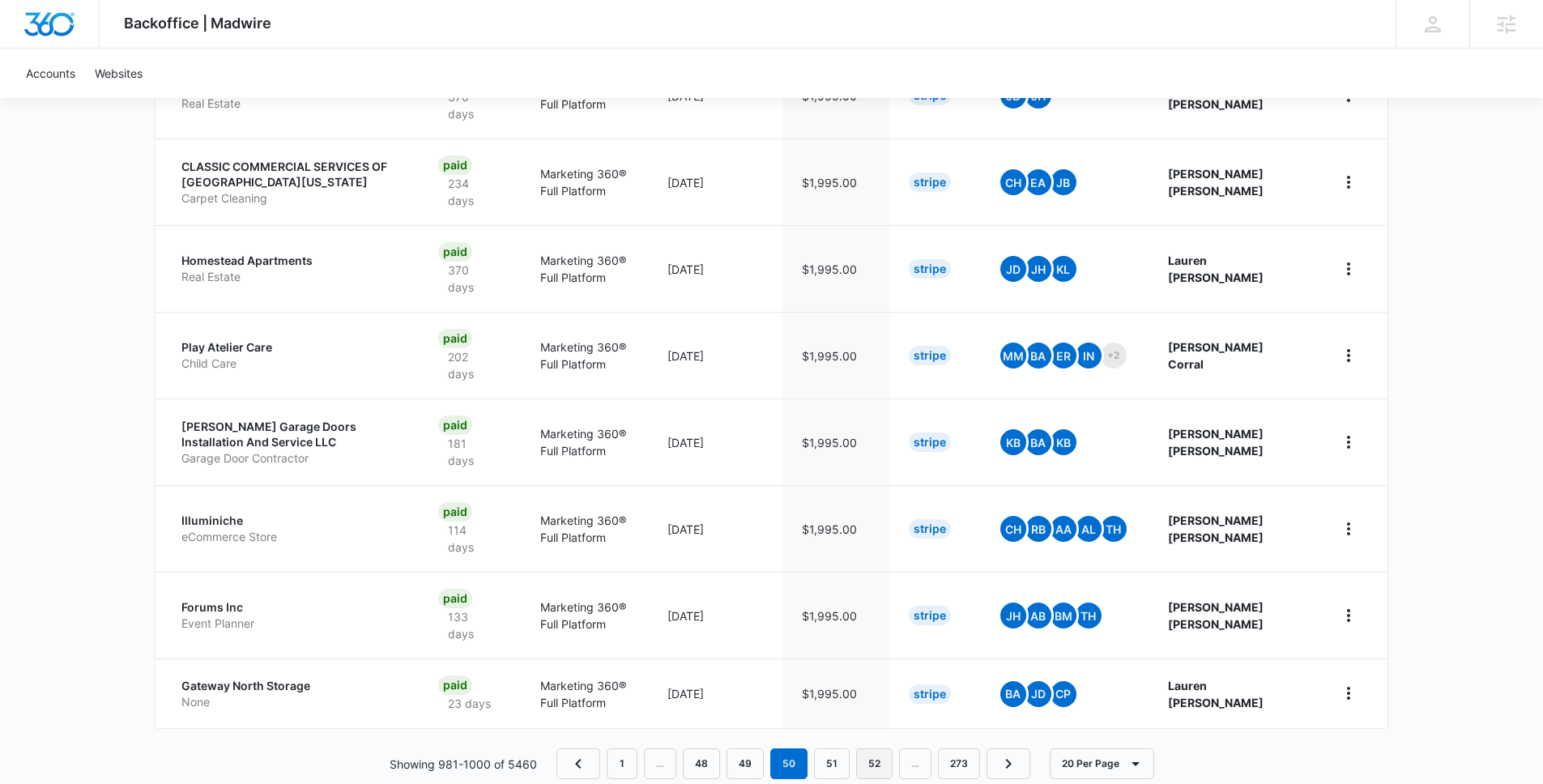
click at [875, 748] on link "52" at bounding box center [875, 763] width 37 height 30
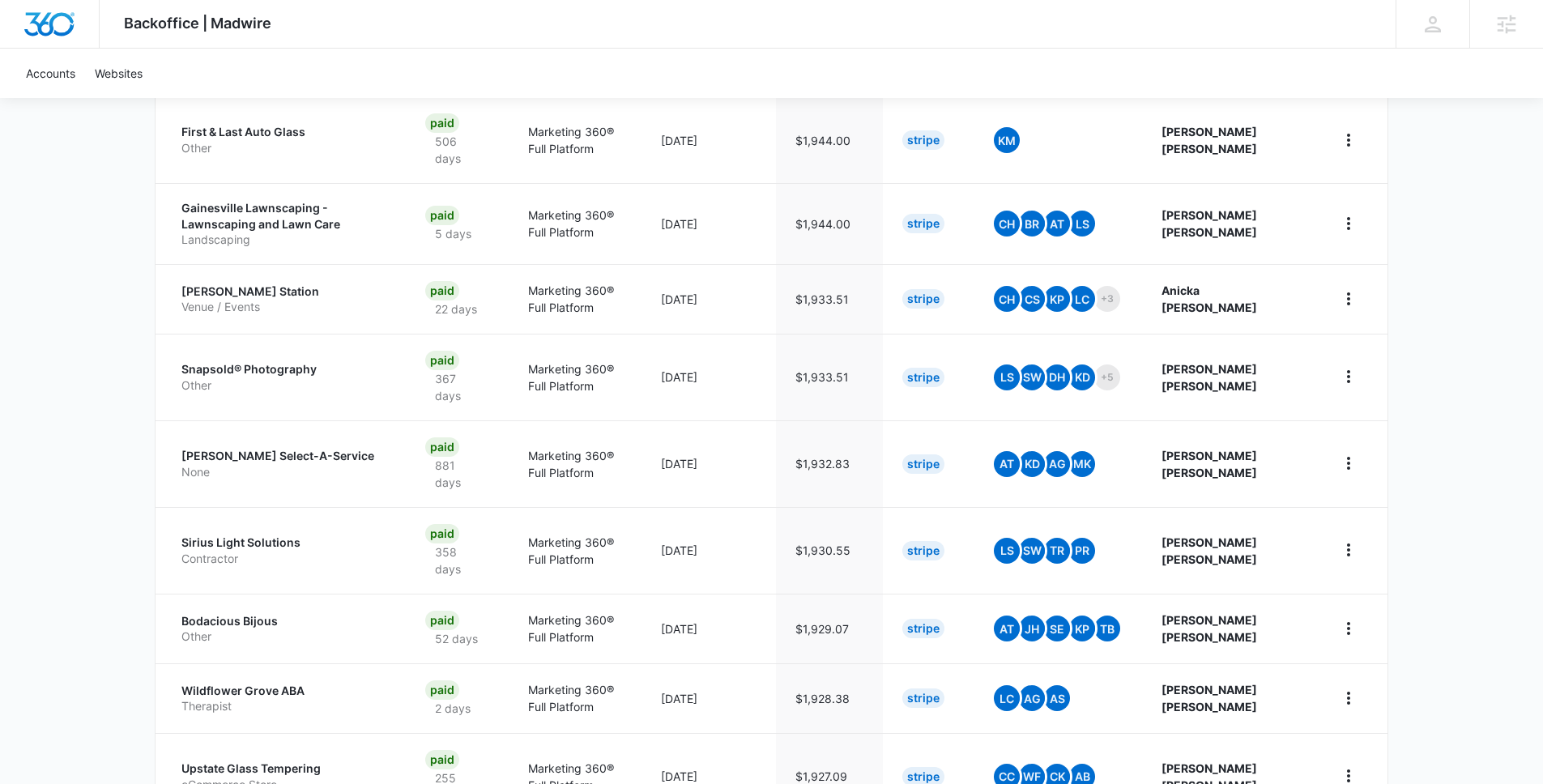
scroll to position [1453, 0]
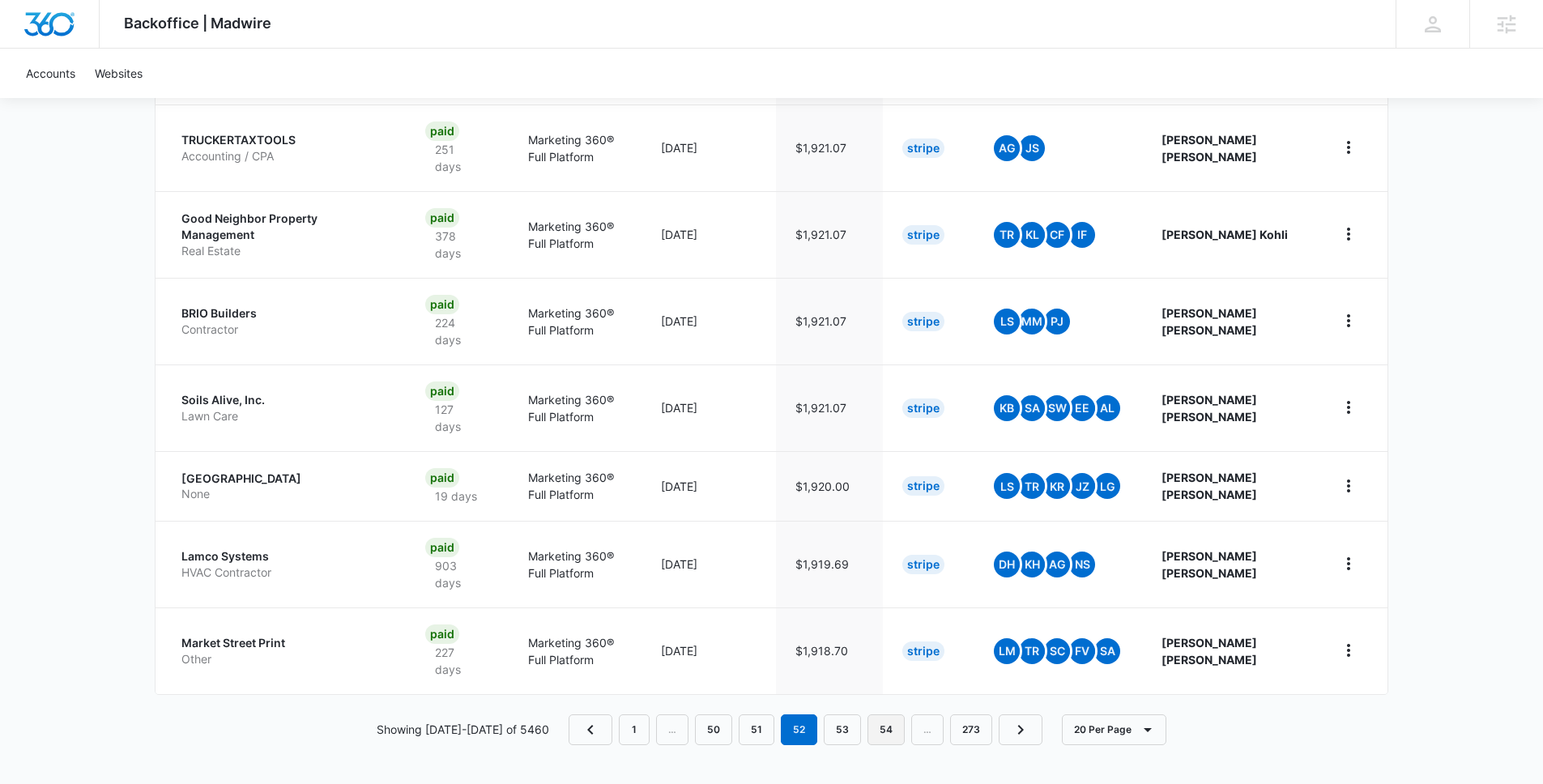
click at [868, 727] on link "54" at bounding box center [886, 729] width 37 height 30
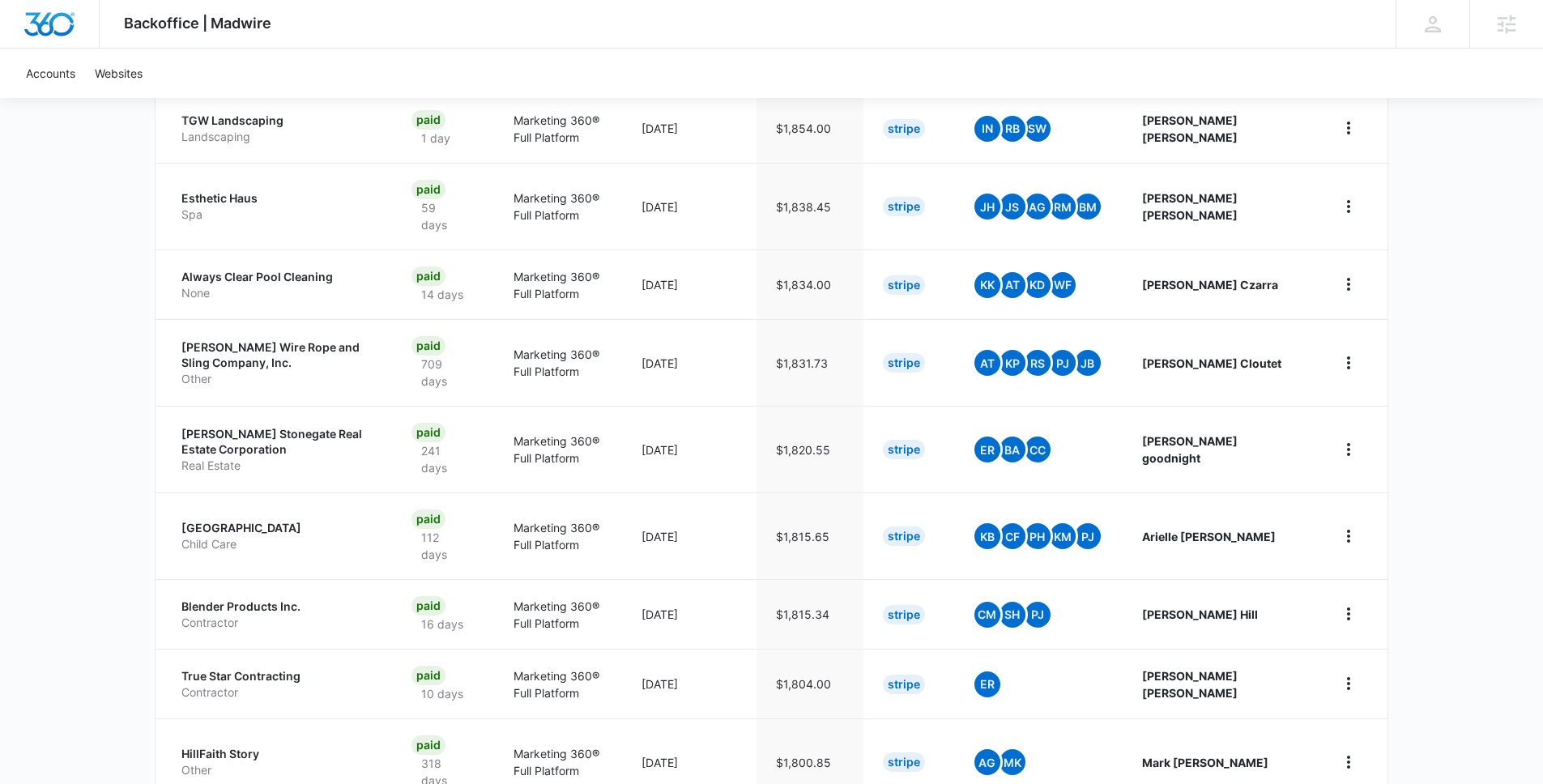
scroll to position [1306, 0]
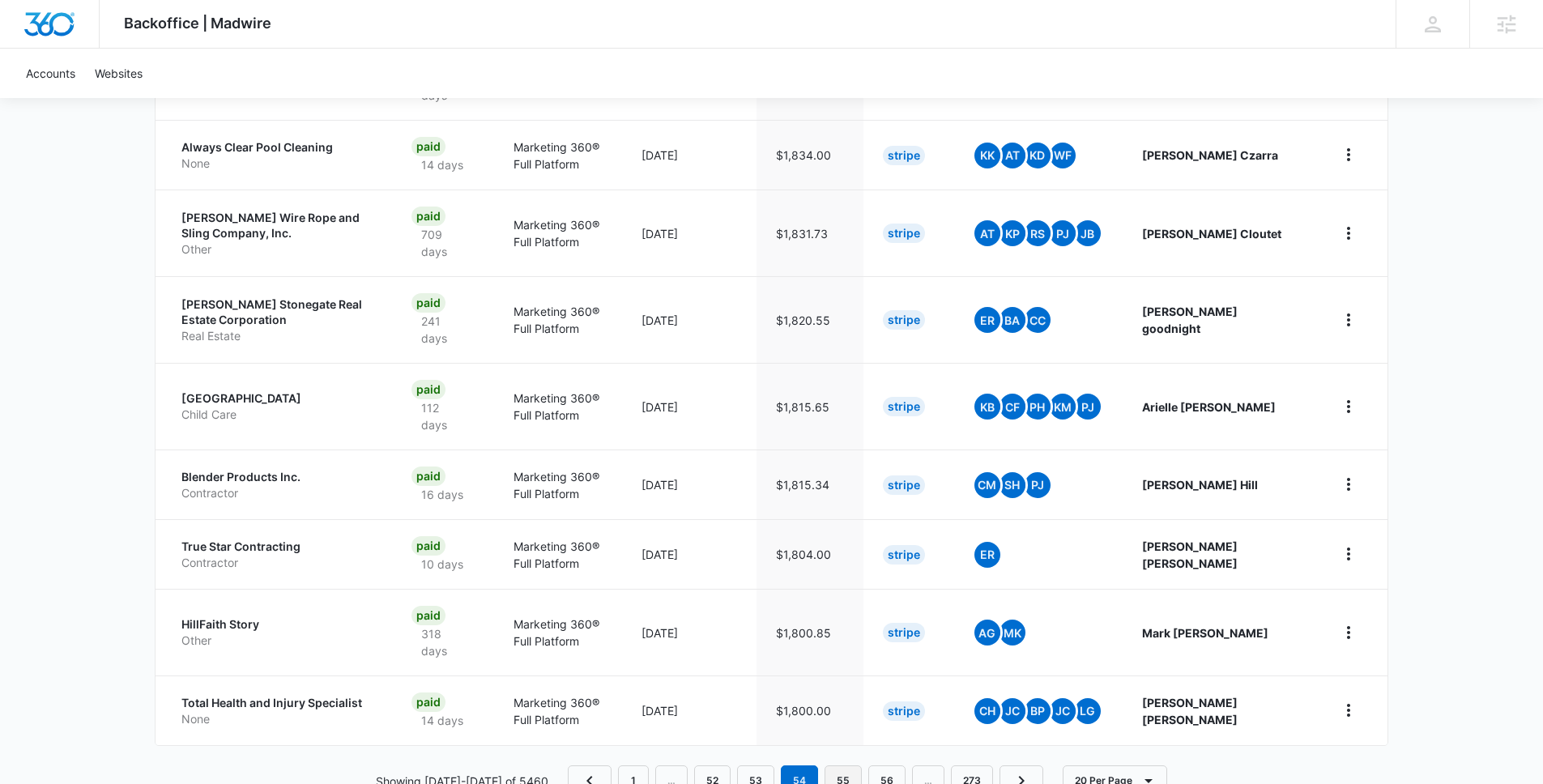
click at [836, 766] on link "55" at bounding box center [843, 781] width 37 height 30
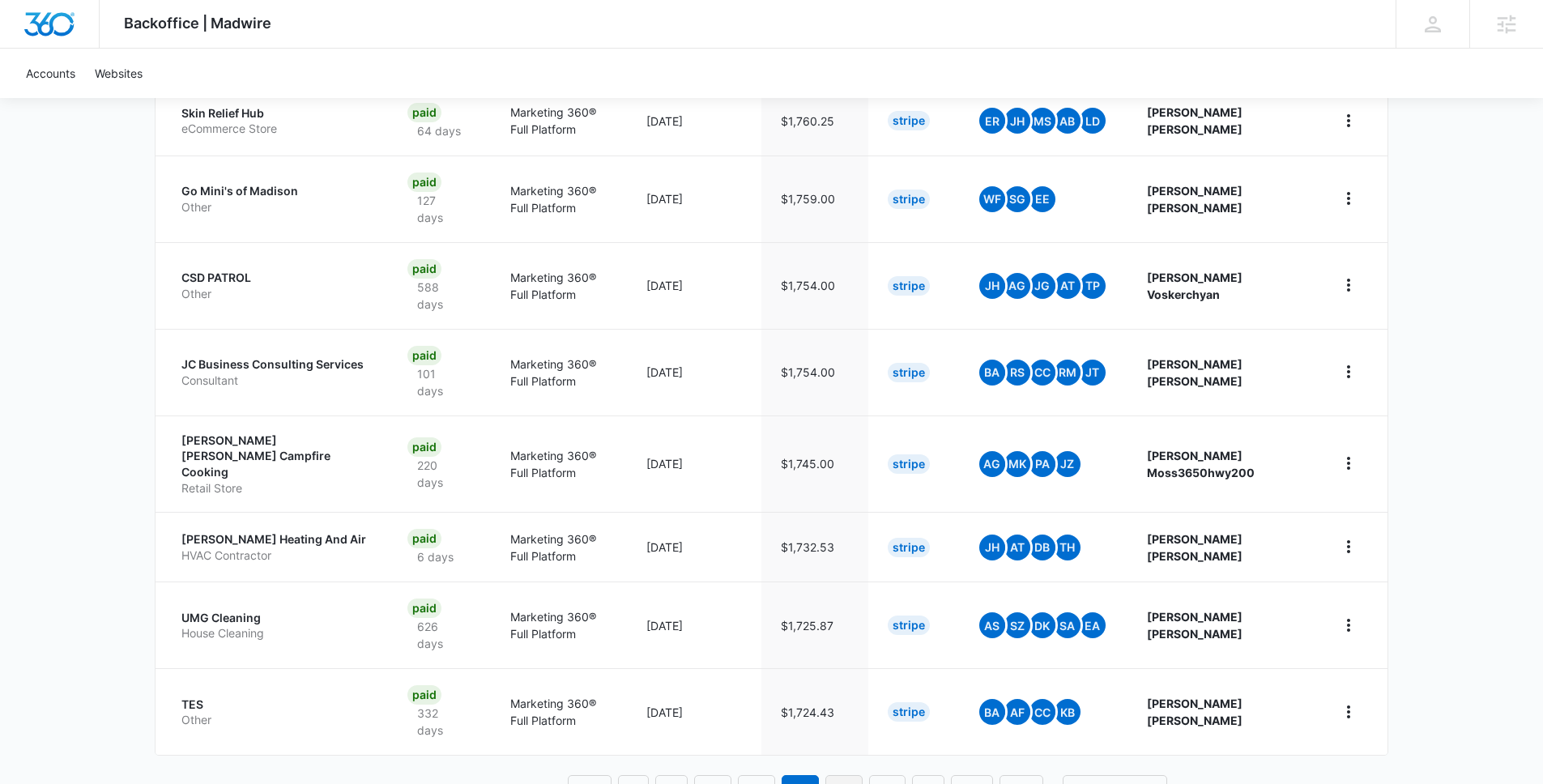
click at [847, 775] on link "56" at bounding box center [844, 790] width 37 height 30
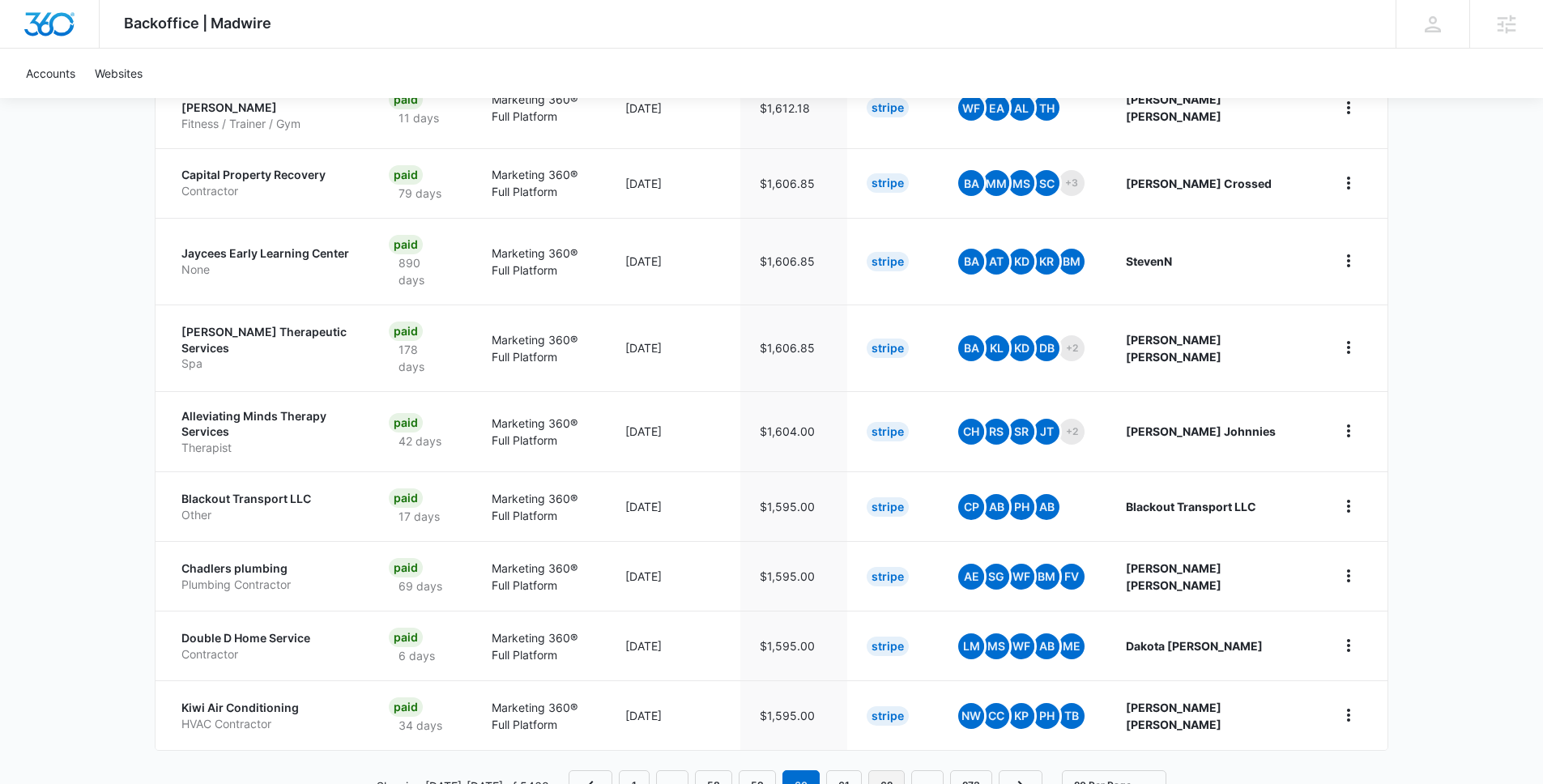
click at [891, 770] on link "62" at bounding box center [887, 785] width 37 height 30
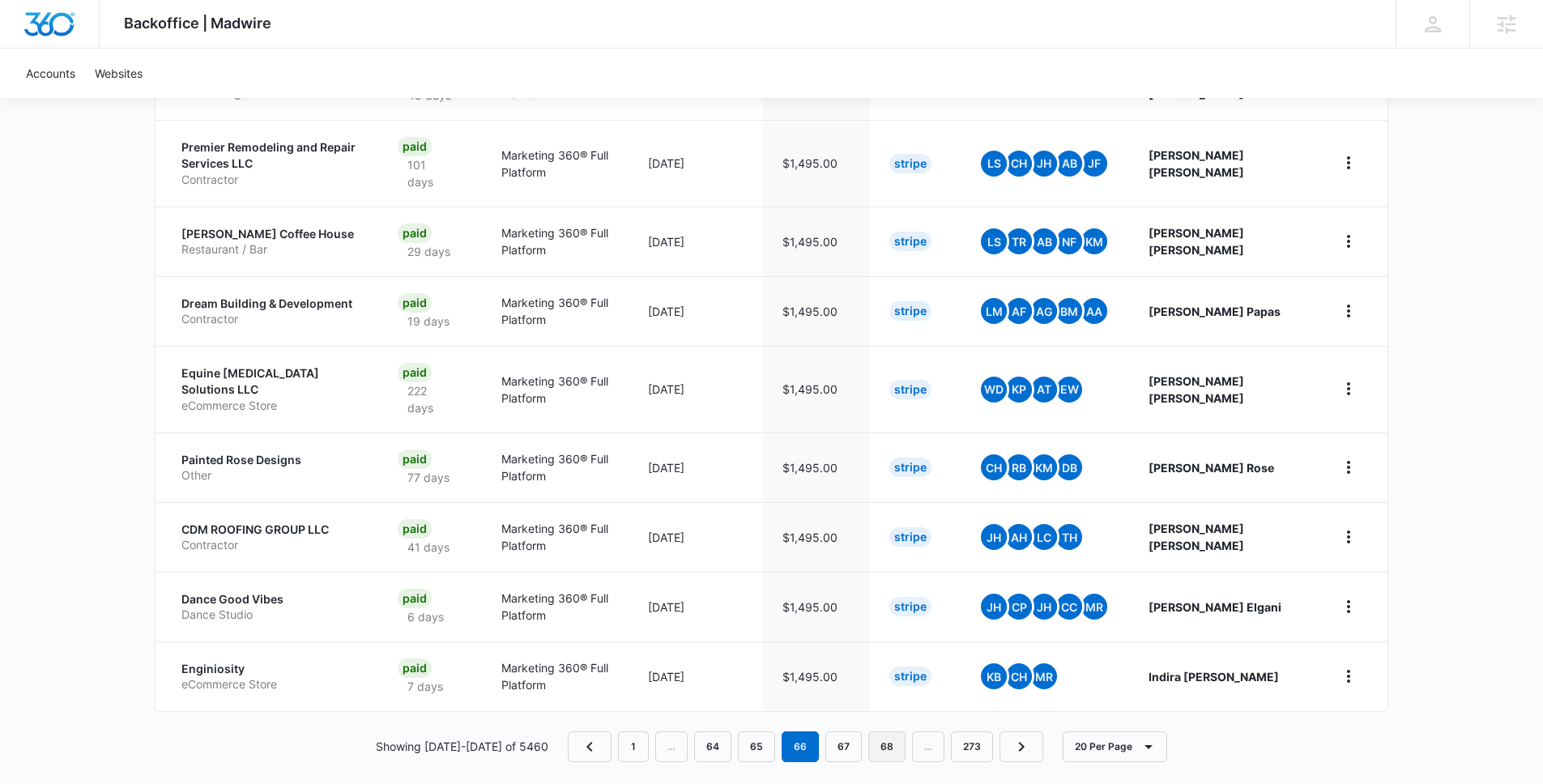
click at [872, 733] on link "68" at bounding box center [887, 747] width 37 height 30
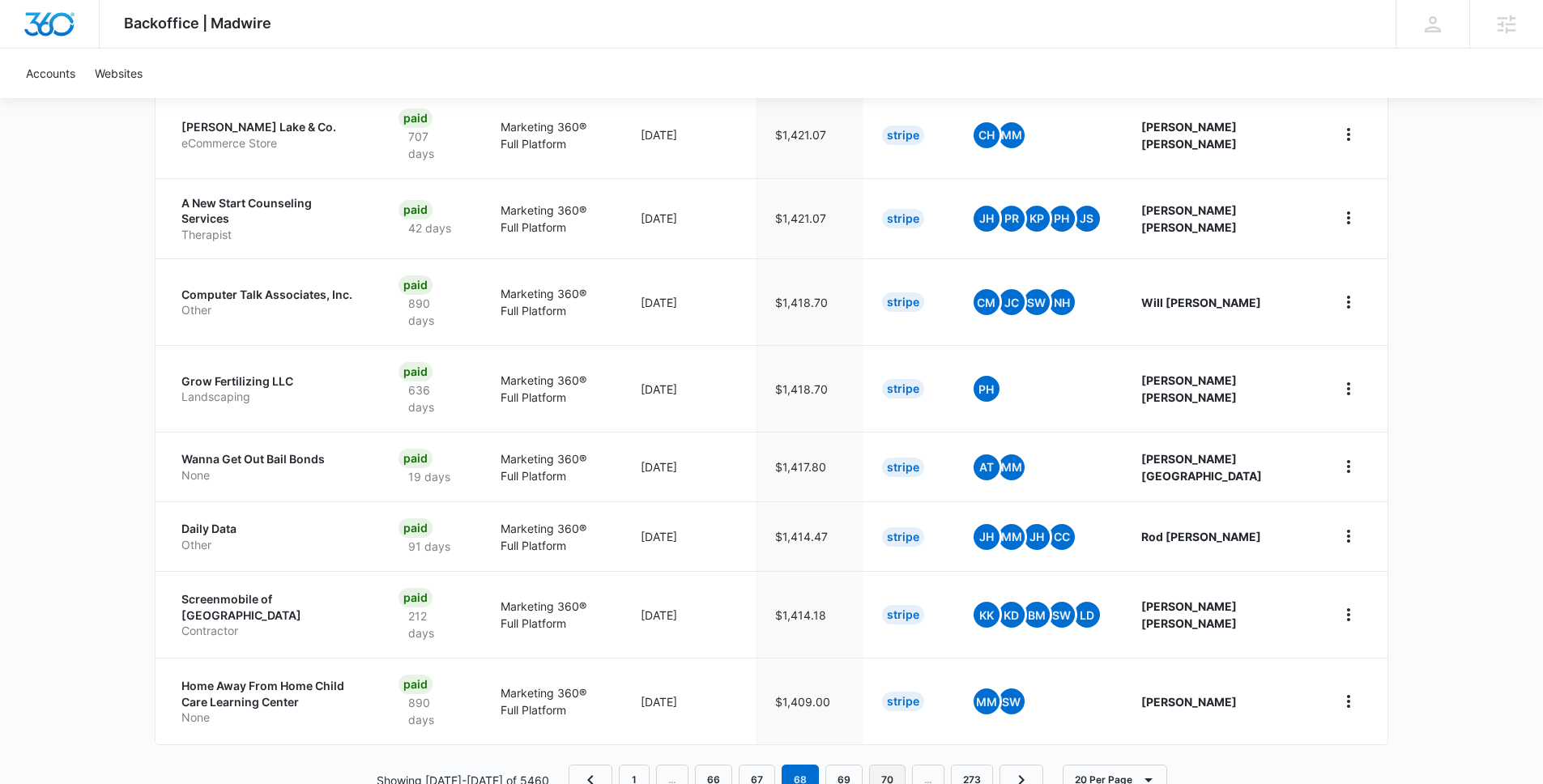
click at [881, 765] on link "70" at bounding box center [888, 780] width 37 height 30
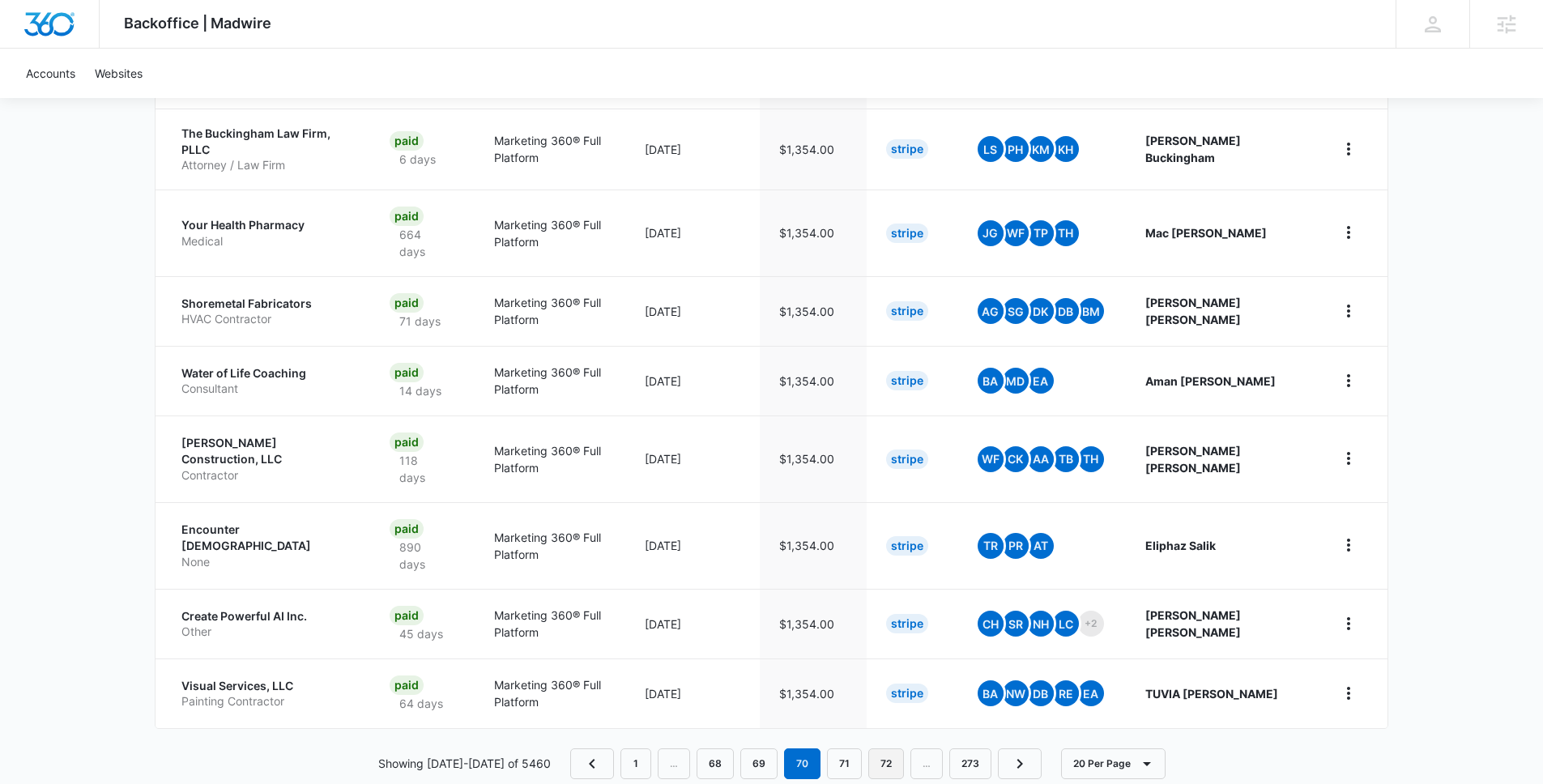
click at [869, 748] on link "72" at bounding box center [886, 763] width 36 height 30
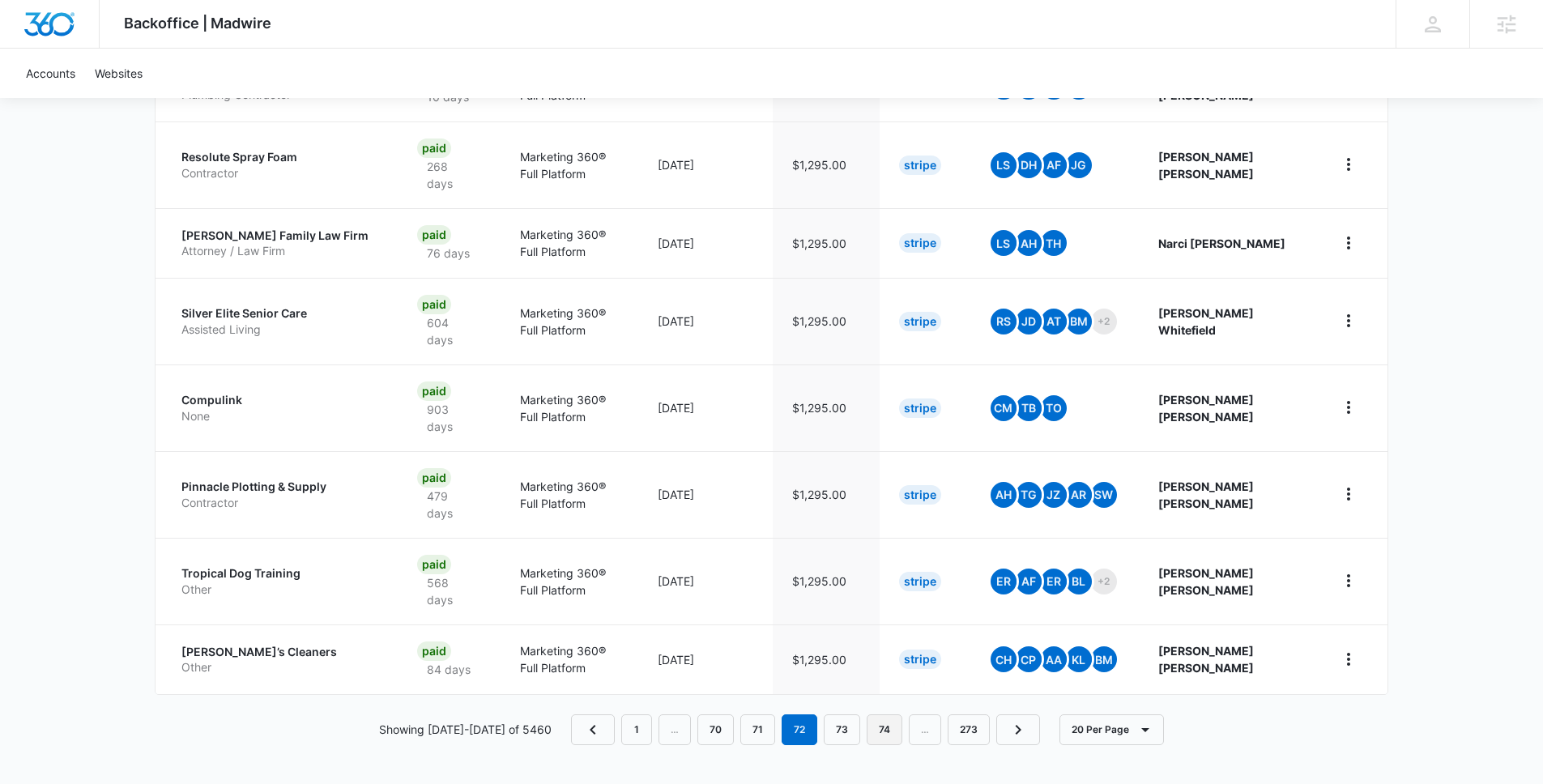
click at [887, 739] on link "74" at bounding box center [884, 729] width 36 height 30
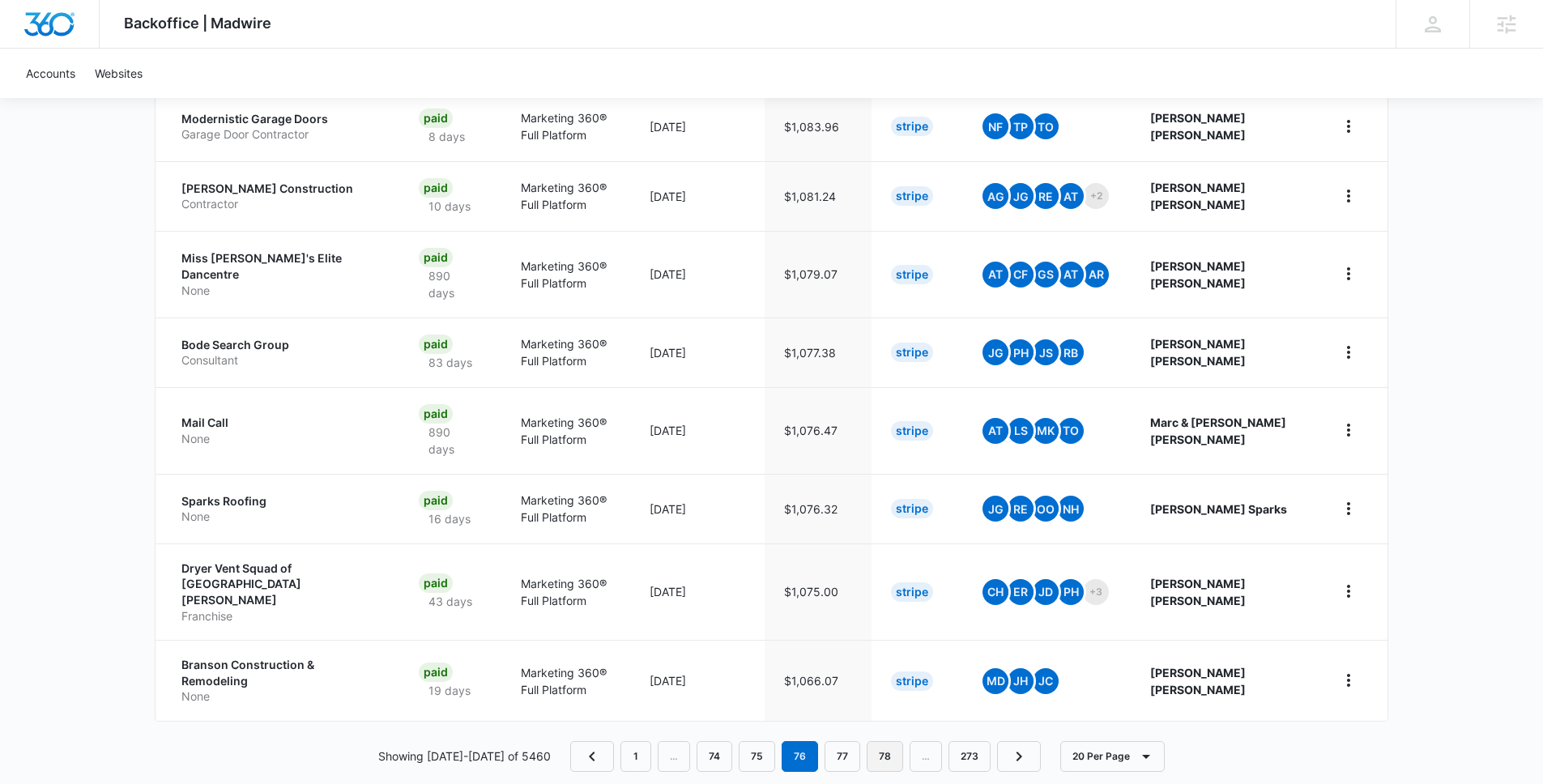
click at [867, 741] on link "78" at bounding box center [885, 756] width 37 height 30
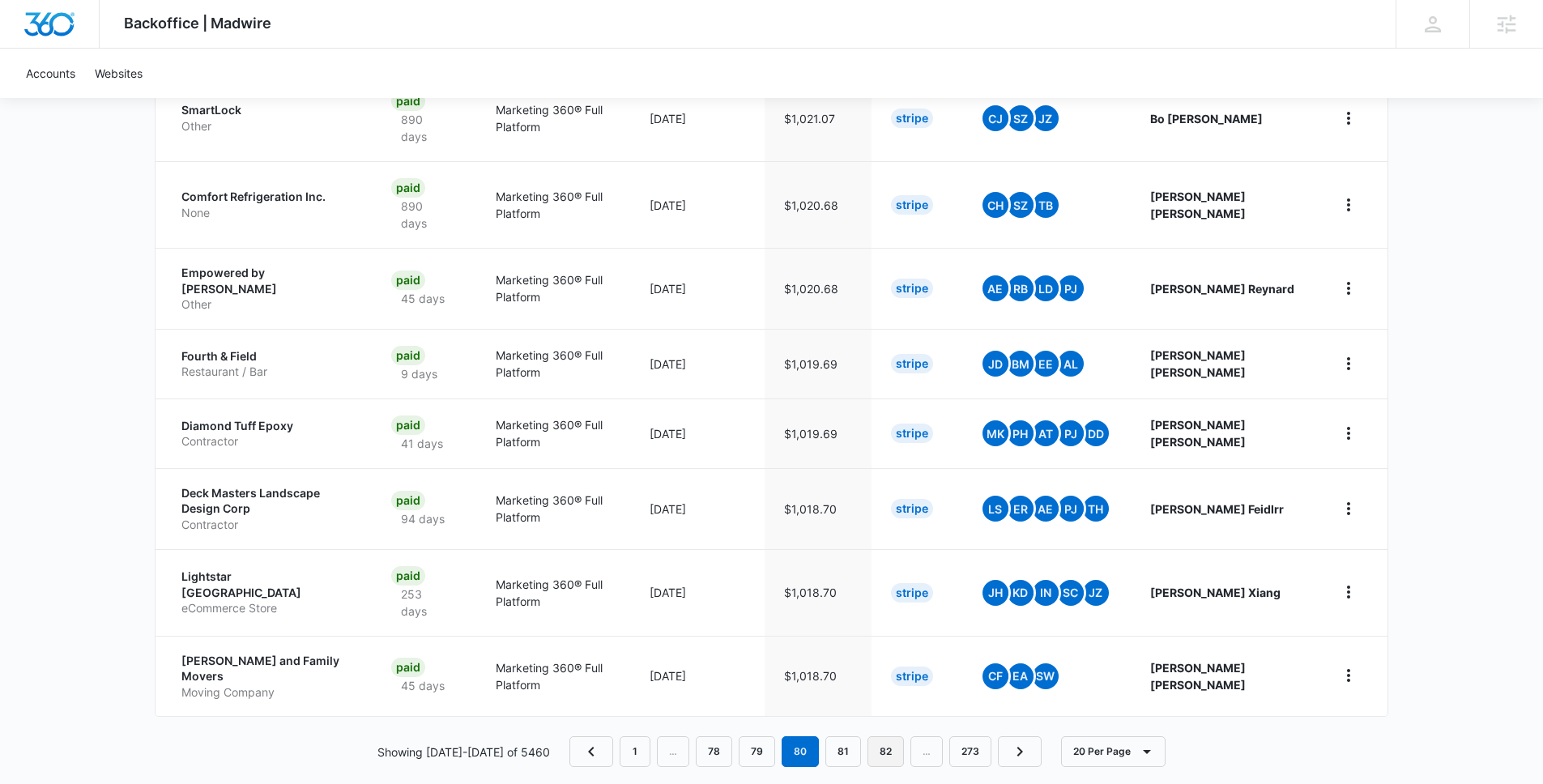
click at [871, 737] on link "82" at bounding box center [886, 751] width 37 height 30
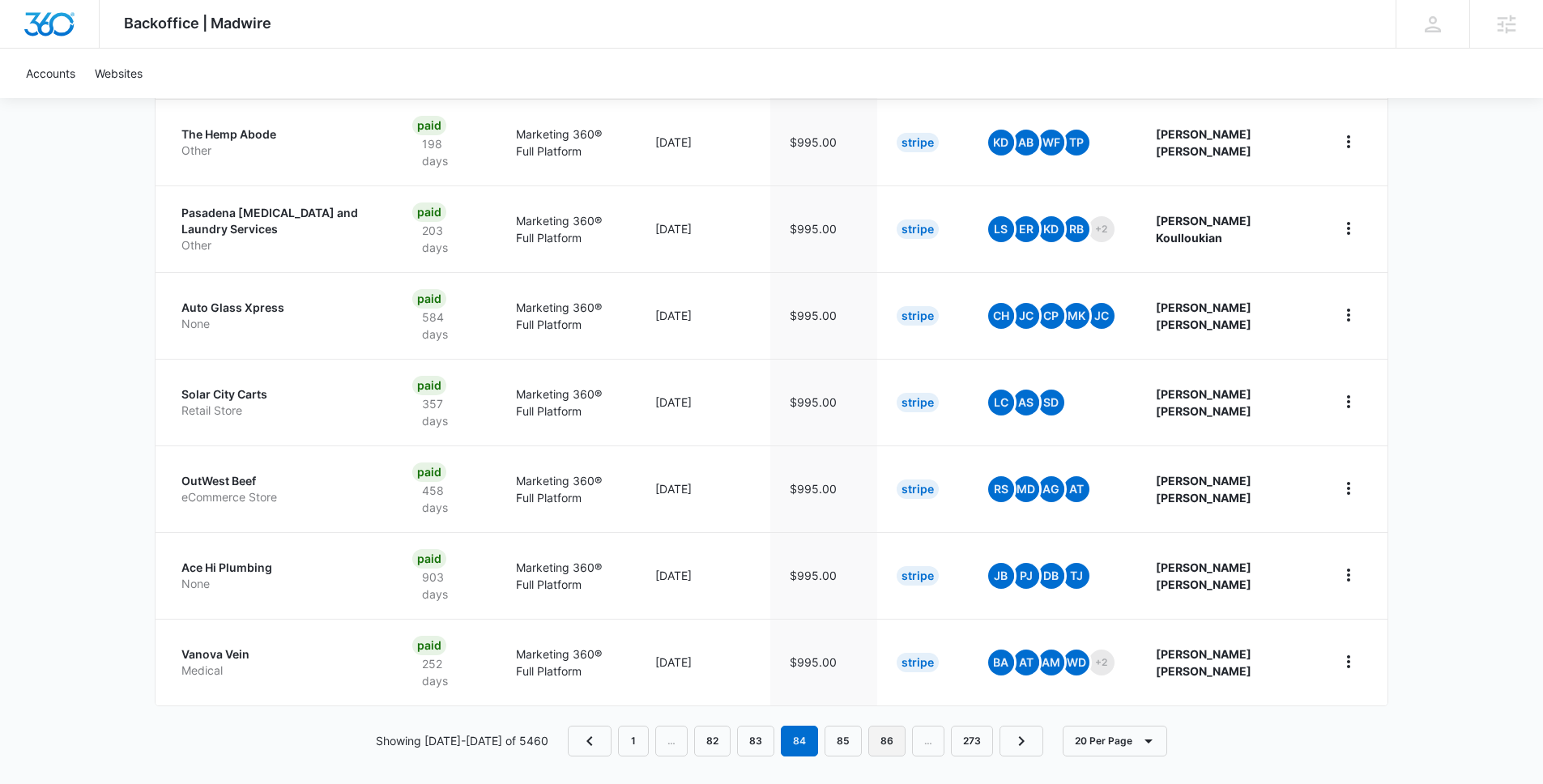
drag, startPoint x: 882, startPoint y: 732, endPoint x: 889, endPoint y: 727, distance: 8.6
click at [882, 732] on link "86" at bounding box center [887, 740] width 37 height 30
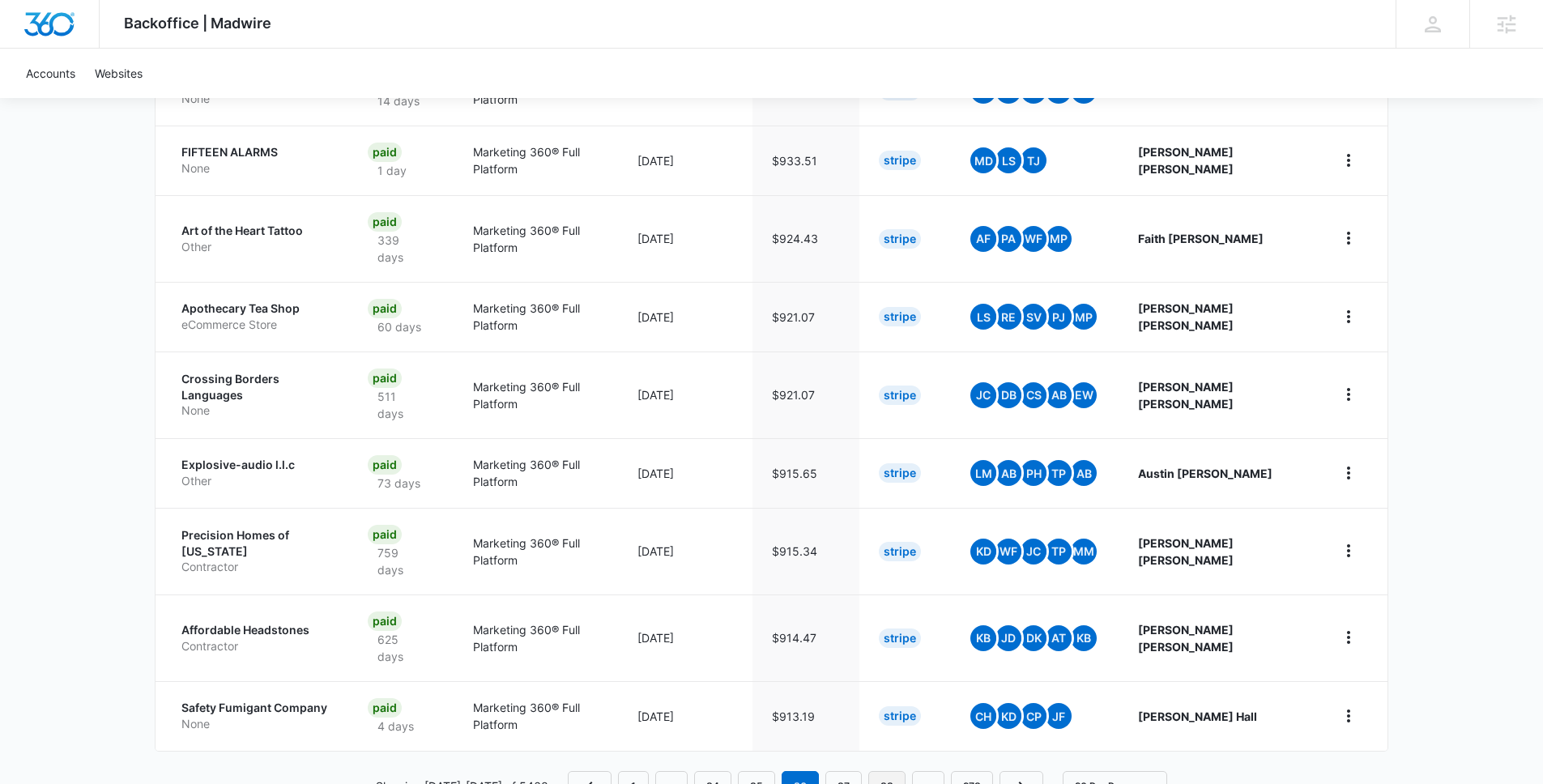
click at [875, 771] on link "88" at bounding box center [887, 786] width 37 height 30
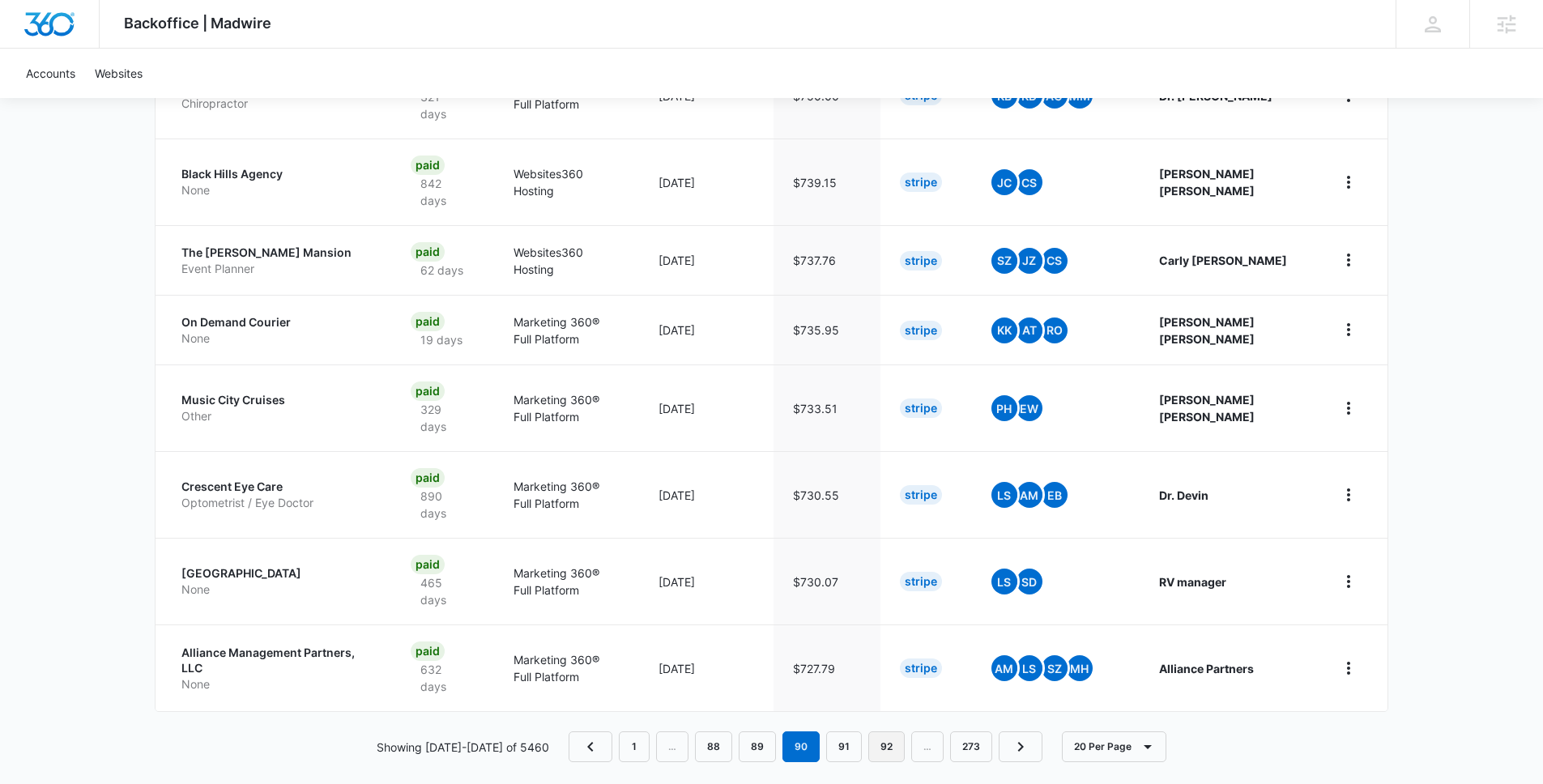
click at [869, 741] on link "92" at bounding box center [887, 747] width 37 height 30
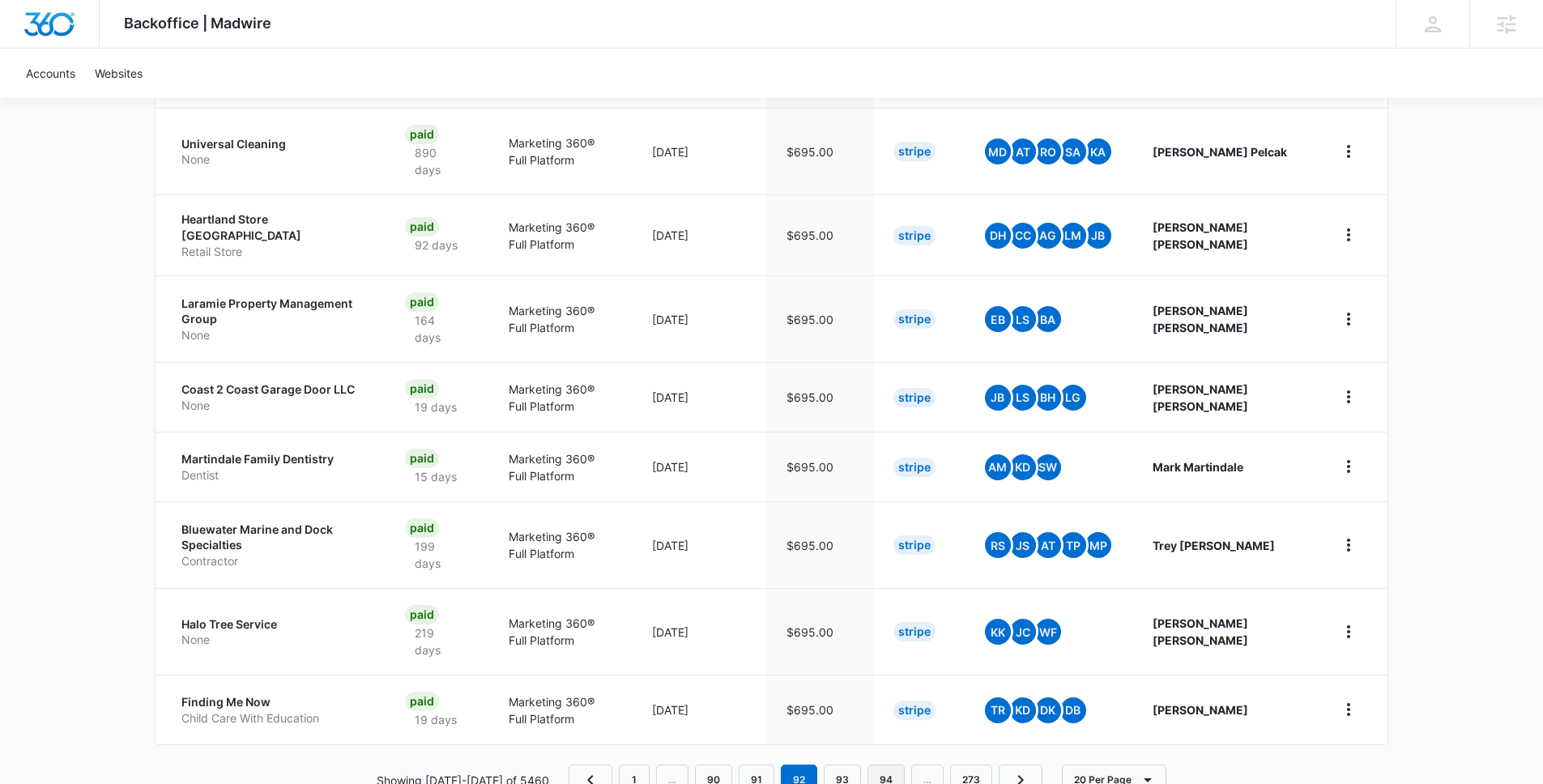
click at [886, 765] on link "94" at bounding box center [886, 780] width 37 height 30
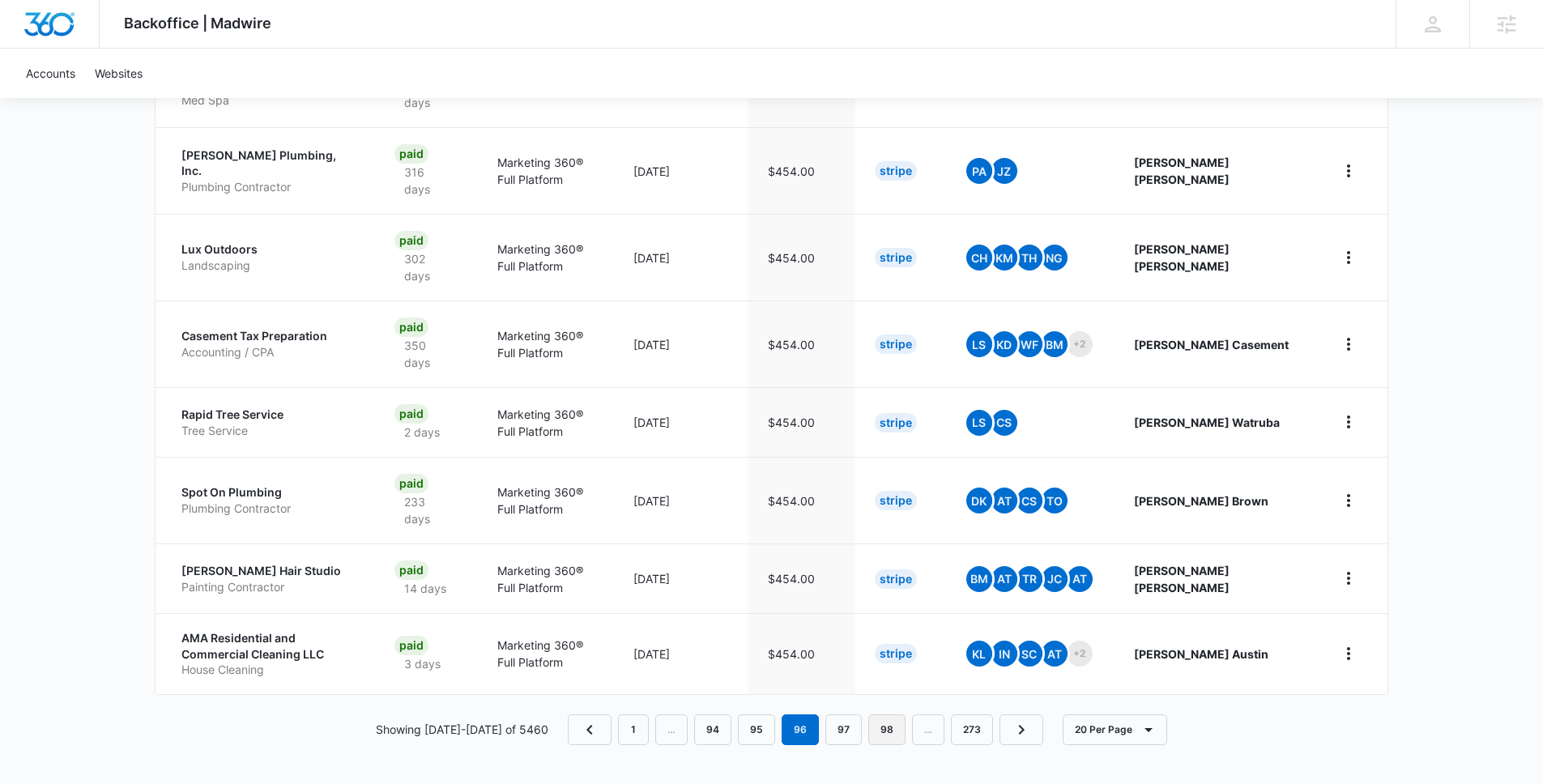
click at [874, 742] on link "98" at bounding box center [887, 729] width 37 height 30
